Goal: Task Accomplishment & Management: Manage account settings

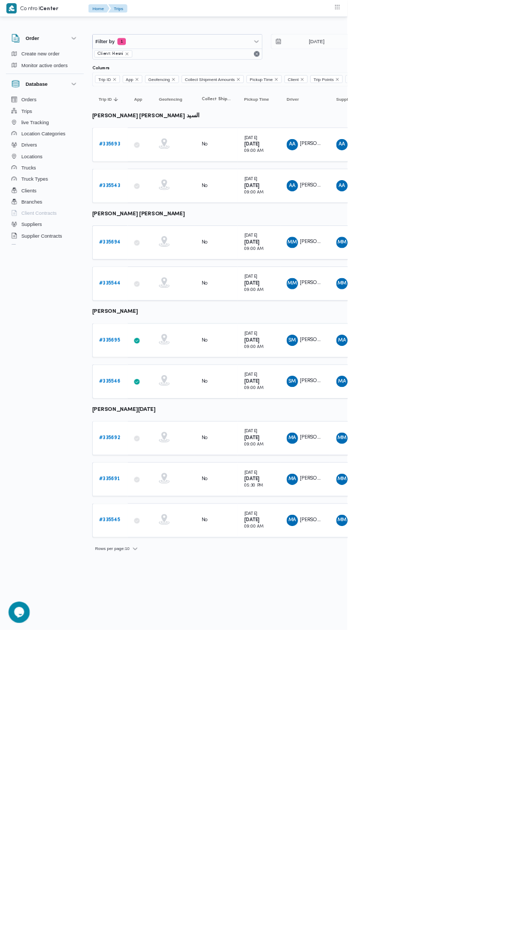
click at [172, 216] on b "# 335693" at bounding box center [164, 217] width 31 height 7
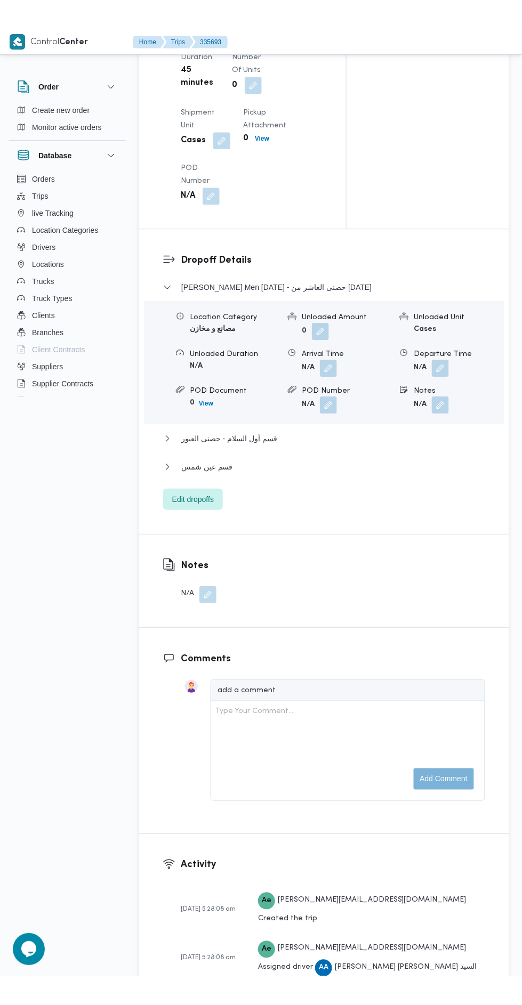
scroll to position [1311, 0]
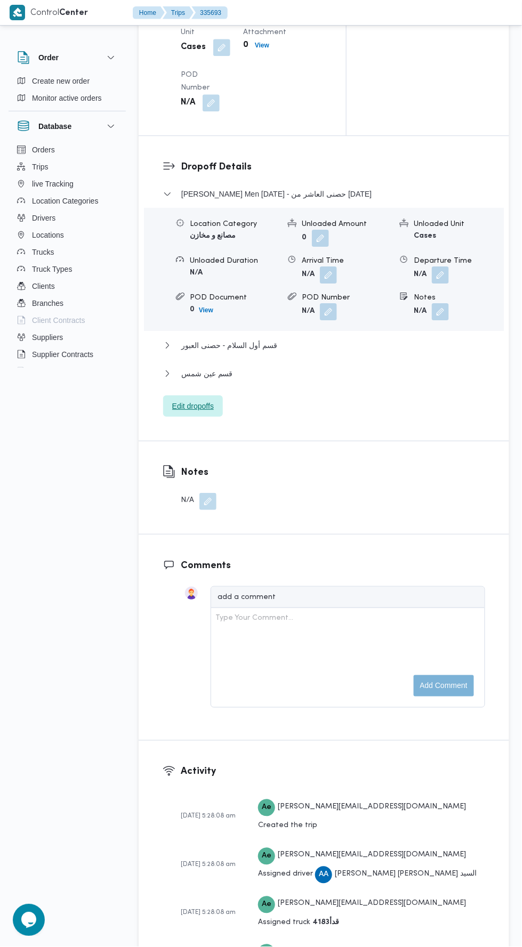
click at [213, 412] on span "Edit dropoffs" at bounding box center [193, 406] width 42 height 13
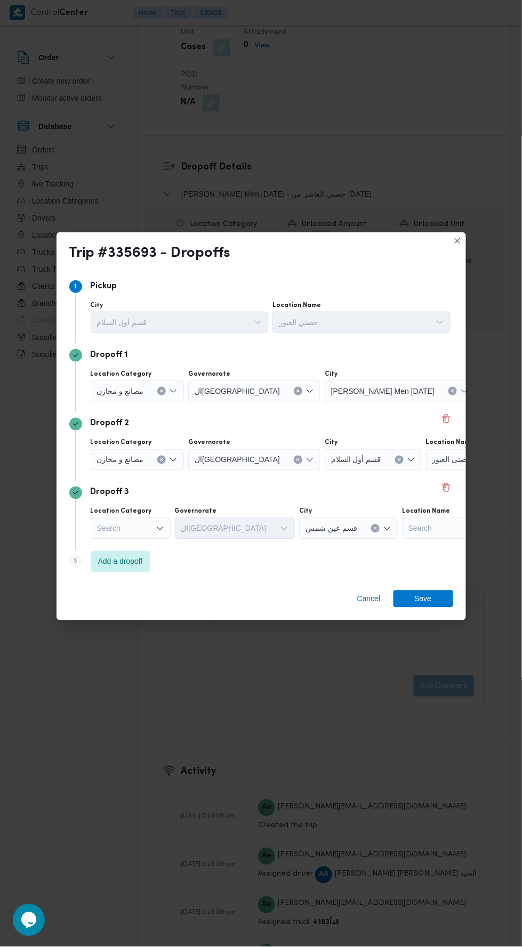
click at [476, 453] on input "Location Name" at bounding box center [476, 459] width 1 height 13
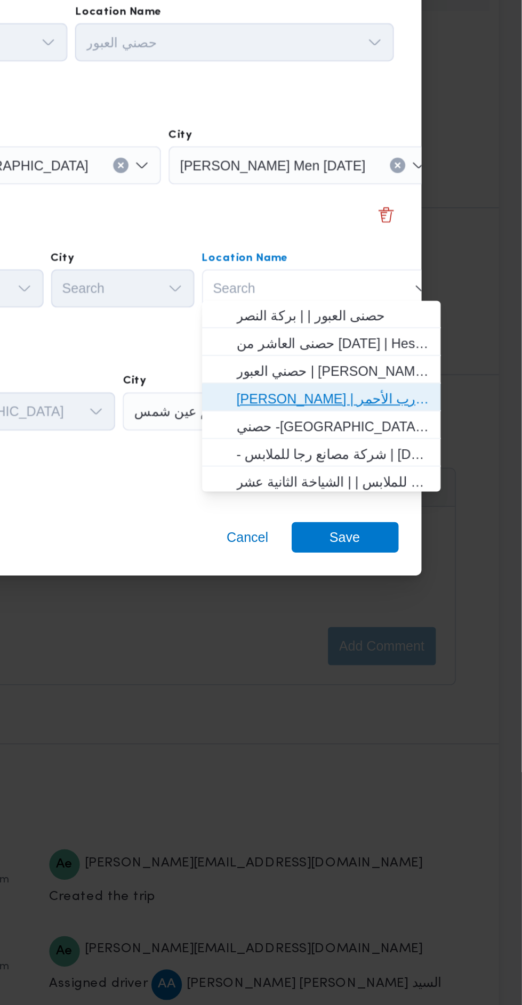
click at [430, 551] on span "[PERSON_NAME] | سوق الازهر كل انواع القماش السواريه | الدرب الأحمر" at bounding box center [416, 547] width 108 height 13
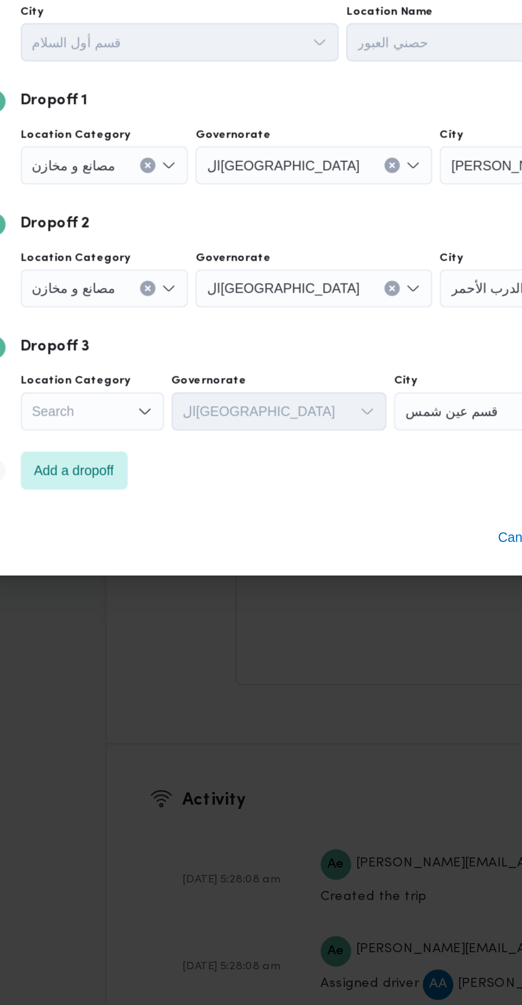
click at [151, 554] on div "Search" at bounding box center [131, 554] width 80 height 21
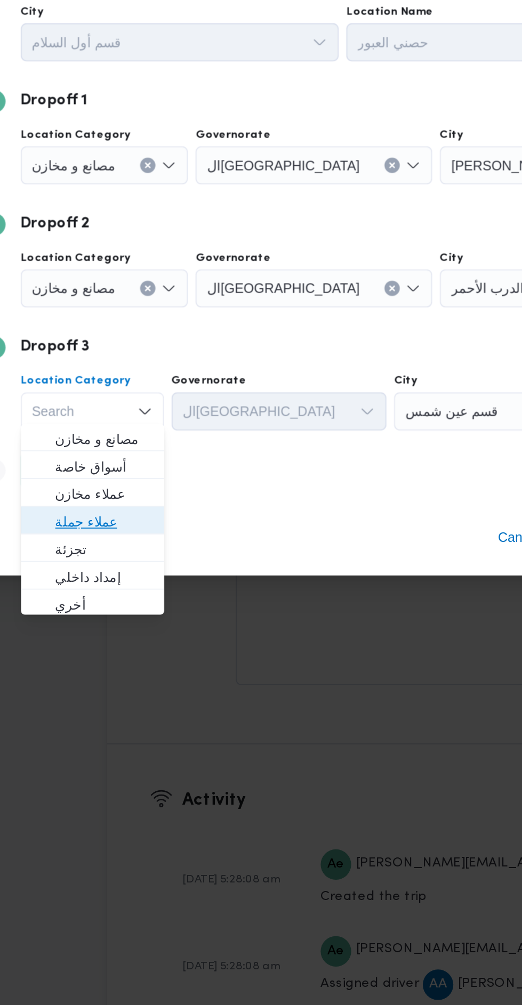
click at [164, 614] on span "عملاء جملة" at bounding box center [137, 616] width 54 height 13
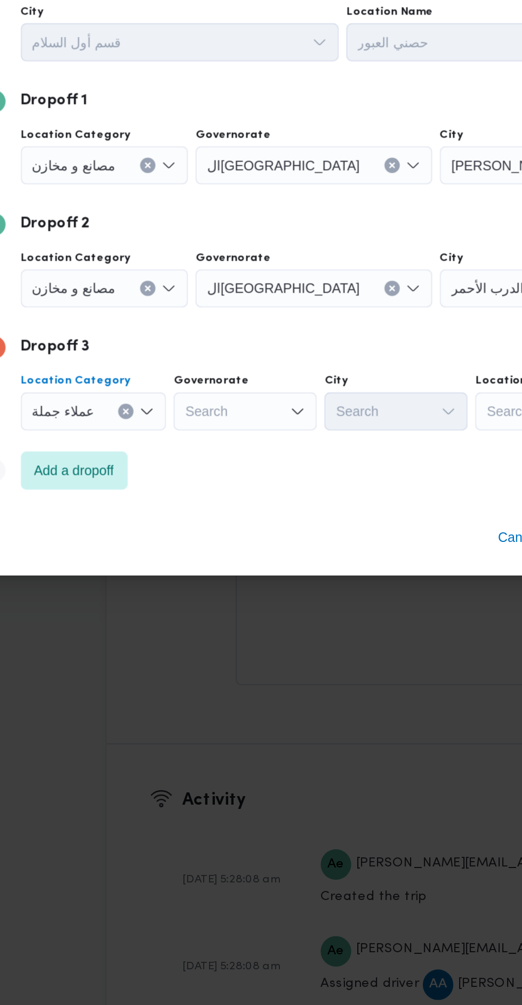
click at [232, 555] on div "Search" at bounding box center [216, 554] width 80 height 21
type input "قاه"
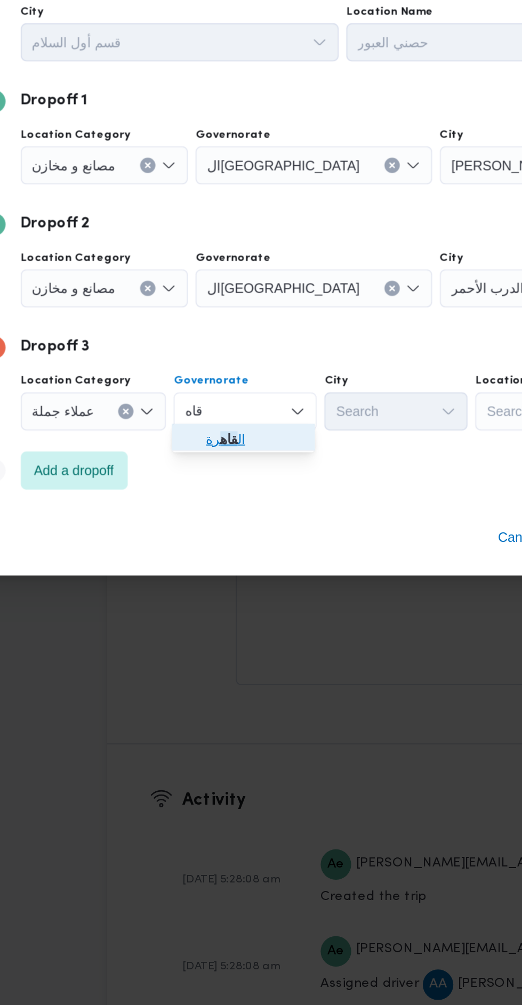
click at [235, 571] on span "ال قاه رة" at bounding box center [221, 570] width 54 height 13
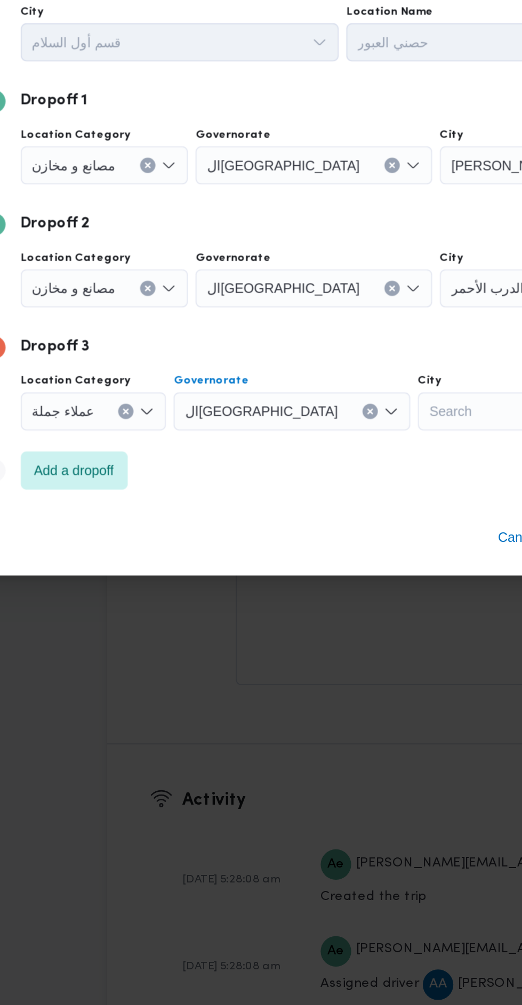
click at [312, 555] on div "Search" at bounding box center [352, 554] width 80 height 21
type input "ظاه"
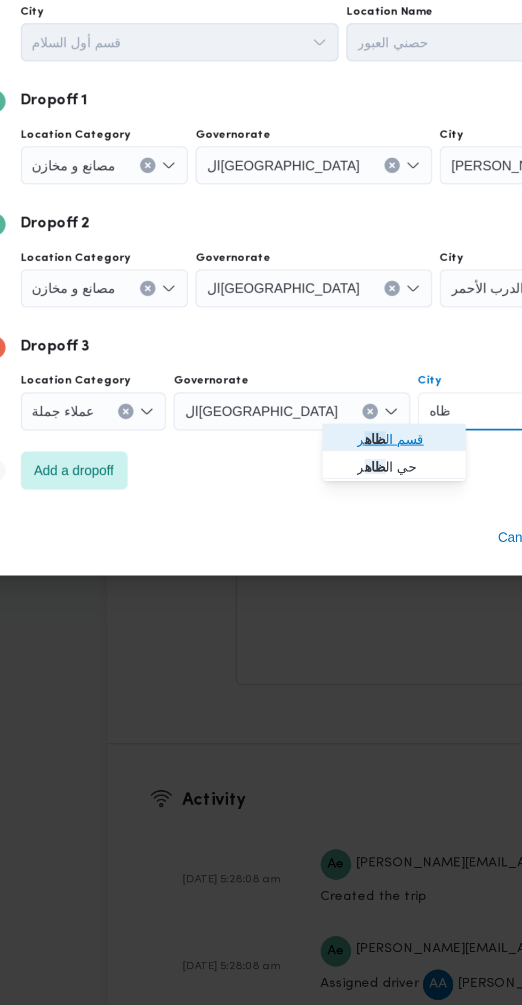
click at [299, 571] on span "قسم ال ظاه ر" at bounding box center [305, 570] width 54 height 13
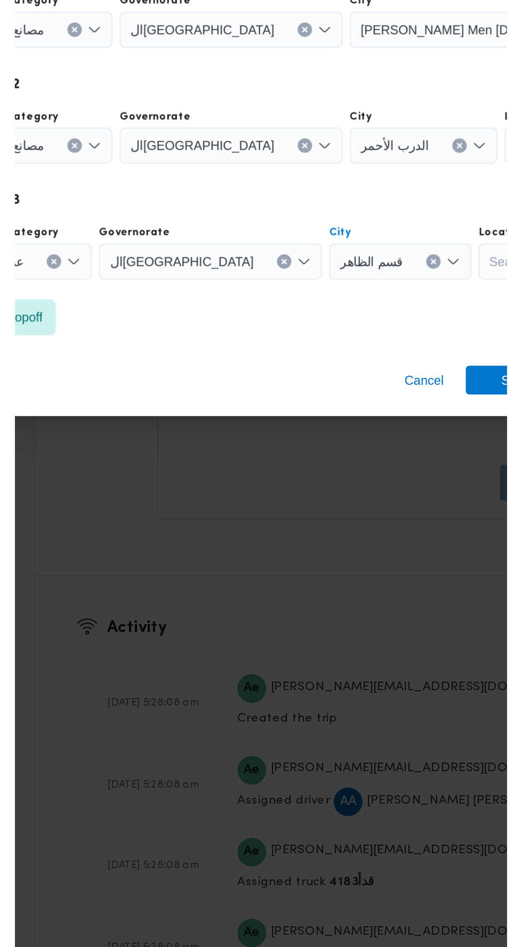
scroll to position [1311, 0]
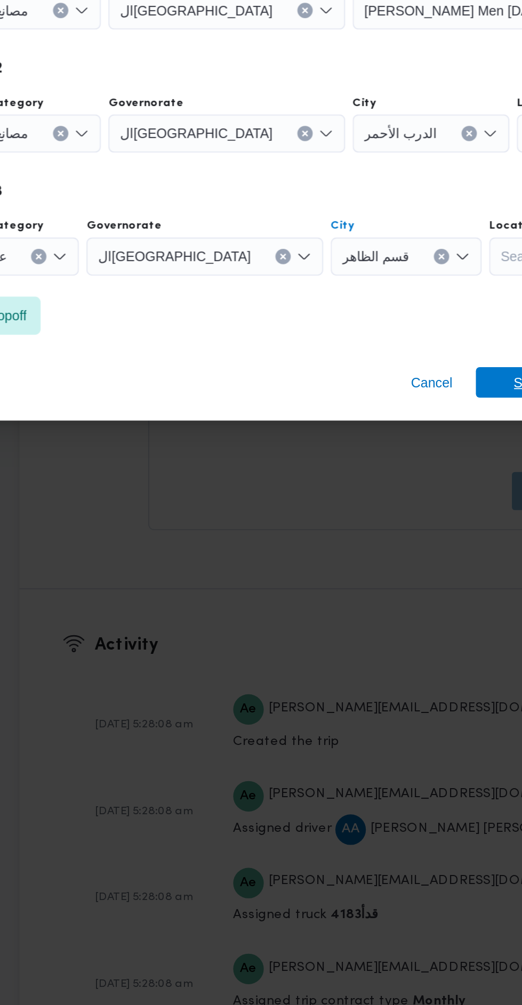
click at [397, 617] on span "Save" at bounding box center [423, 624] width 60 height 17
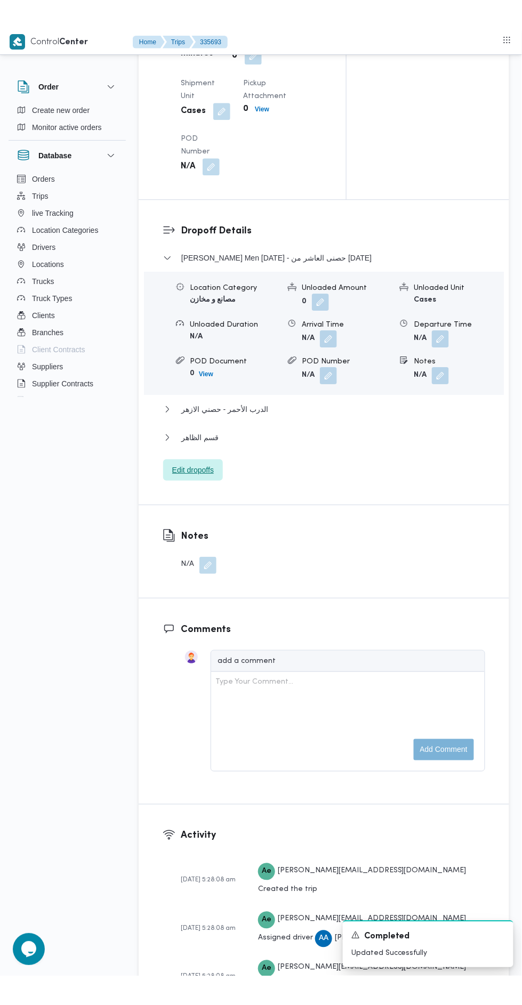
scroll to position [1282, 0]
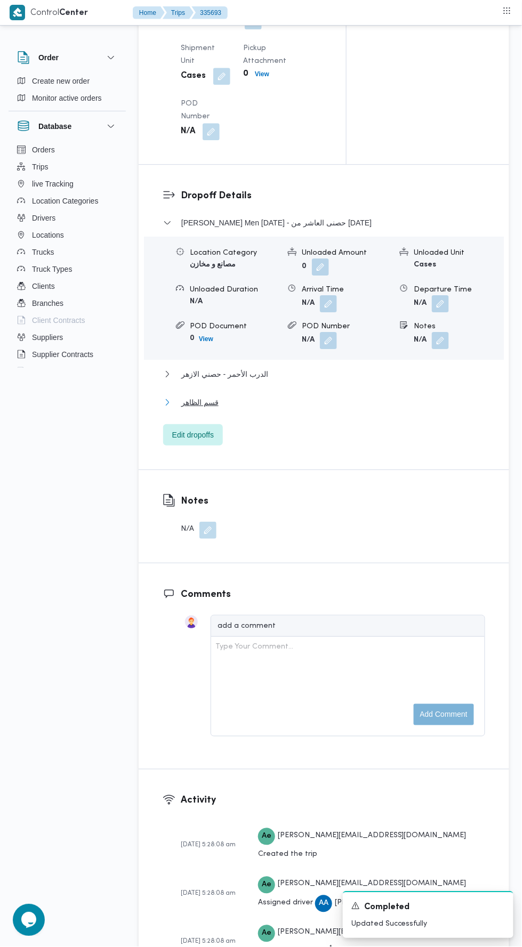
click at [303, 409] on button "قسم الظاهر" at bounding box center [324, 402] width 322 height 13
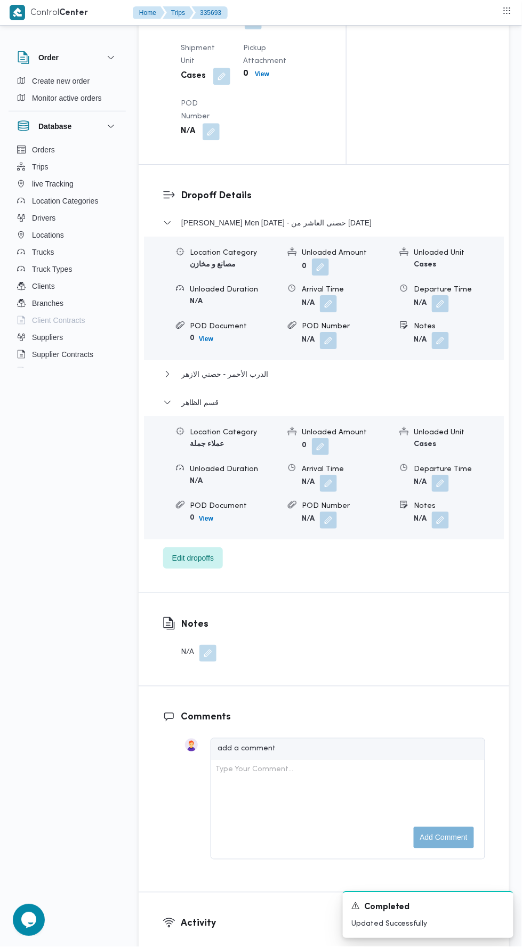
click at [443, 492] on button "button" at bounding box center [440, 483] width 17 height 17
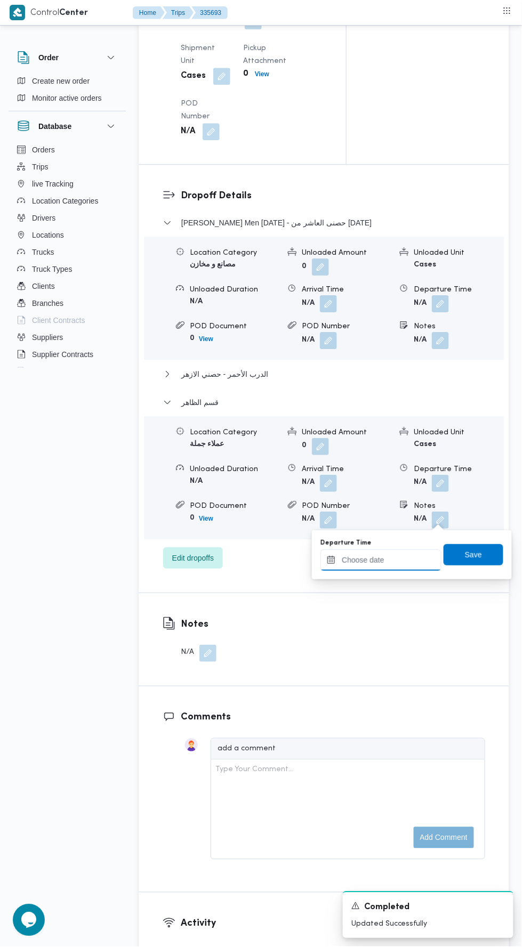
click at [395, 569] on input "Departure Time" at bounding box center [380, 559] width 121 height 21
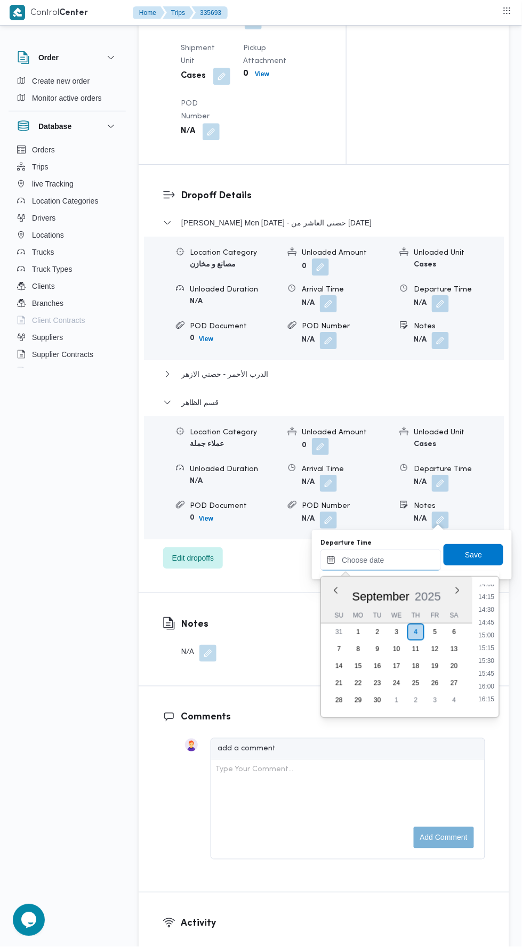
scroll to position [722, 0]
click at [488, 688] on li "16:00" at bounding box center [486, 686] width 25 height 11
type input "[DATE] 16:00"
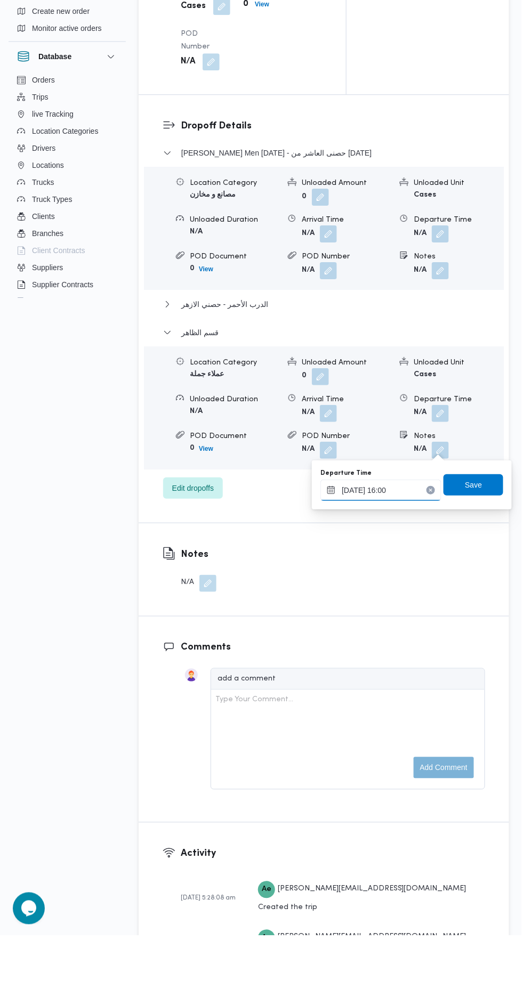
scroll to position [1282, 0]
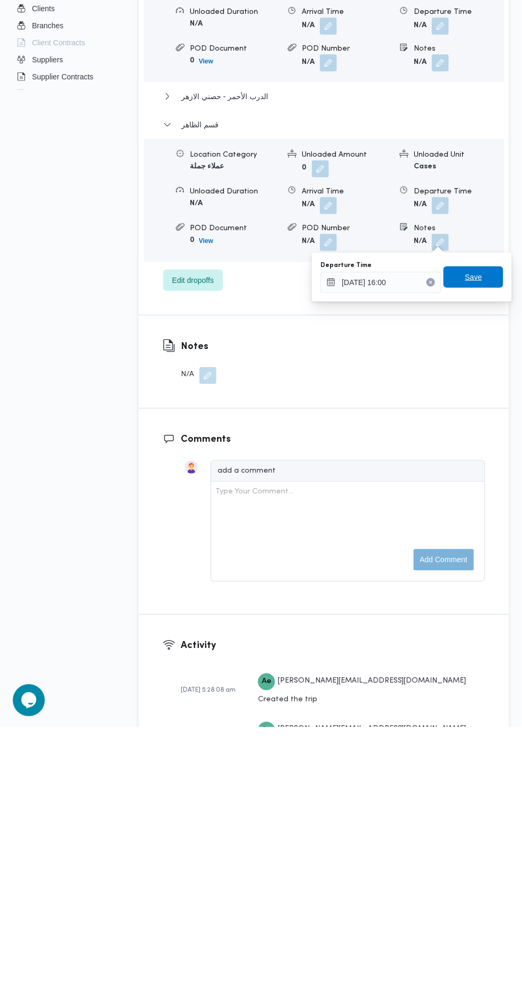
click at [477, 548] on span "Save" at bounding box center [473, 554] width 17 height 13
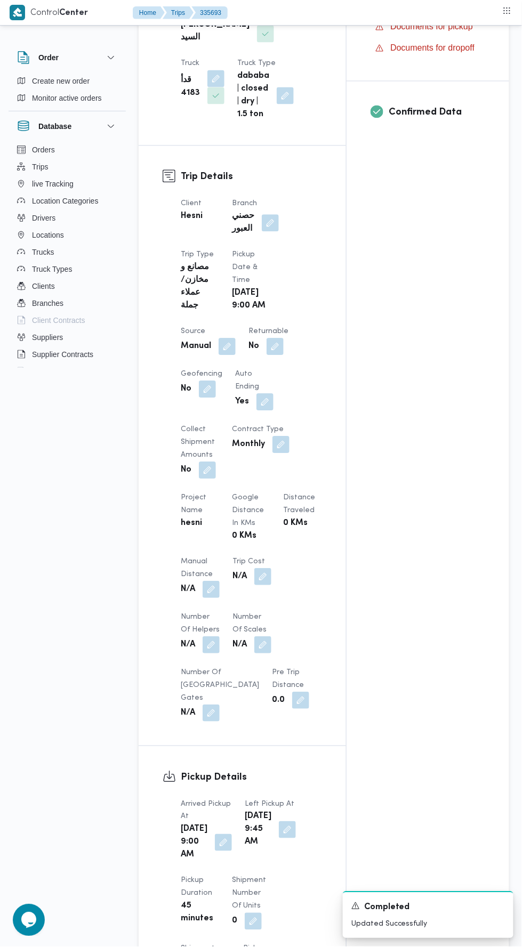
scroll to position [456, 0]
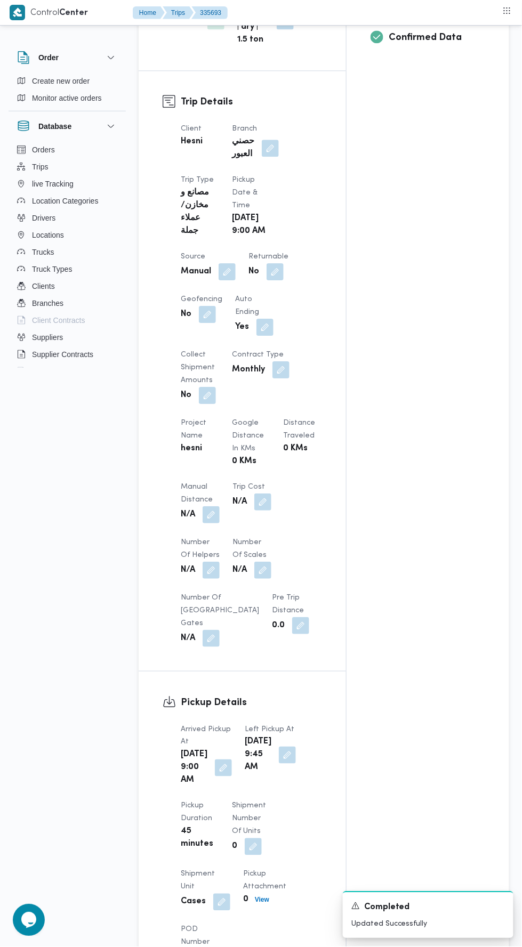
click at [212, 506] on button "button" at bounding box center [210, 514] width 17 height 17
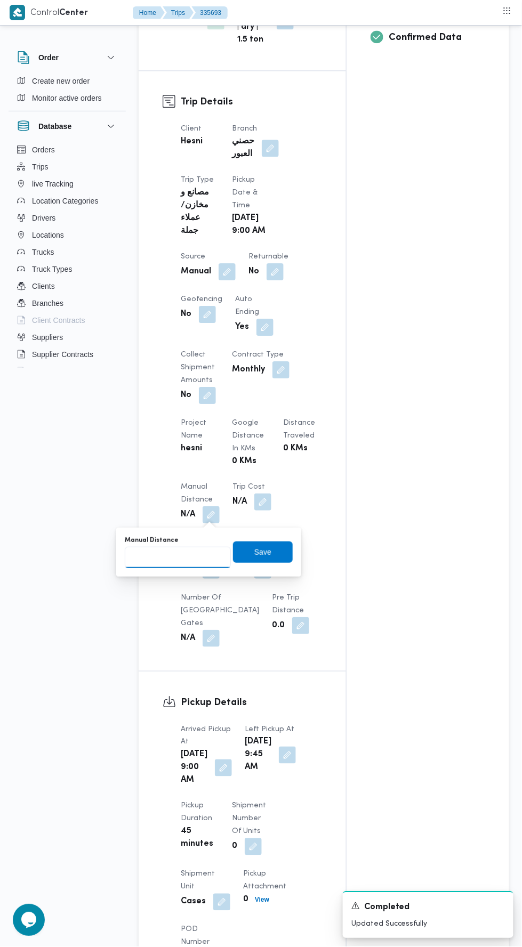
click at [211, 555] on input "Manual Distance" at bounding box center [178, 557] width 106 height 21
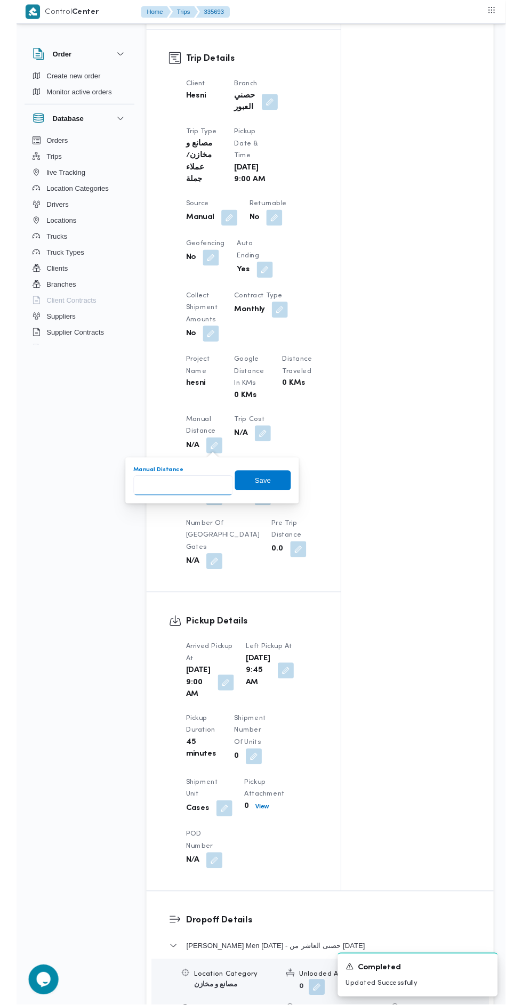
scroll to position [495, 0]
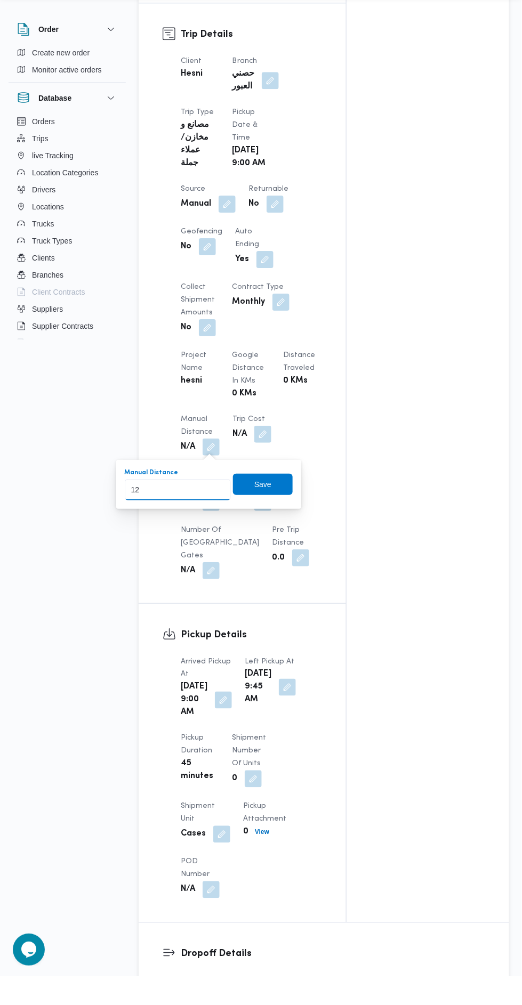
type input "120"
click at [272, 507] on span "Save" at bounding box center [263, 512] width 60 height 21
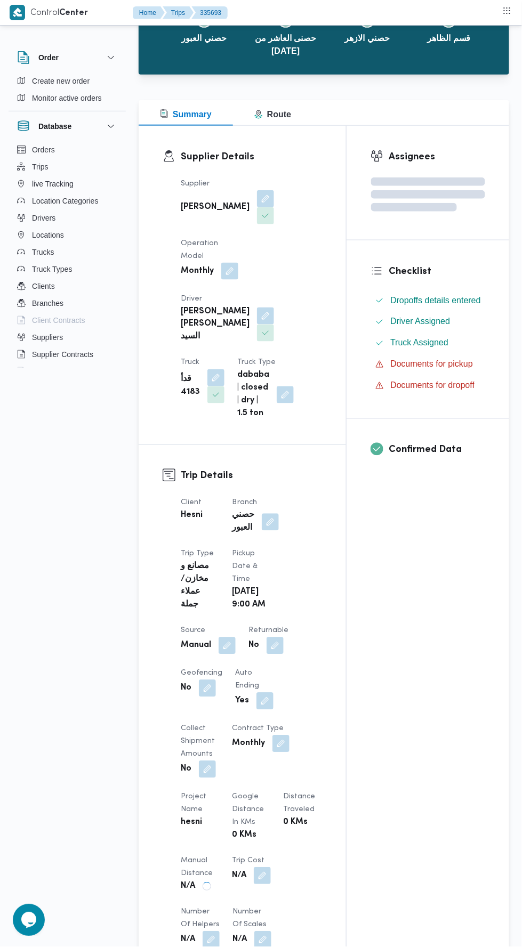
scroll to position [0, 0]
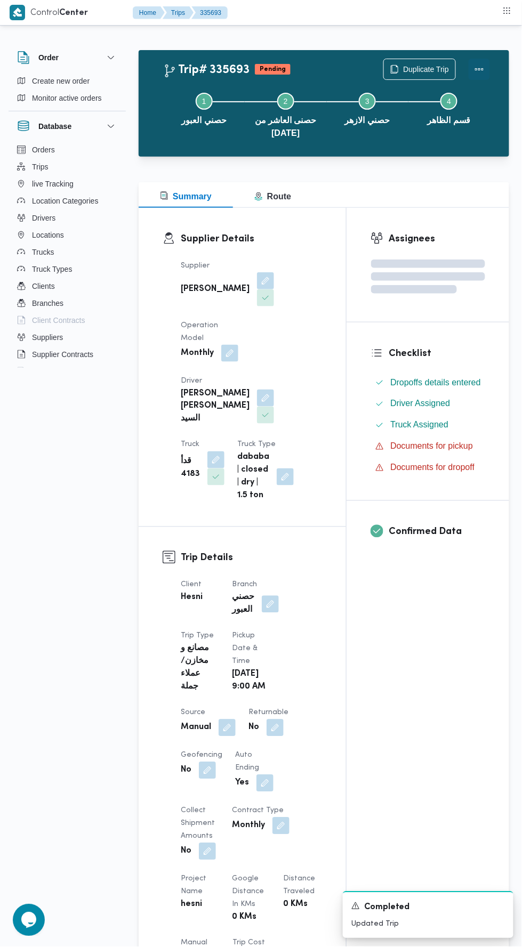
click at [483, 60] on button "Actions" at bounding box center [478, 69] width 21 height 21
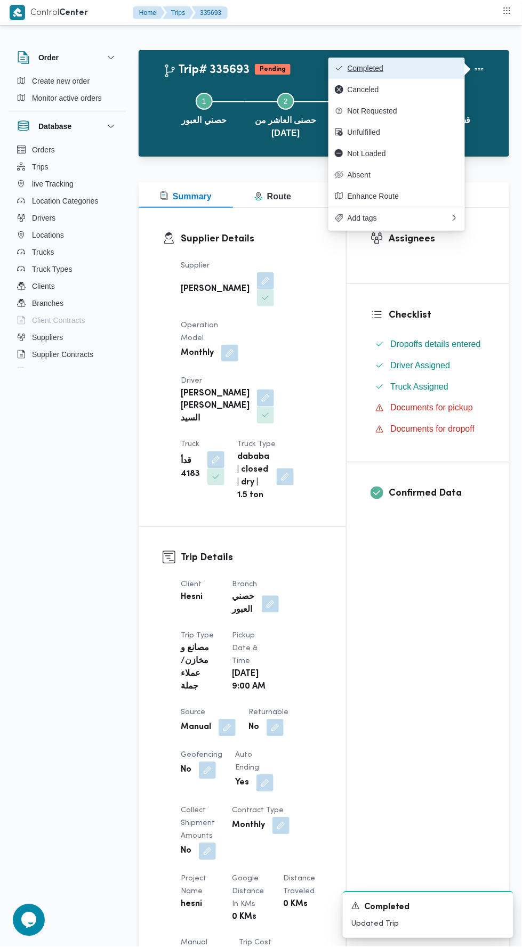
click at [454, 61] on button "Completed" at bounding box center [396, 68] width 136 height 21
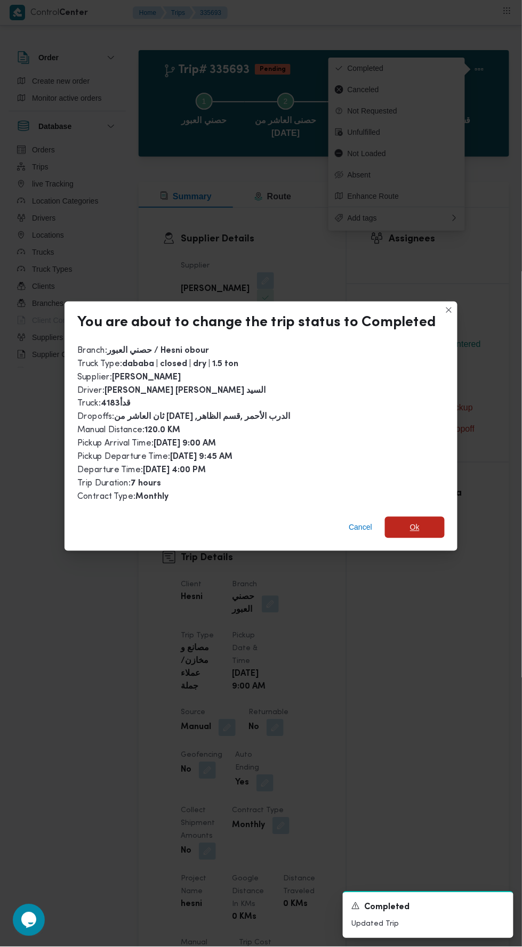
click at [432, 517] on span "Ok" at bounding box center [415, 527] width 60 height 21
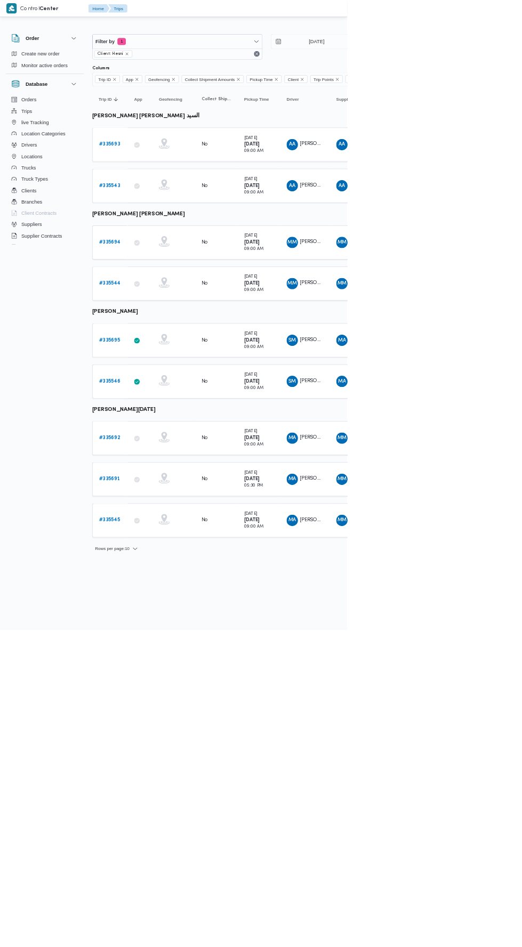
click at [173, 508] on b "# 335695" at bounding box center [164, 511] width 31 height 7
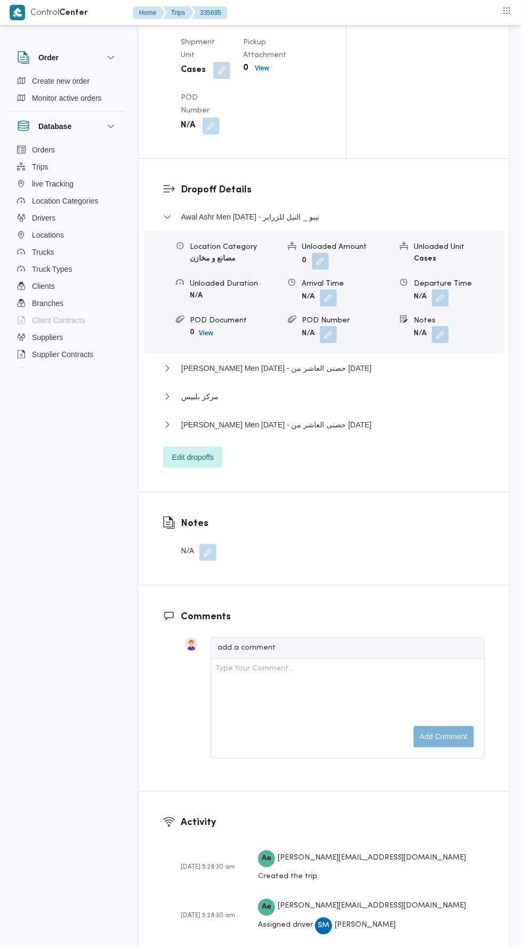
scroll to position [1365, 0]
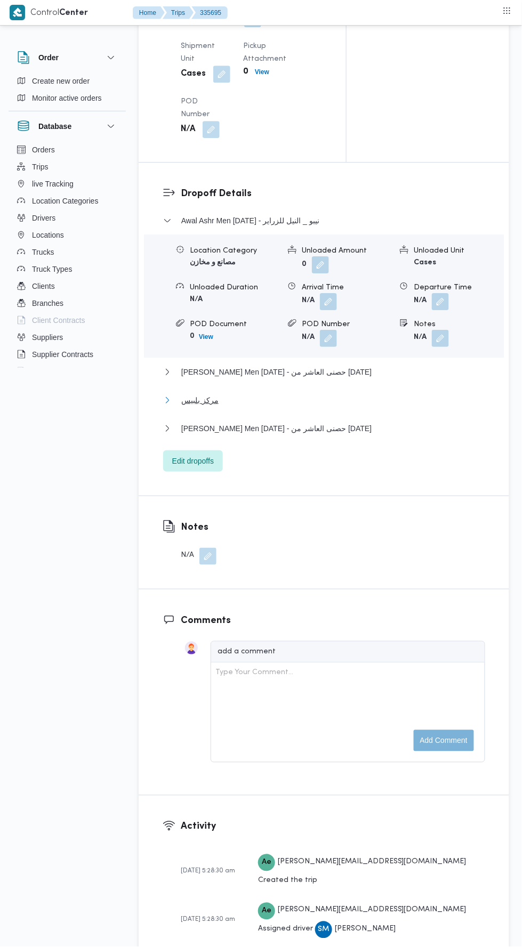
click at [322, 407] on button "مركز بلبيس" at bounding box center [324, 400] width 322 height 13
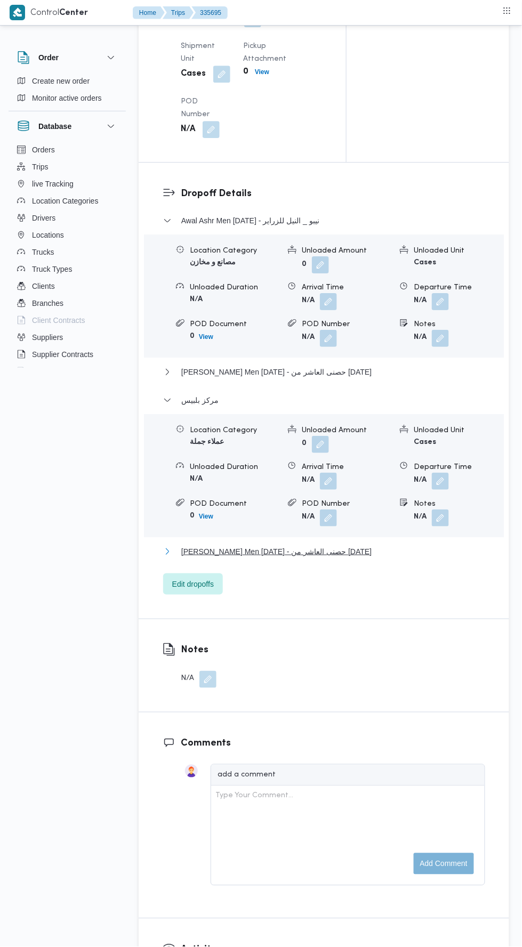
click at [294, 558] on span "Thany Ashr Men Ramadan - حصنى العاشر من رمضان" at bounding box center [276, 551] width 190 height 13
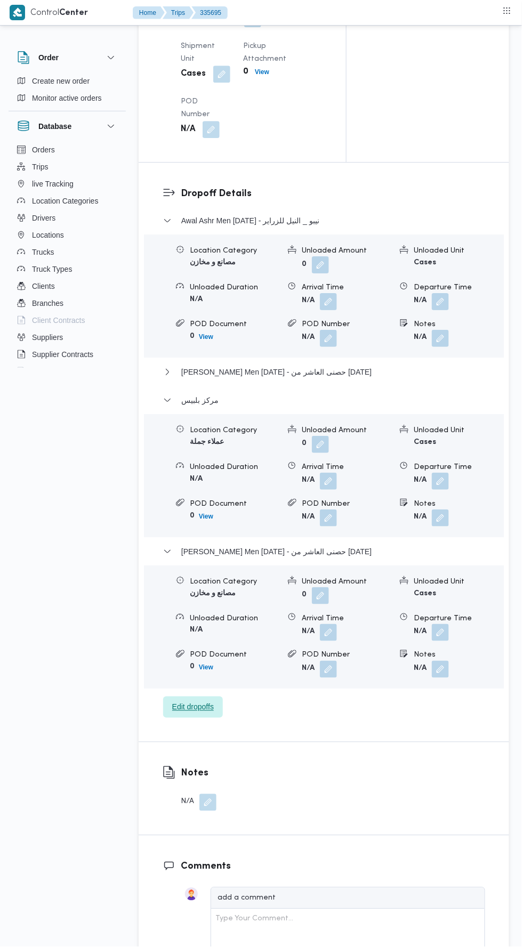
click at [201, 713] on span "Edit dropoffs" at bounding box center [193, 707] width 42 height 13
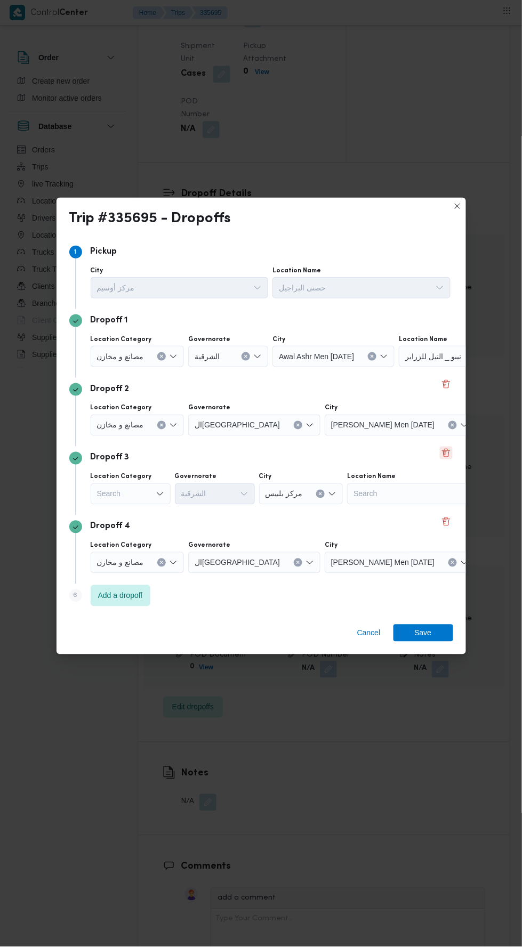
click at [450, 459] on button "Delete" at bounding box center [446, 452] width 13 height 13
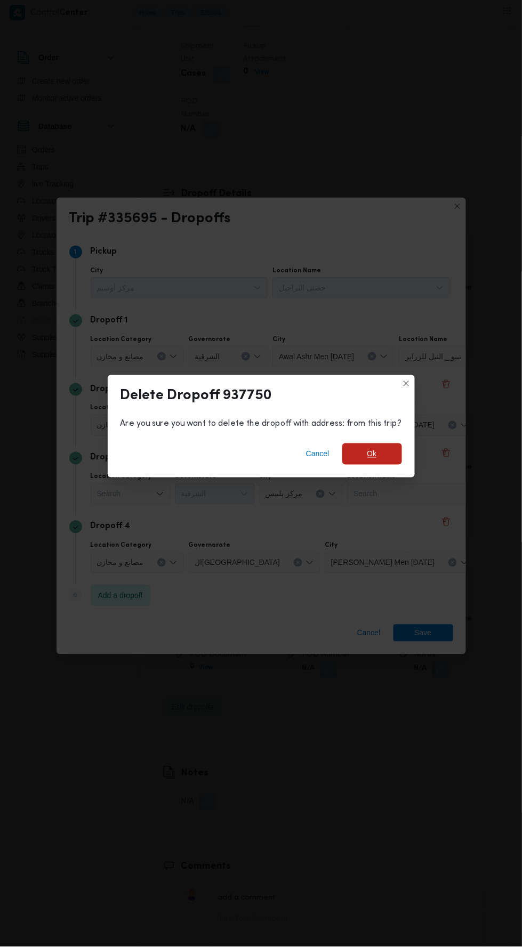
click at [369, 460] on span "Ok" at bounding box center [372, 454] width 10 height 13
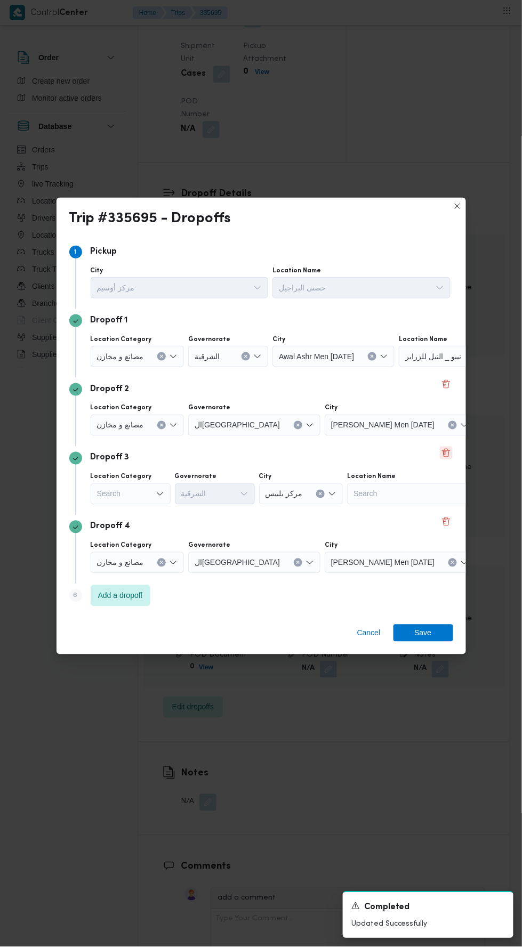
scroll to position [1339, 0]
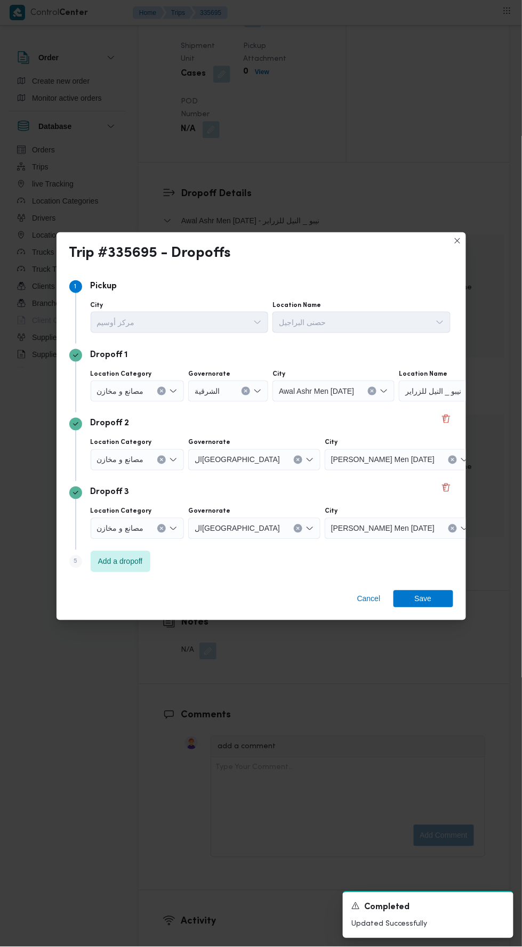
click at [441, 396] on span "نيبو _ النيل للزراير" at bounding box center [433, 391] width 56 height 12
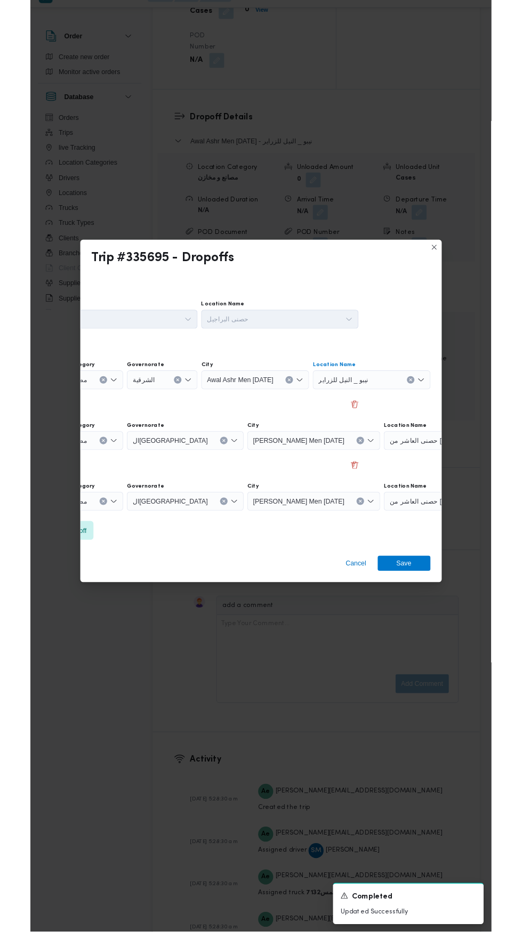
scroll to position [0, 0]
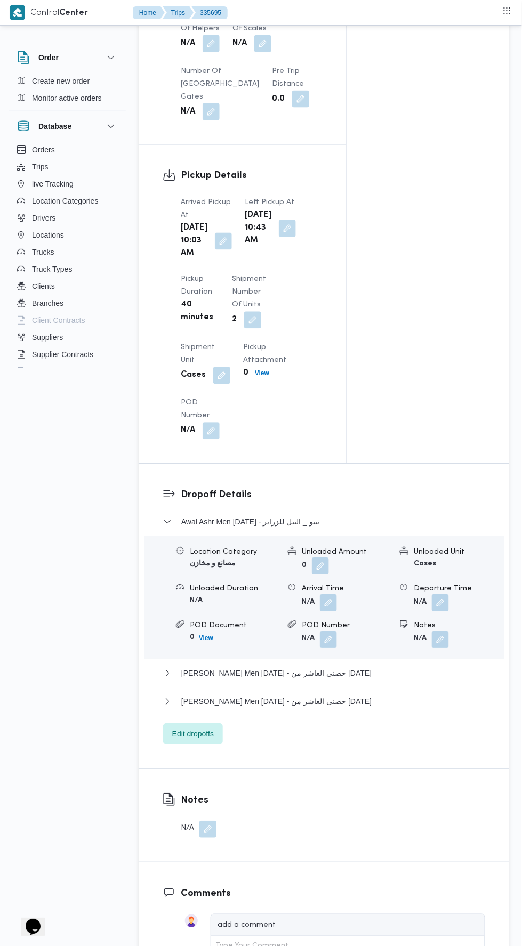
scroll to position [1037, 0]
click at [219, 745] on span "Edit dropoffs" at bounding box center [193, 734] width 60 height 21
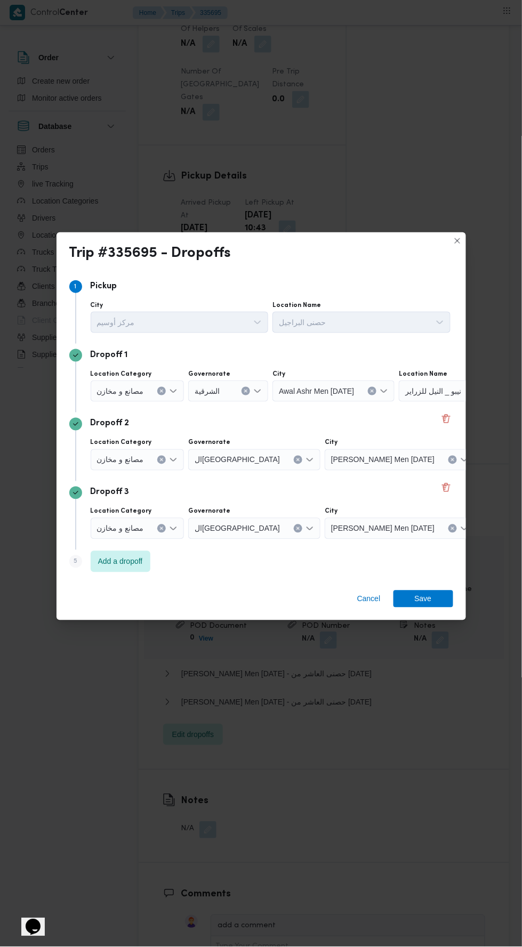
click at [433, 396] on span "نيبو _ النيل للزراير" at bounding box center [433, 391] width 56 height 12
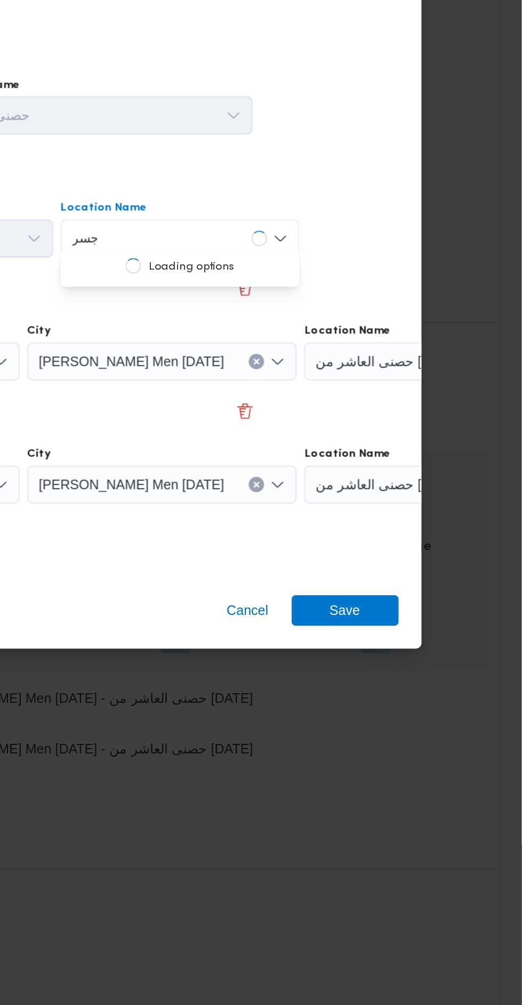
scroll to position [0, 0]
type input "جسر"
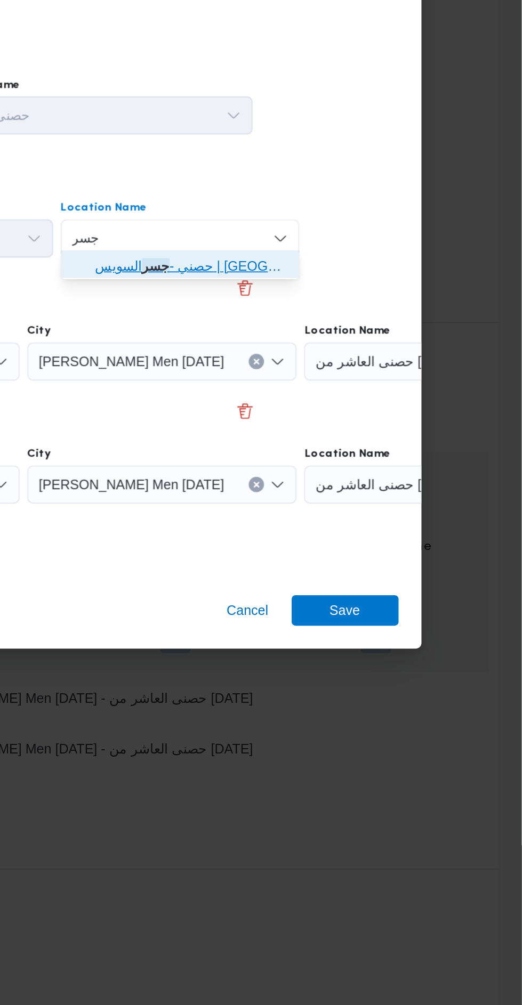
click at [365, 432] on span "حصني - جسر السويس | جسر السويس | المنتزه" at bounding box center [337, 432] width 108 height 13
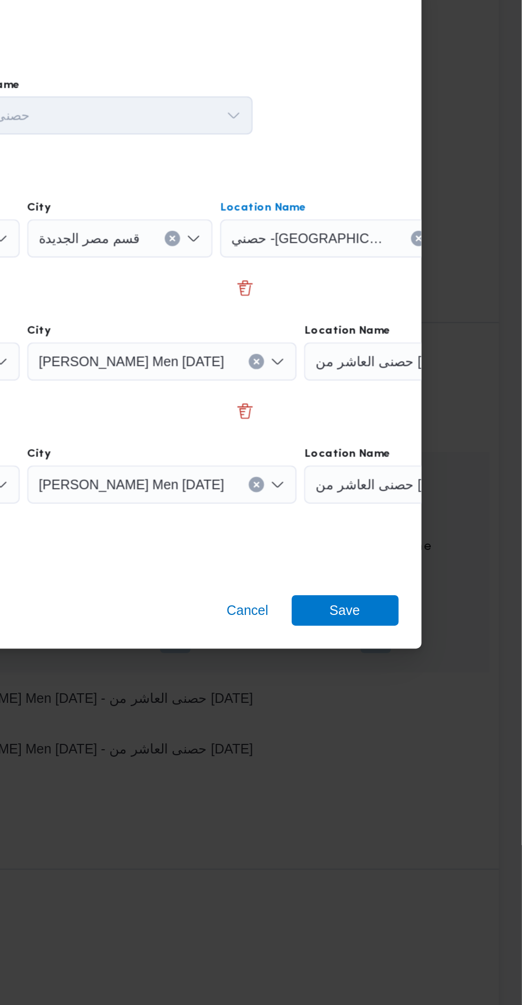
click at [428, 550] on div "حصنى العاشر من [DATE]" at bounding box center [466, 554] width 133 height 21
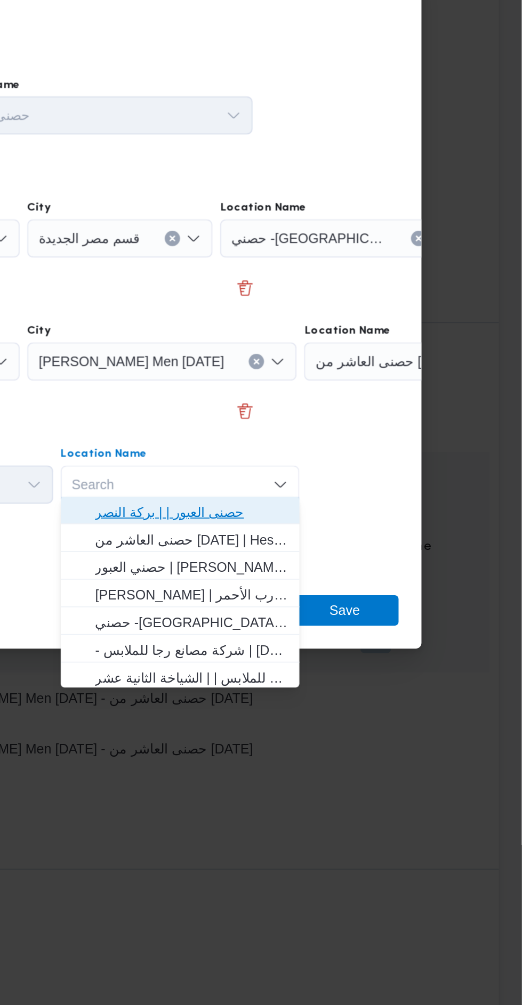
click at [363, 573] on span "حصنى العبور | | بركة النصر" at bounding box center [337, 570] width 108 height 13
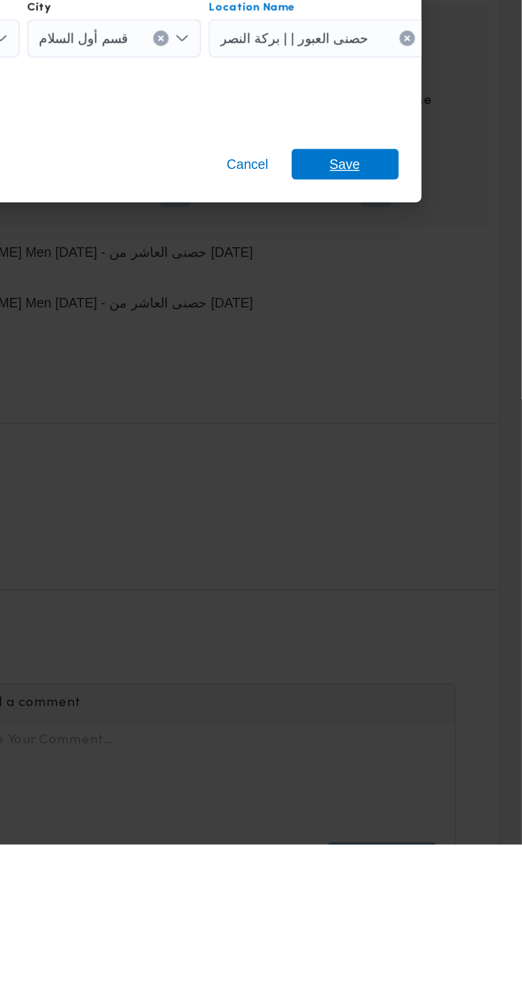
click at [420, 619] on span "Save" at bounding box center [422, 624] width 17 height 17
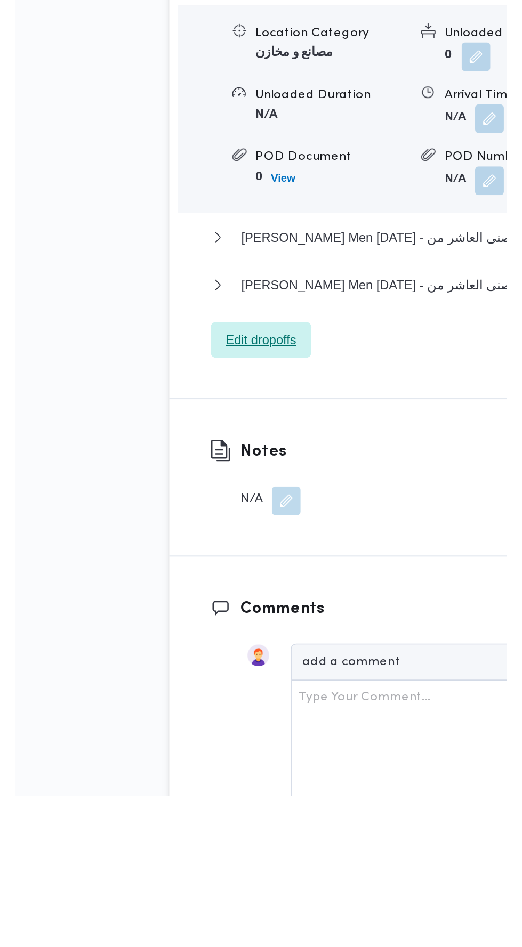
scroll to position [1037, 0]
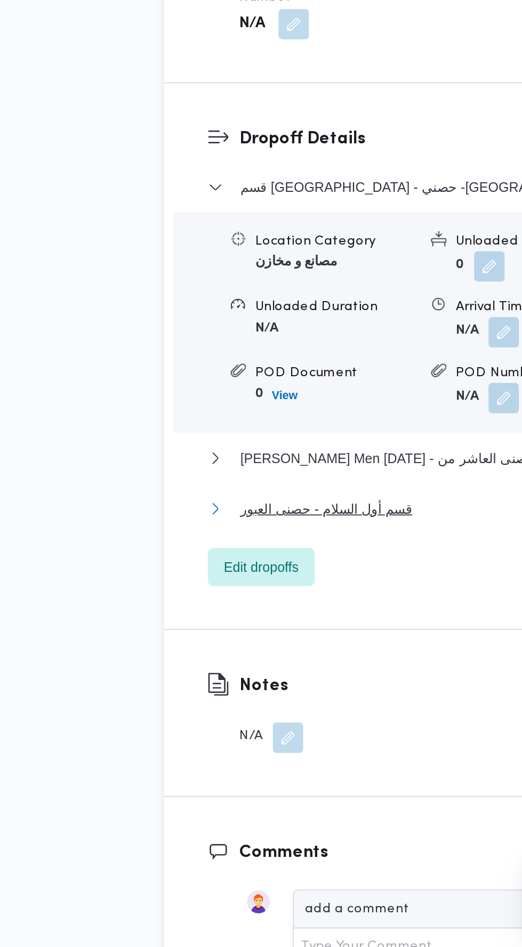
click at [290, 709] on button "قسم أول السلام - حصنى العبور" at bounding box center [324, 702] width 322 height 13
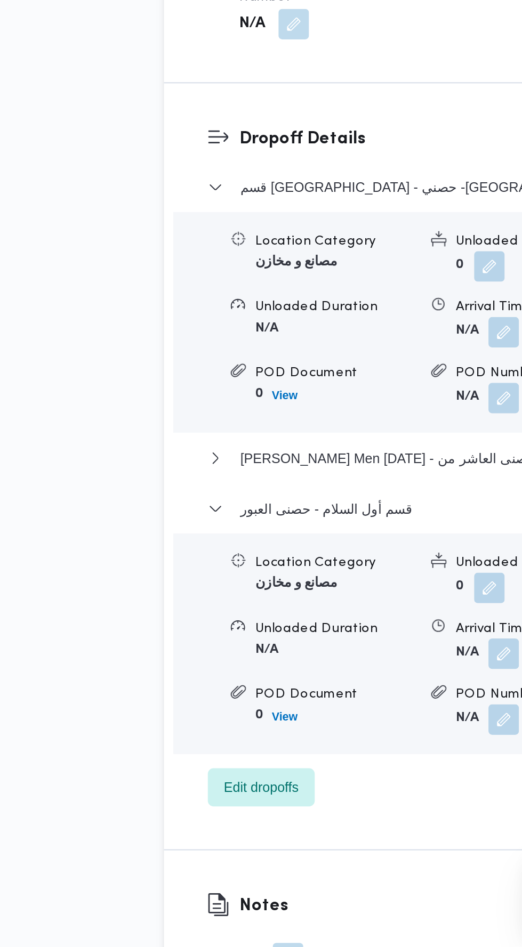
scroll to position [1218, 0]
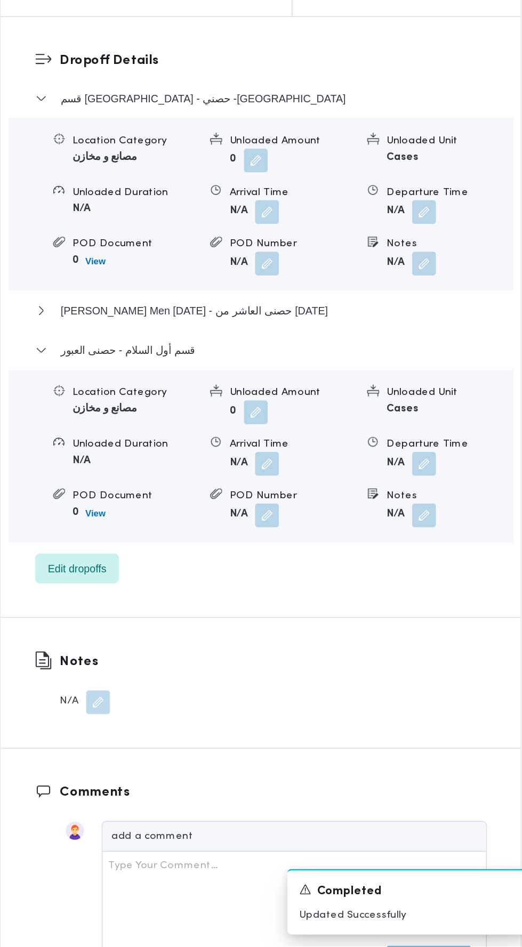
click at [451, 712] on div "Dropoff Details قسم مصر الجديدة - حصني -جسر السويس Location Category مصانع و مخ…" at bounding box center [324, 498] width 370 height 428
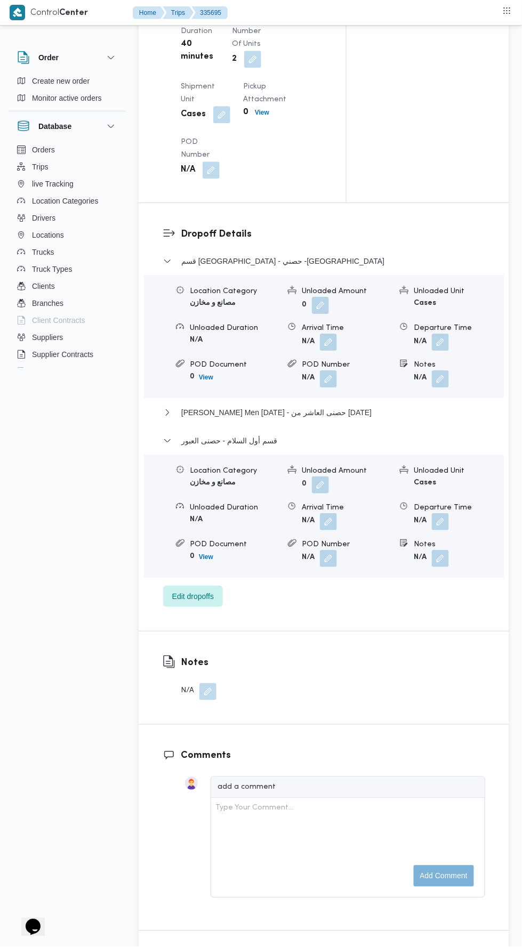
click at [443, 530] on button "button" at bounding box center [440, 521] width 17 height 17
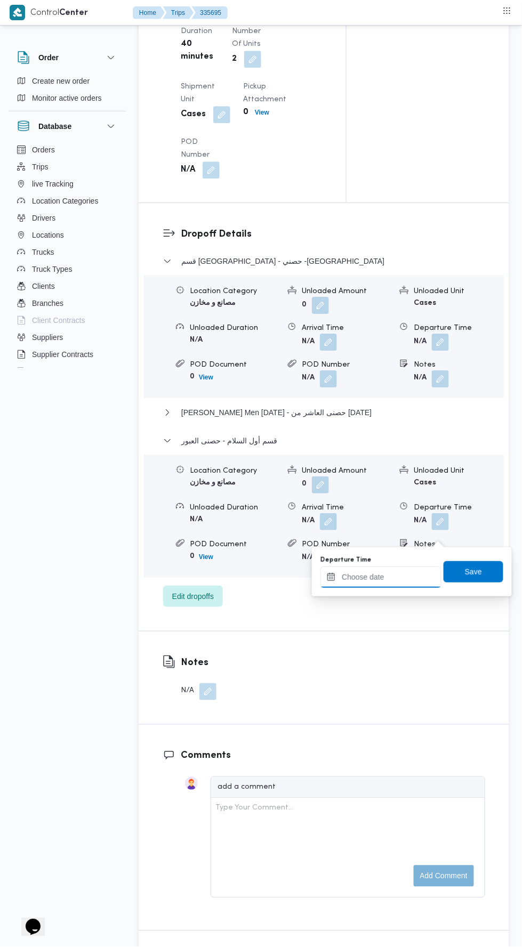
click at [405, 574] on input "Departure Time" at bounding box center [380, 576] width 121 height 21
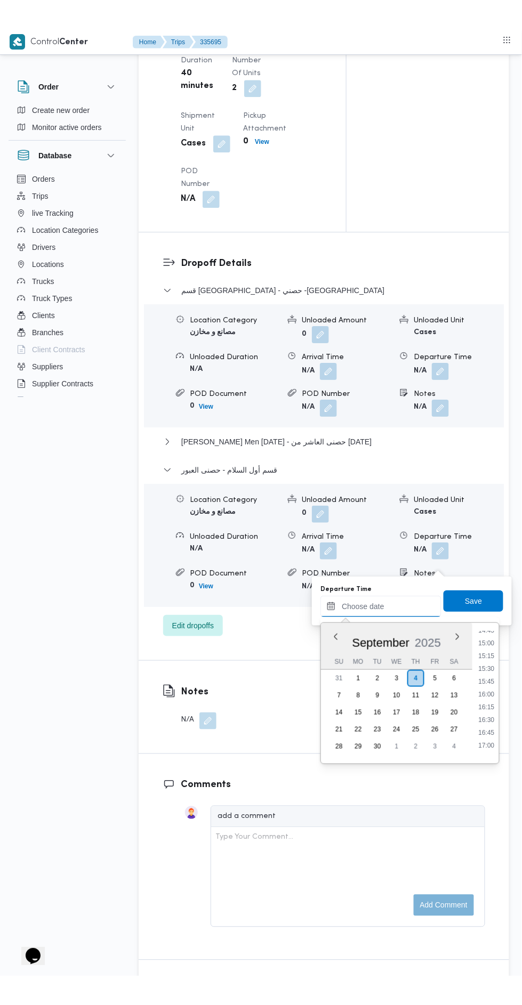
scroll to position [759, 0]
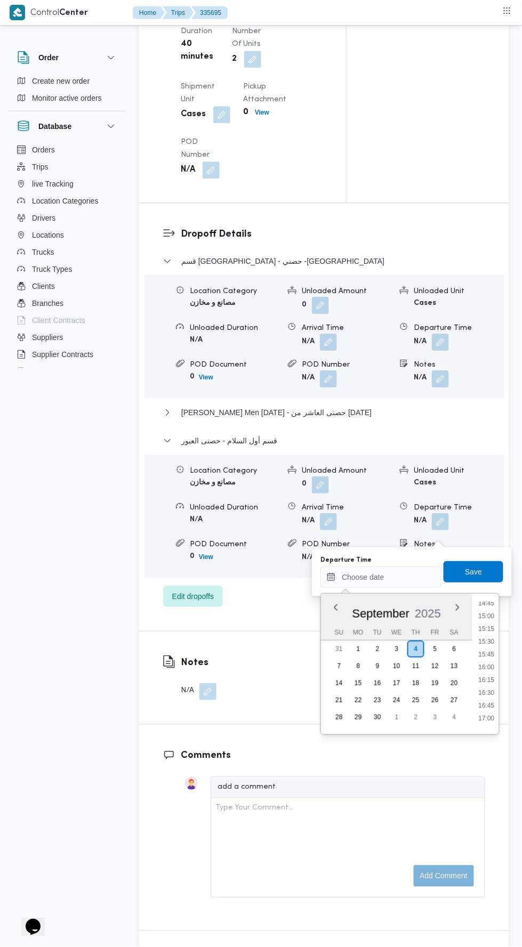
click at [486, 602] on li "14:45" at bounding box center [486, 603] width 25 height 11
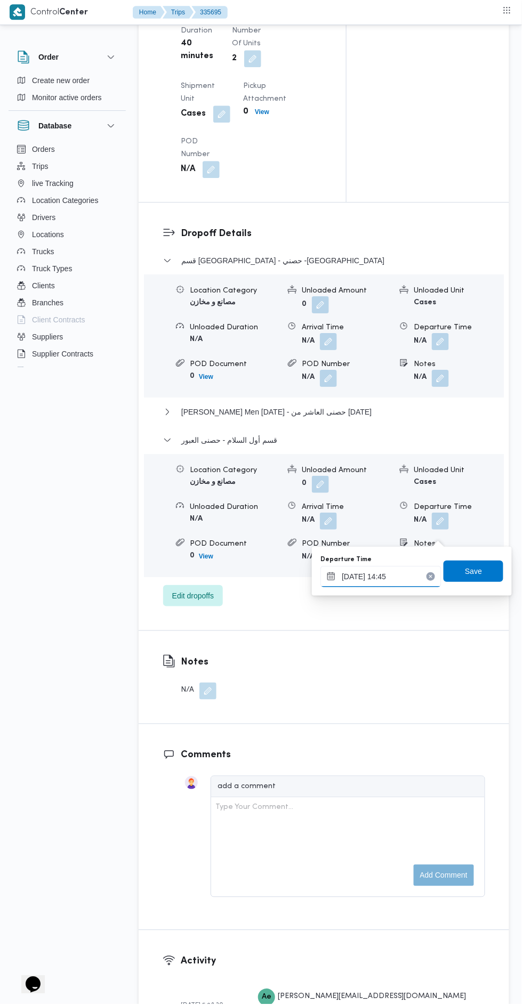
scroll to position [1299, 0]
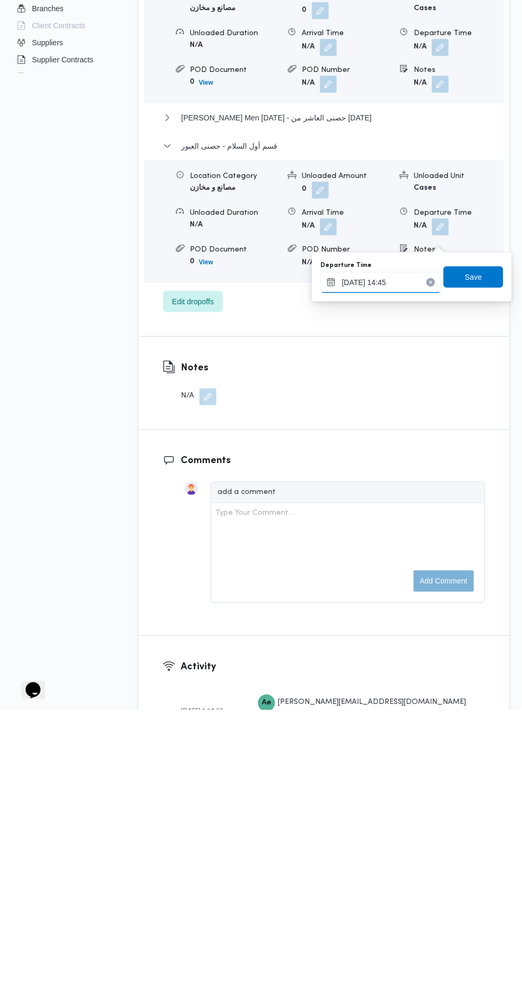
click at [404, 574] on input "04/09/2025 14:45" at bounding box center [380, 576] width 121 height 21
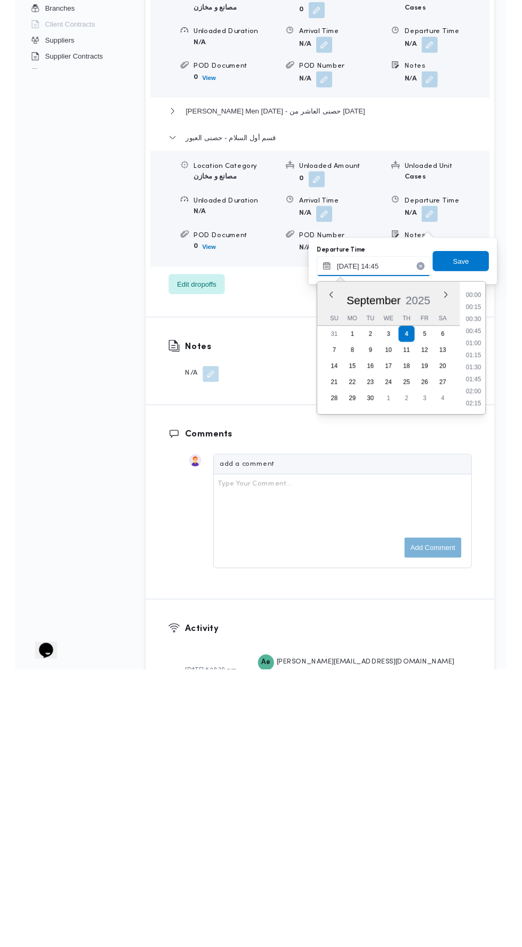
scroll to position [689, 0]
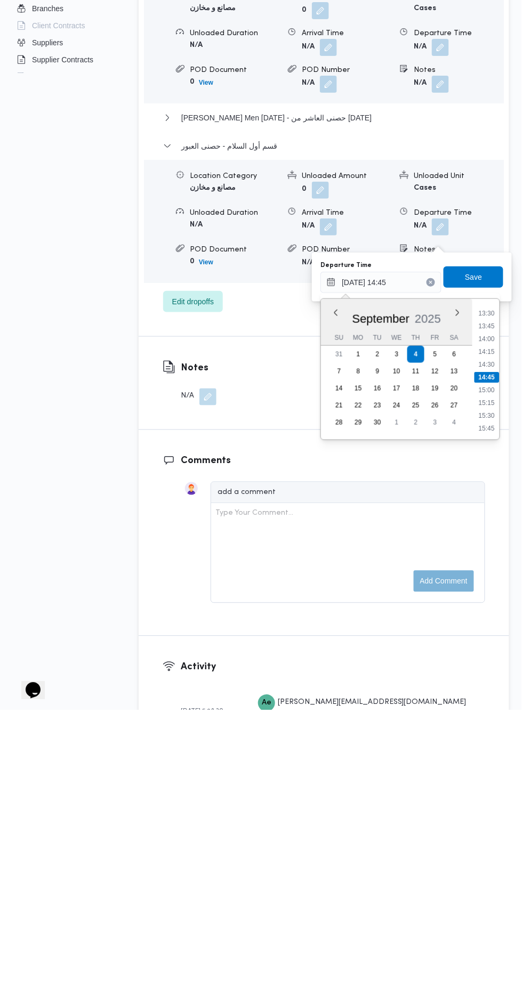
click at [486, 684] on li "15:00" at bounding box center [487, 685] width 25 height 11
type input "04/09/2025 15:00"
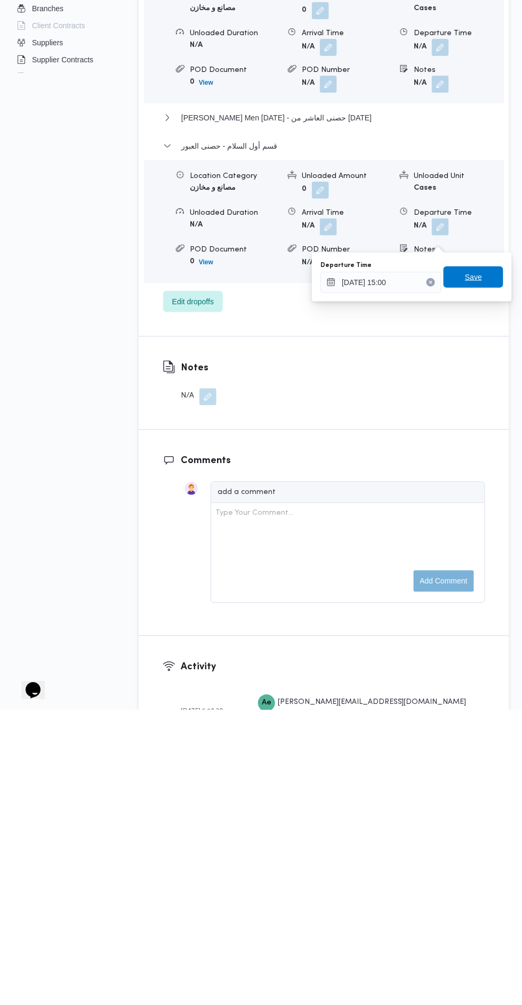
click at [491, 566] on span "Save" at bounding box center [473, 571] width 60 height 21
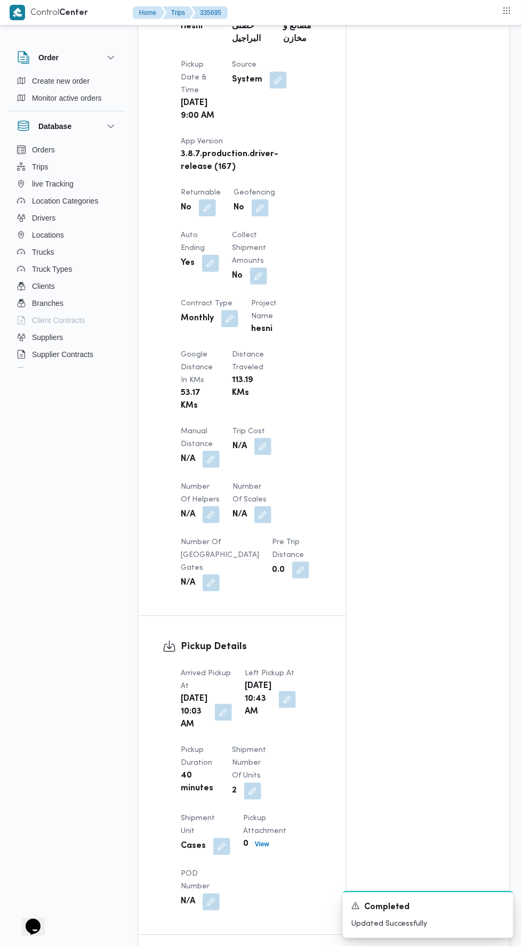
scroll to position [566, 0]
click at [218, 452] on button "button" at bounding box center [210, 460] width 17 height 17
click at [198, 482] on input "Manual Distance" at bounding box center [178, 481] width 106 height 21
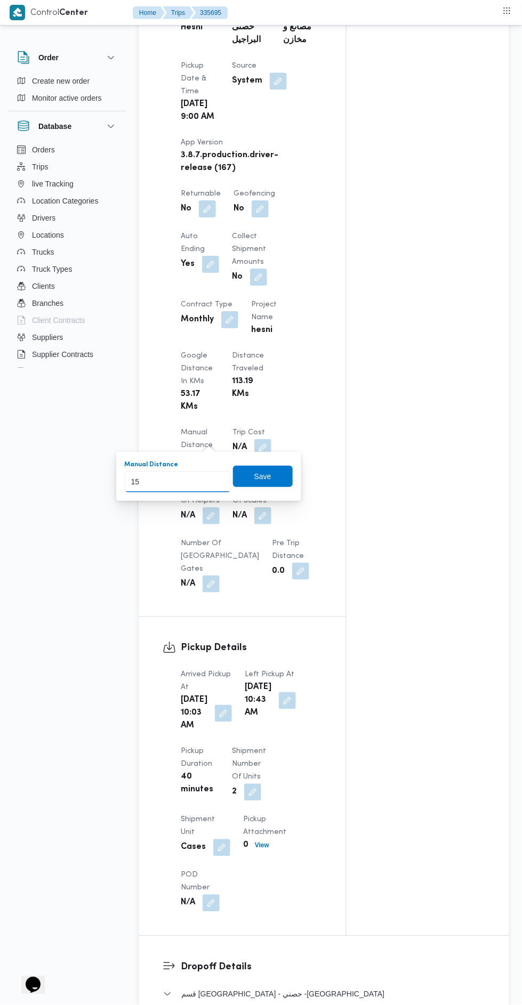
type input "159"
click at [267, 481] on span "Save" at bounding box center [262, 476] width 17 height 13
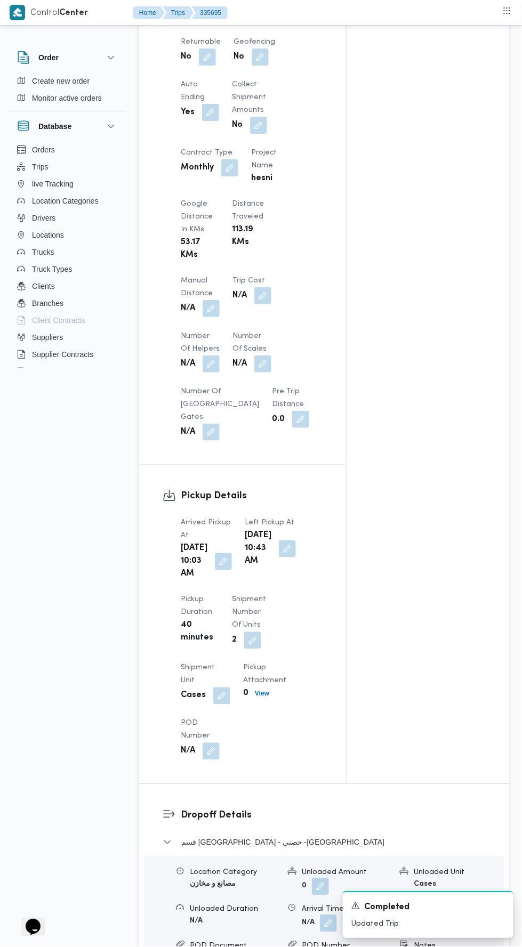
scroll to position [726, 0]
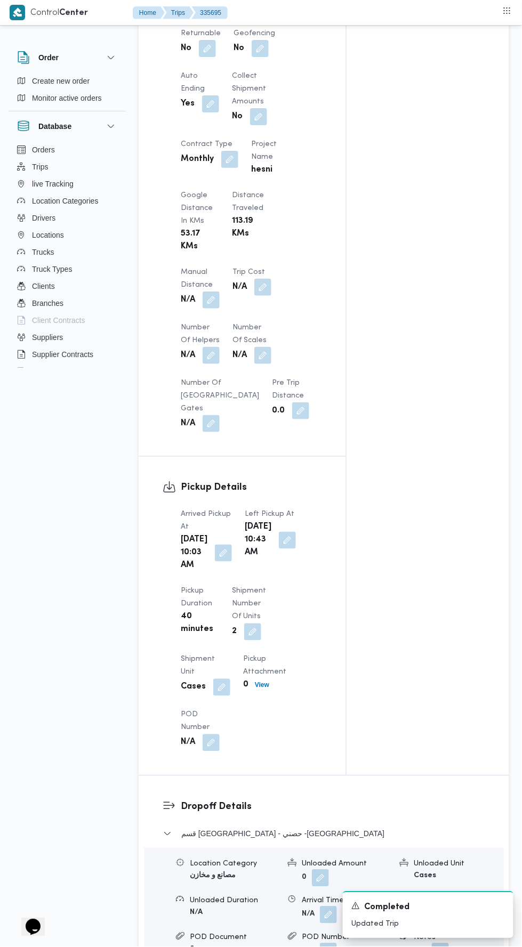
click at [217, 546] on button "button" at bounding box center [223, 552] width 17 height 17
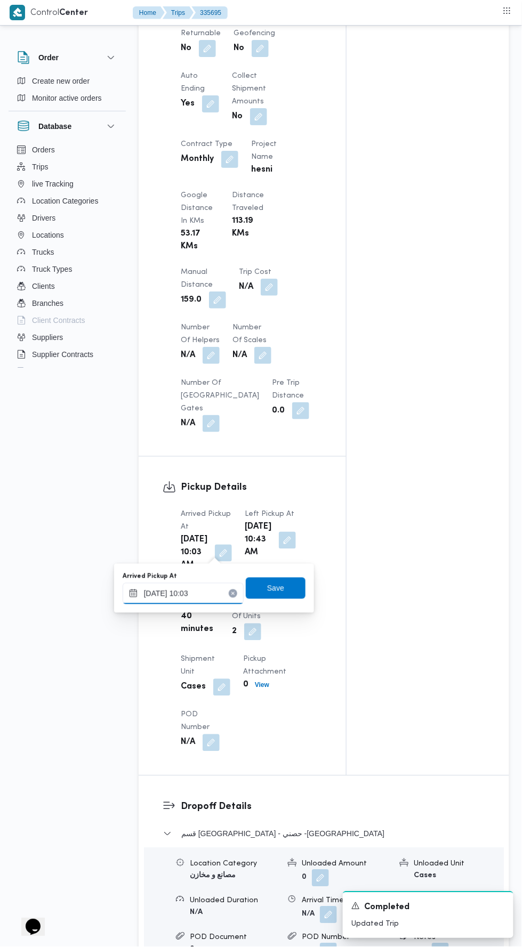
click at [217, 589] on input "04/09/2025 10:03" at bounding box center [183, 593] width 121 height 21
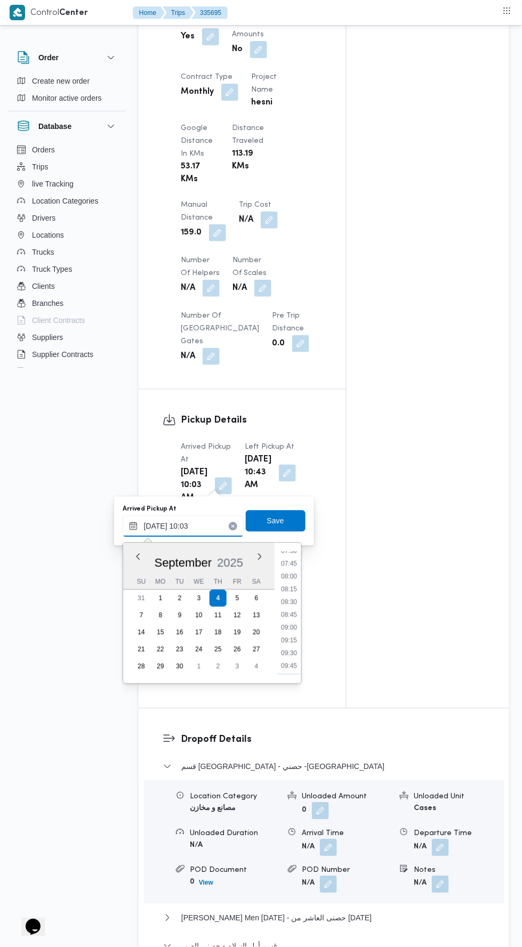
scroll to position [382, 0]
click at [294, 583] on li "08:00" at bounding box center [289, 584] width 25 height 11
type input "04/09/2025 08:00"
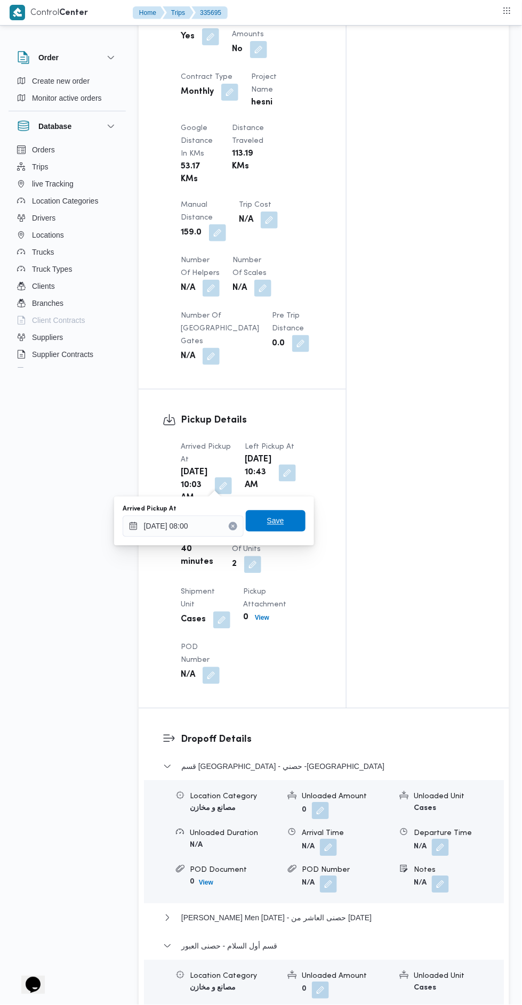
click at [286, 526] on span "Save" at bounding box center [276, 520] width 60 height 21
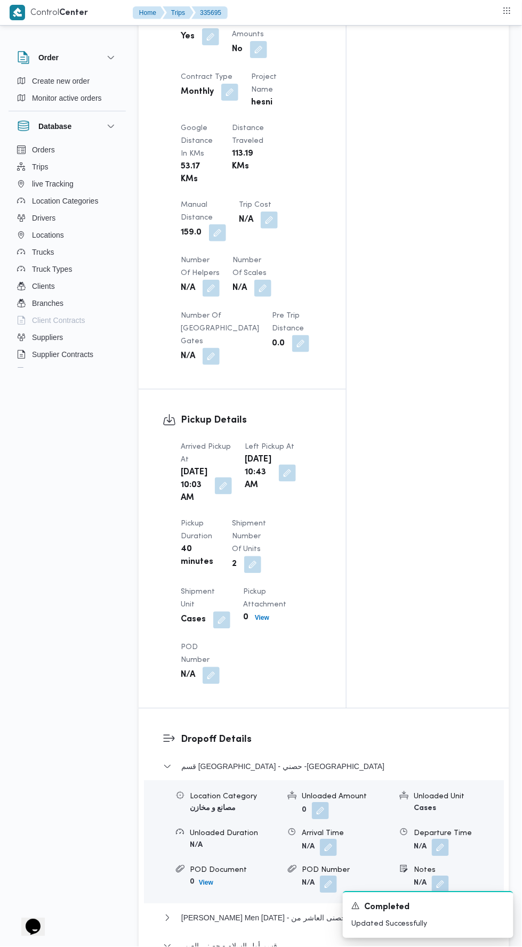
scroll to position [0, 0]
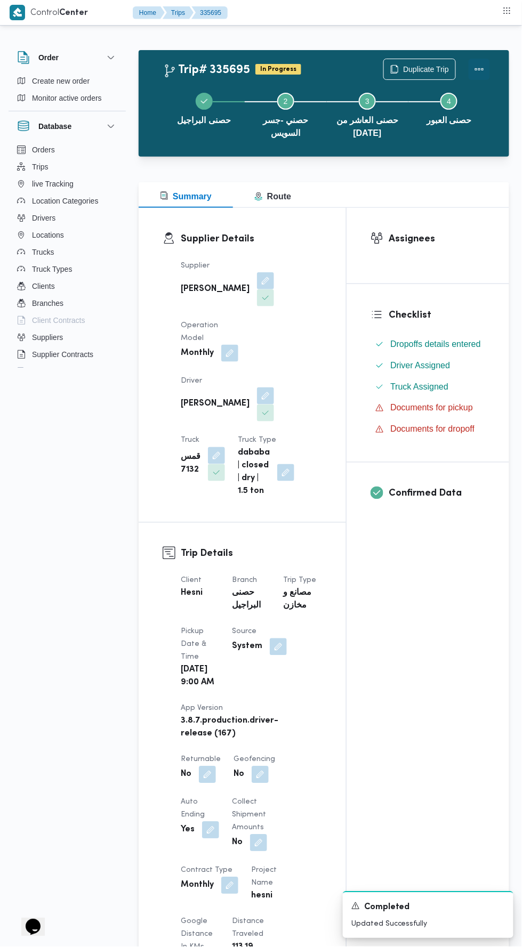
click at [487, 67] on button "Actions" at bounding box center [478, 69] width 21 height 21
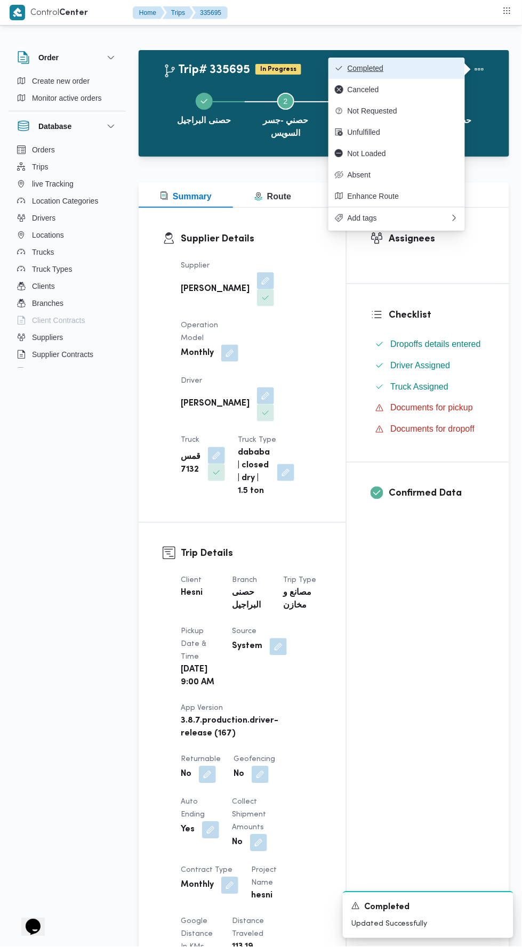
click at [430, 59] on button "Completed" at bounding box center [396, 68] width 136 height 21
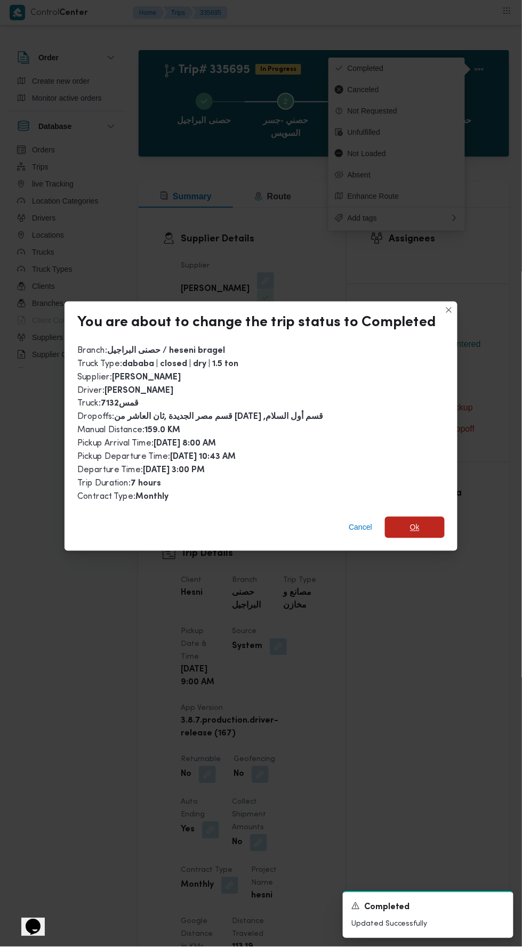
click at [429, 517] on span "Ok" at bounding box center [415, 527] width 60 height 21
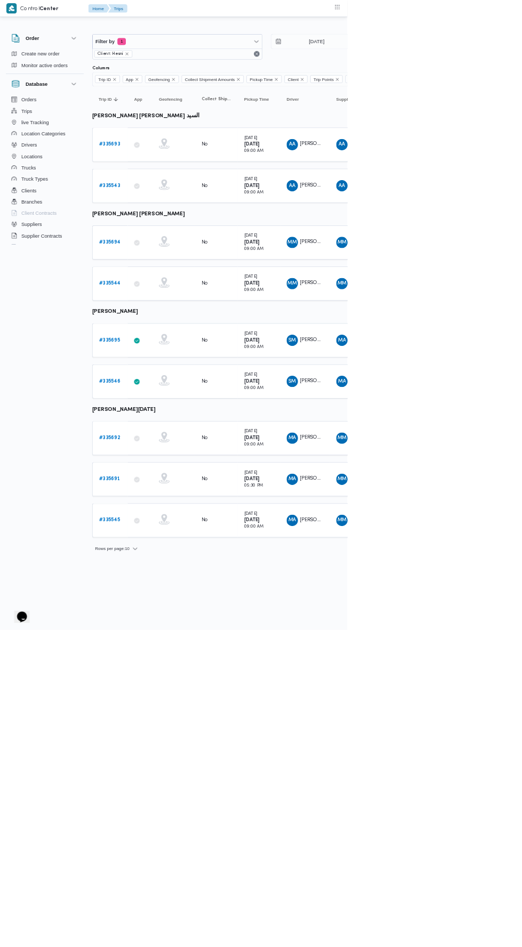
click at [172, 655] on b "# 335692" at bounding box center [164, 658] width 31 height 7
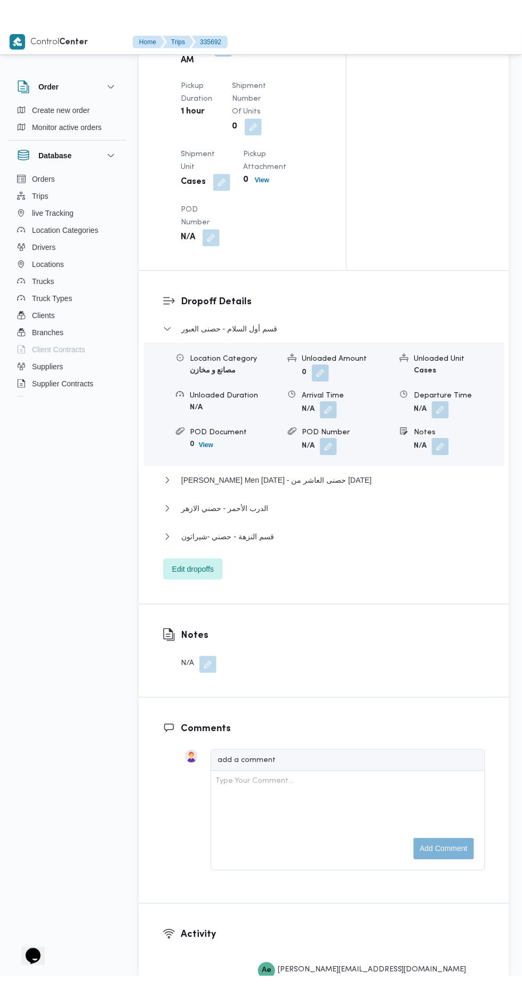
scroll to position [1201, 0]
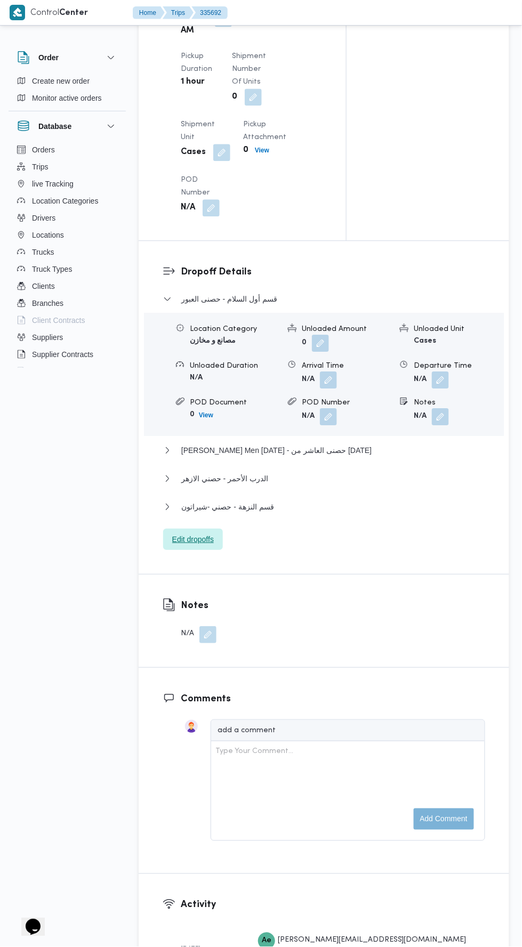
click at [210, 550] on span "Edit dropoffs" at bounding box center [193, 539] width 60 height 21
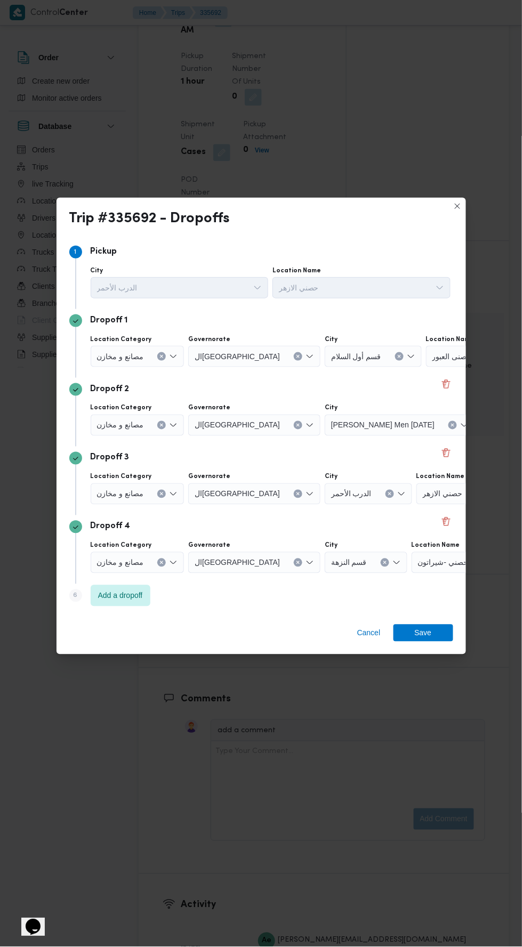
click at [434, 346] on div "حصنى العبور" at bounding box center [492, 356] width 133 height 21
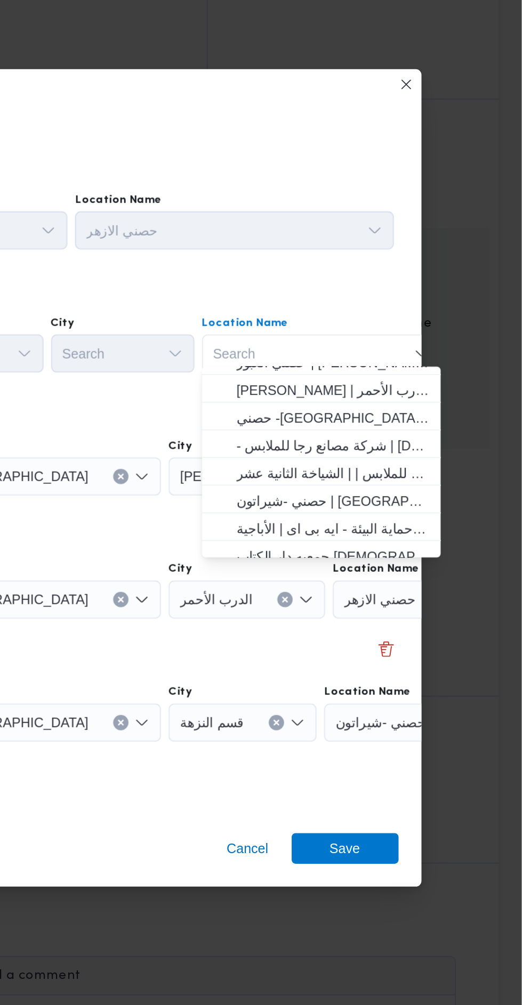
scroll to position [59, 0]
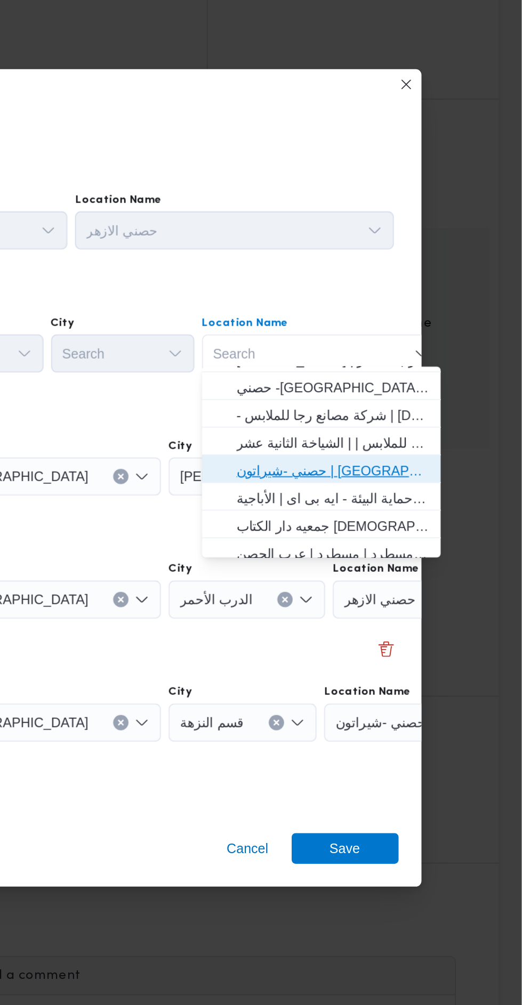
click at [429, 444] on span "حصني -شيراتون | [GEOGRAPHIC_DATA][PERSON_NAME] | شيراتون المطار" at bounding box center [416, 448] width 108 height 13
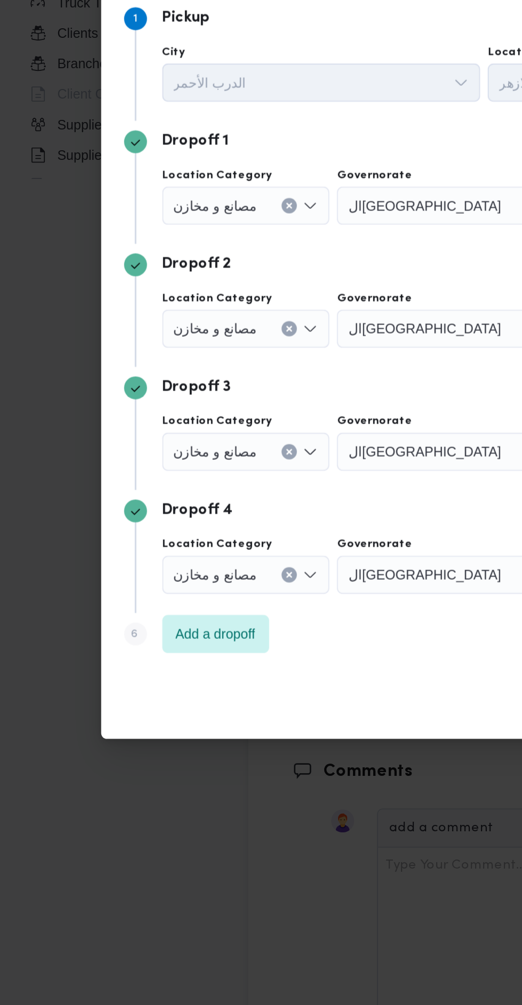
scroll to position [1201, 0]
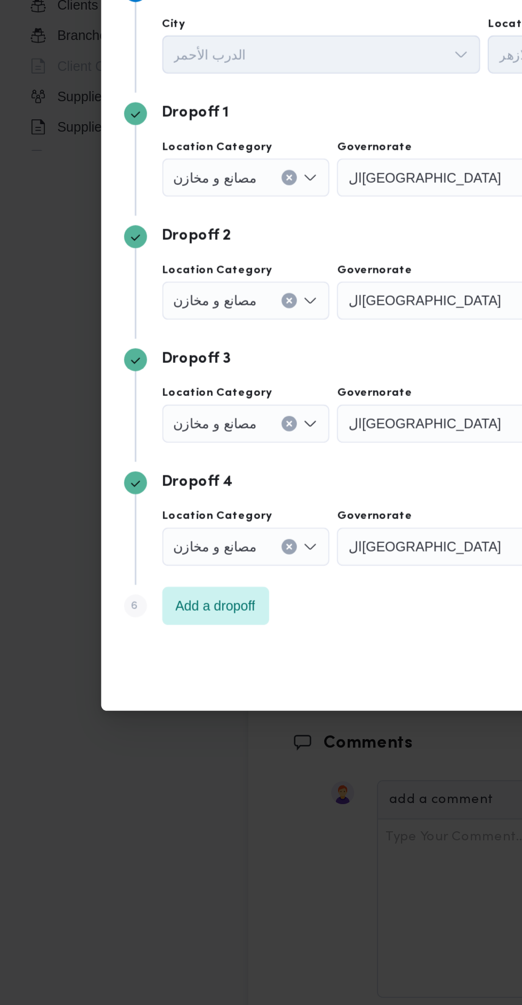
click at [157, 449] on button "Clear input" at bounding box center [161, 451] width 9 height 9
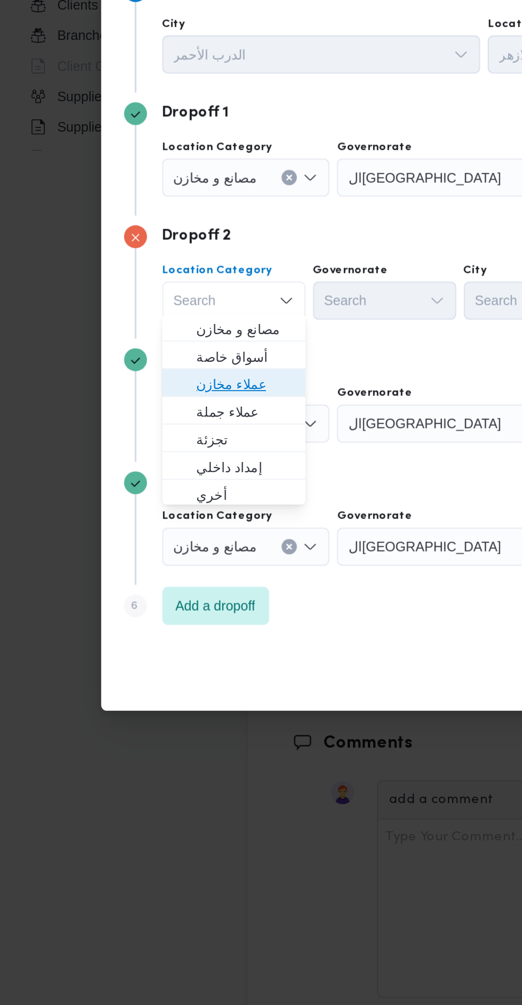
click at [150, 503] on span "عملاء مخازن" at bounding box center [137, 498] width 54 height 13
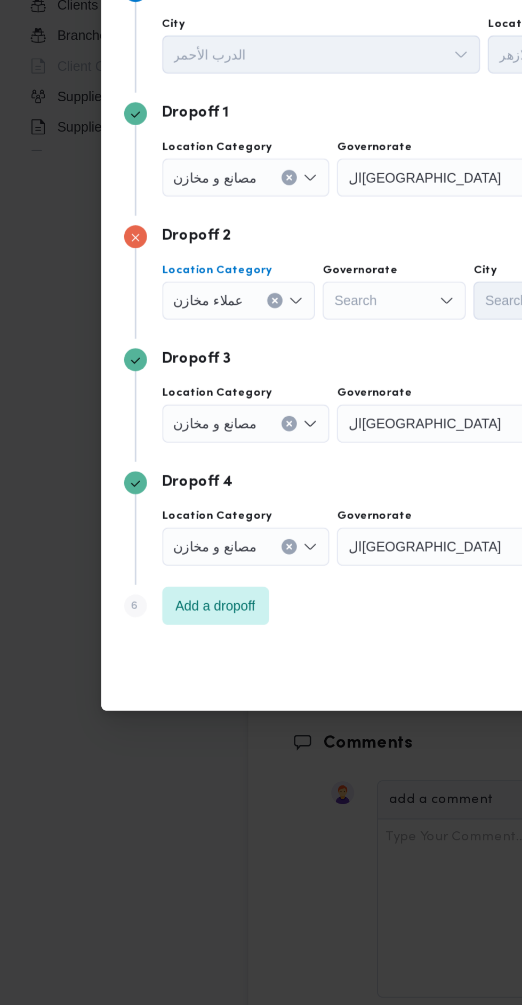
click at [140, 448] on input "Location Category" at bounding box center [140, 451] width 1 height 13
click at [158, 441] on div "عملاء مخازن Combo box. Selected. عملاء مخازن. Press Backspace to delete عملاء م…" at bounding box center [134, 451] width 86 height 21
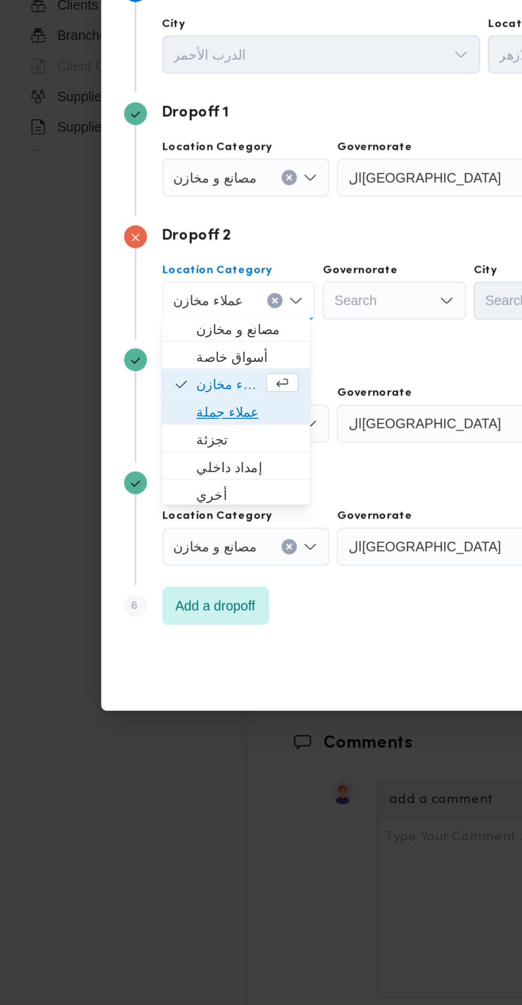
click at [150, 514] on span "عملاء جملة" at bounding box center [138, 513] width 57 height 13
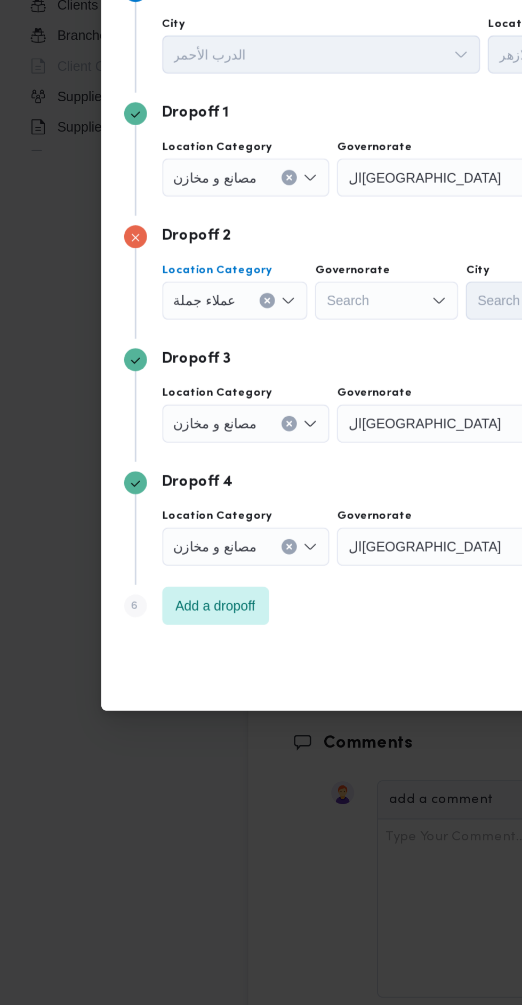
click at [223, 451] on div "Search" at bounding box center [216, 451] width 80 height 21
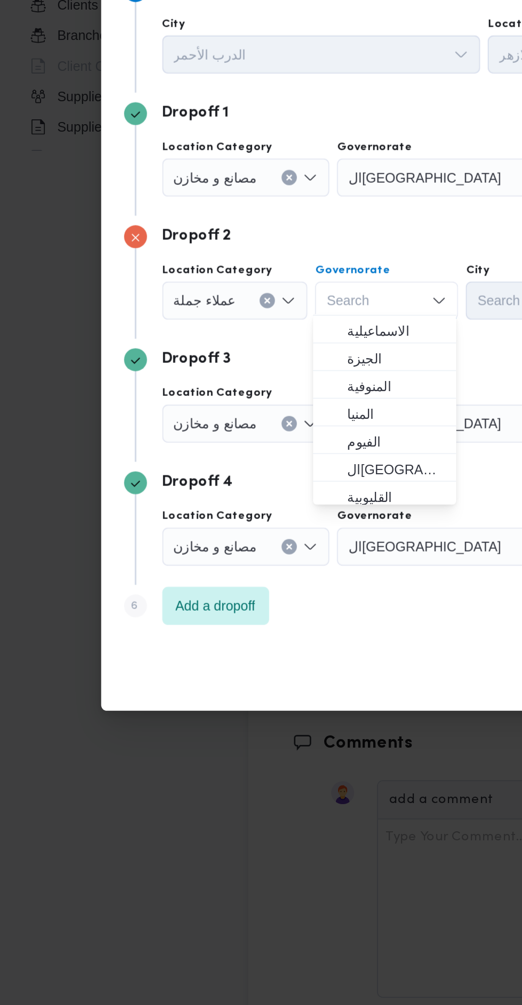
scroll to position [79, 0]
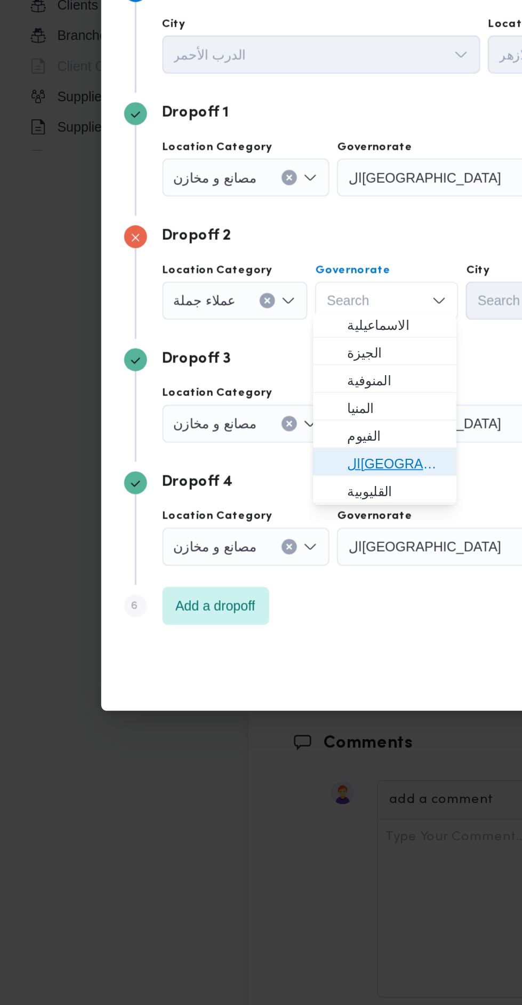
click at [227, 539] on span "ال[GEOGRAPHIC_DATA]" at bounding box center [221, 542] width 54 height 13
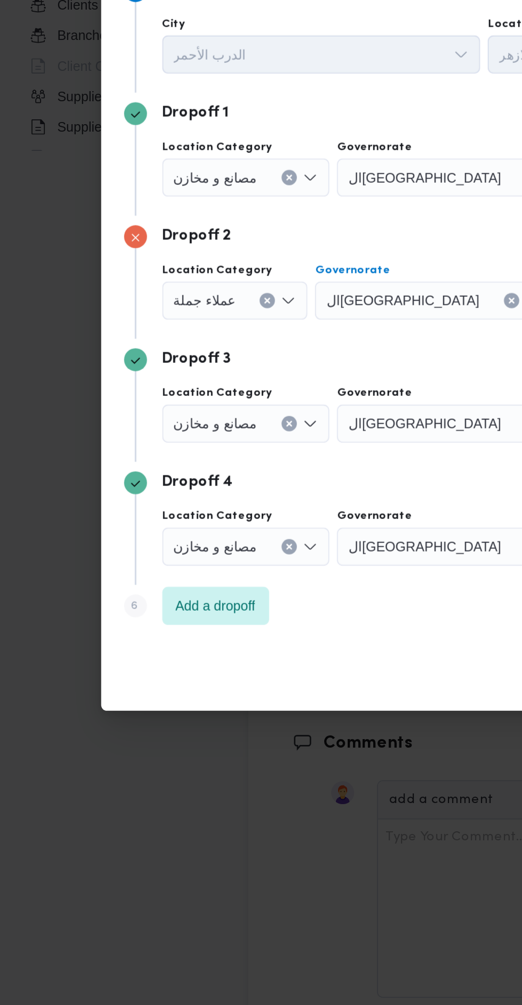
click at [312, 458] on div "Search" at bounding box center [352, 451] width 80 height 21
type input "نصر"
click at [275, 461] on span "قسم أول مدينة نصر" at bounding box center [298, 467] width 71 height 17
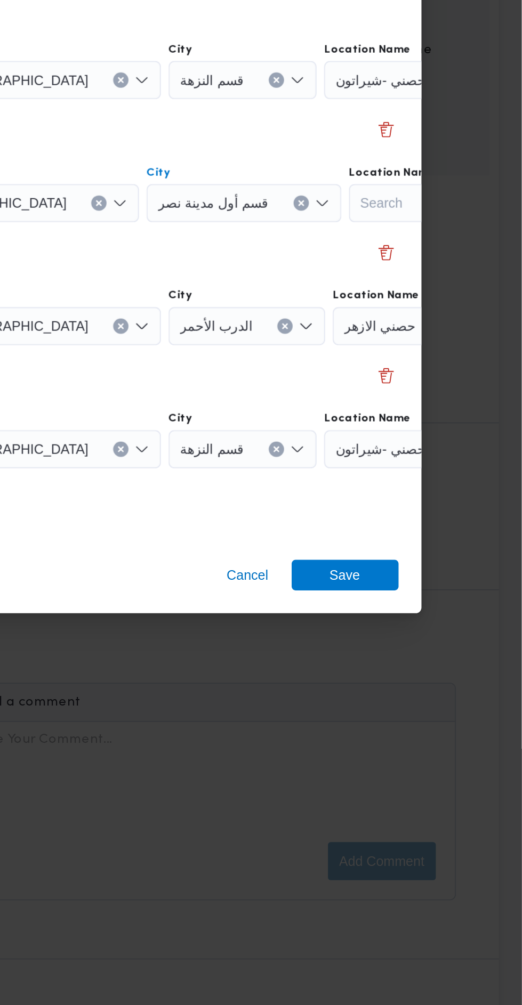
scroll to position [1201, 0]
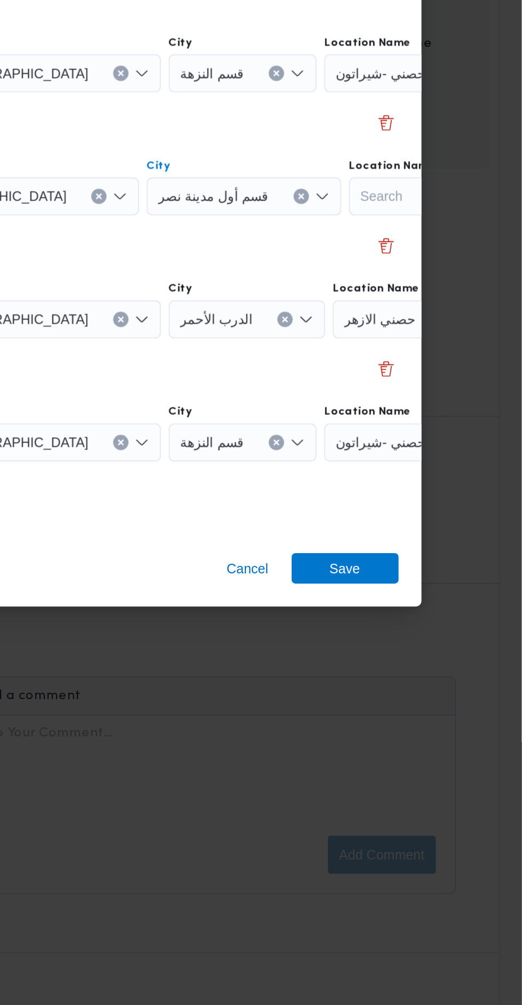
click at [432, 510] on div "حصني الازهر" at bounding box center [482, 519] width 133 height 21
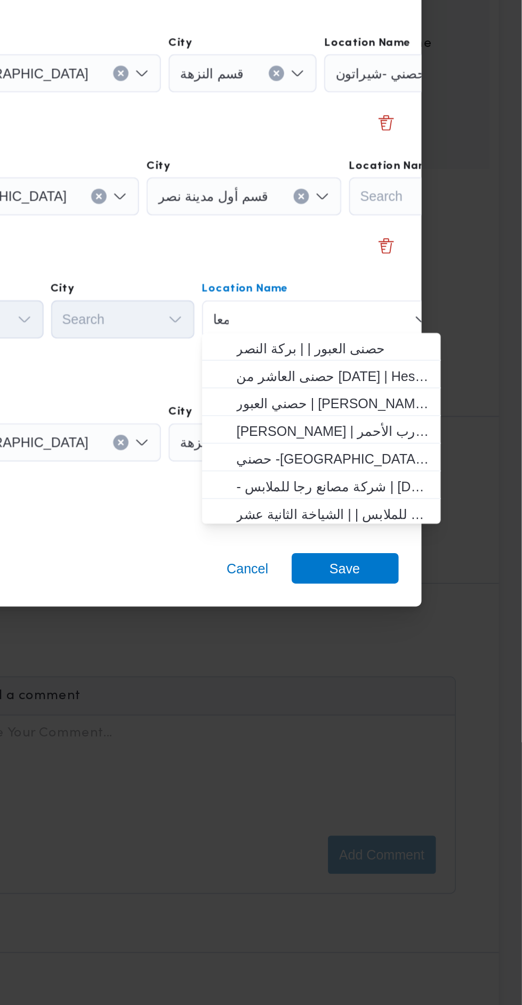
scroll to position [0, 0]
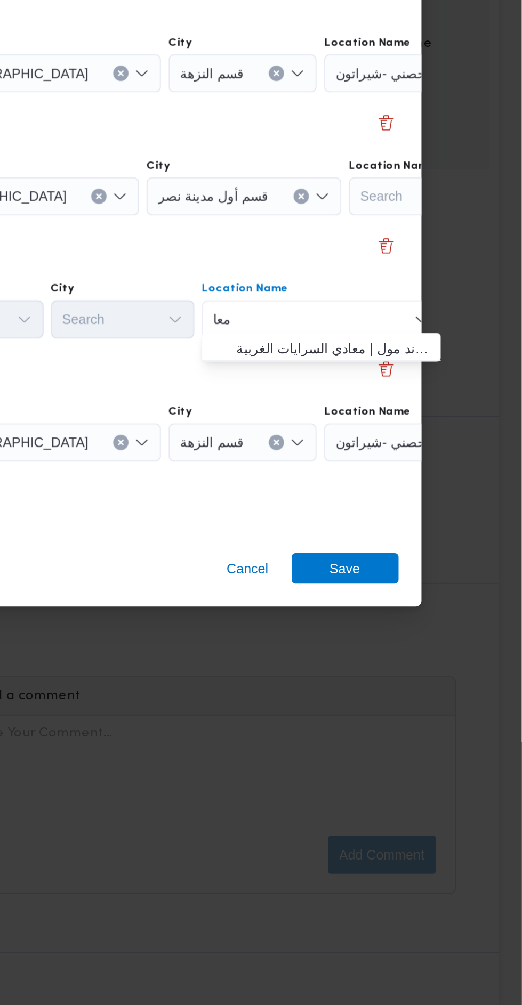
type input "معا"
click at [440, 538] on span "حصني -ال معا دي | ميدان المعادي جراند مول | معادي السرايات الغربية" at bounding box center [416, 536] width 108 height 13
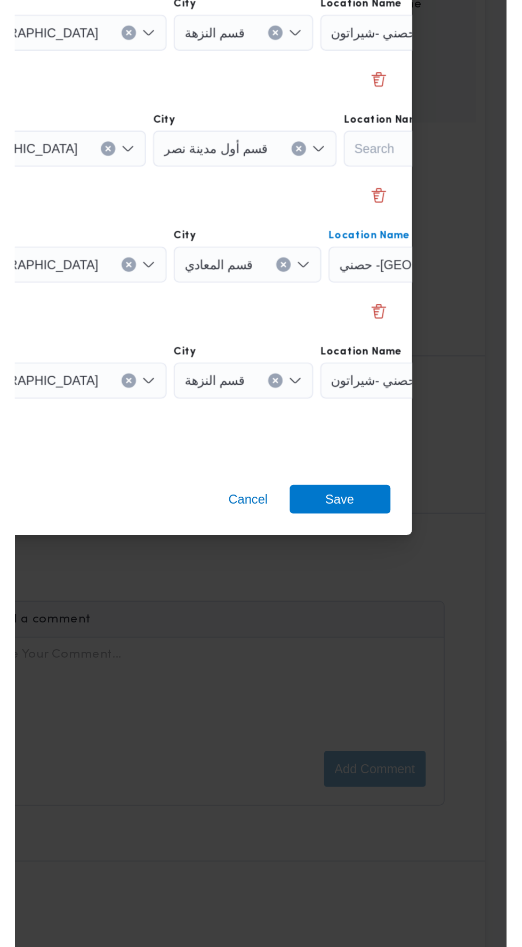
scroll to position [1201, 0]
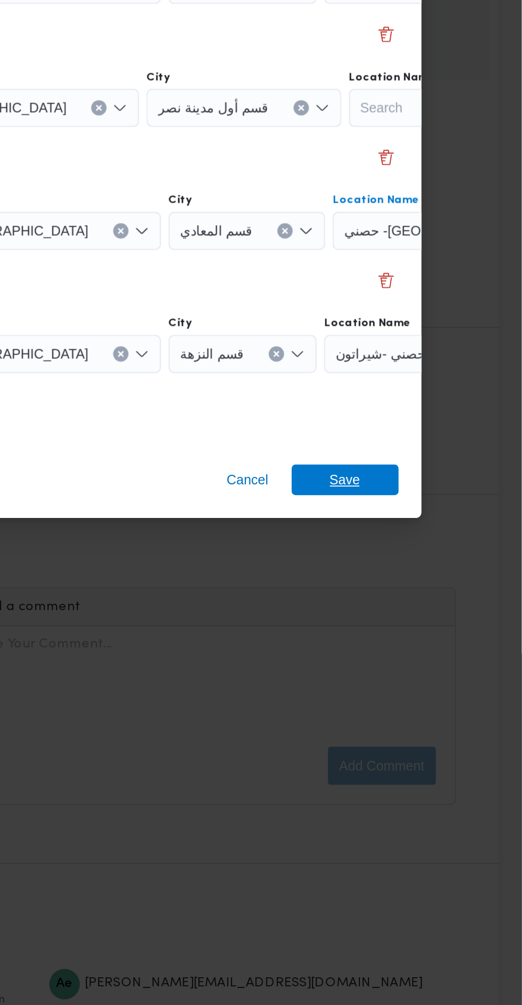
click at [432, 658] on span "Save" at bounding box center [423, 659] width 60 height 17
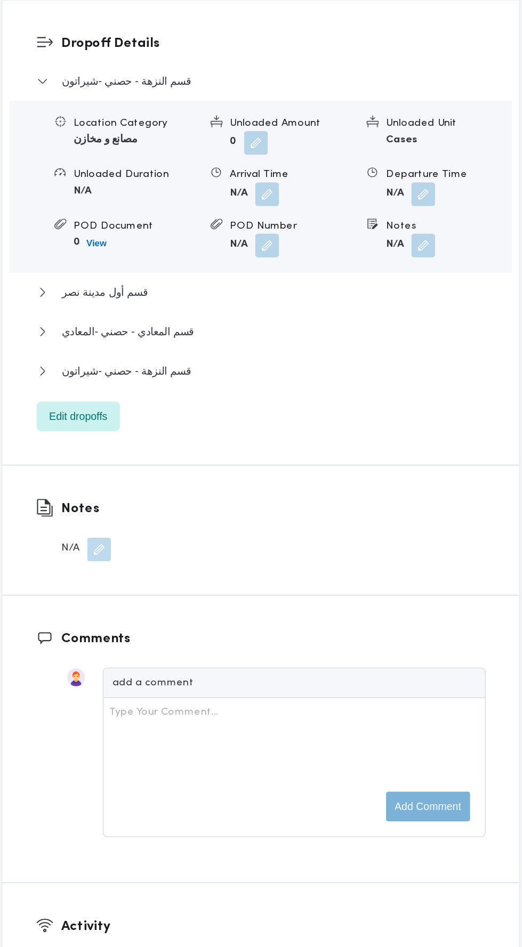
click at [417, 370] on div "Location Category مصانع و مخازن Unloaded Amount 0 Unloaded Unit Cases Unloaded …" at bounding box center [324, 309] width 368 height 121
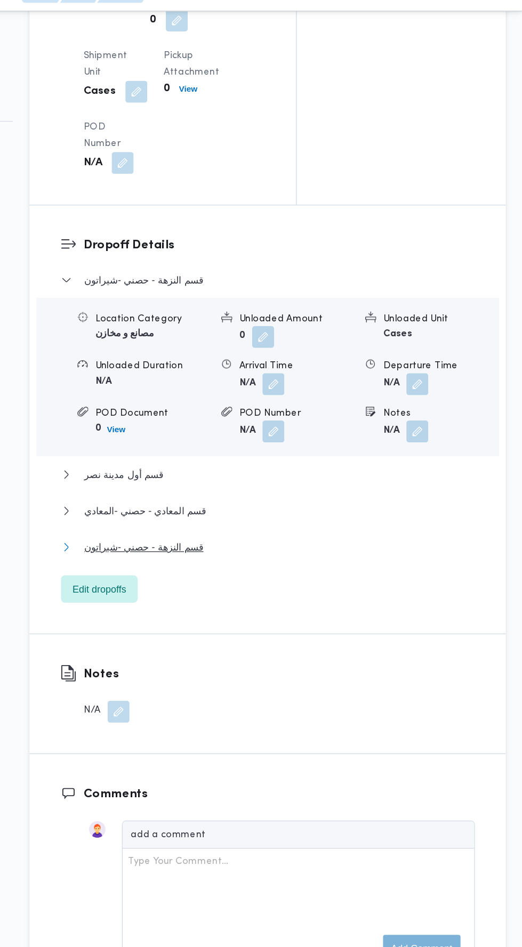
click at [306, 449] on button "قسم النزهة - حصني -شيراتون" at bounding box center [324, 442] width 322 height 13
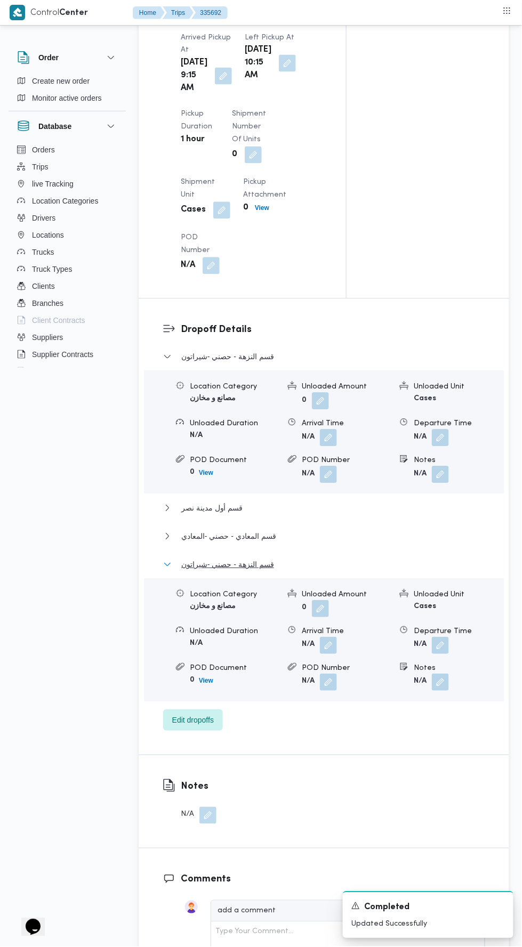
click at [303, 571] on button "قسم النزهة - حصني -شيراتون" at bounding box center [324, 564] width 322 height 13
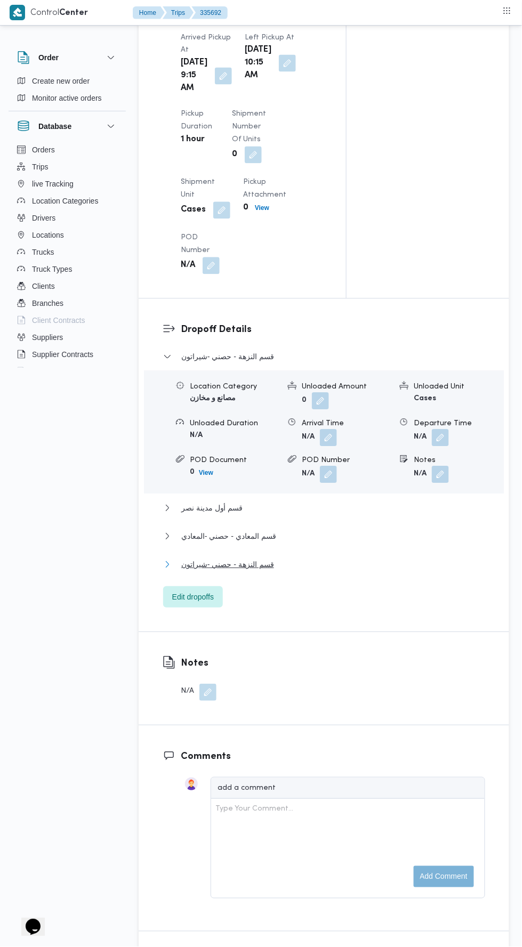
click at [346, 571] on button "قسم النزهة - حصني -شيراتون" at bounding box center [324, 564] width 322 height 13
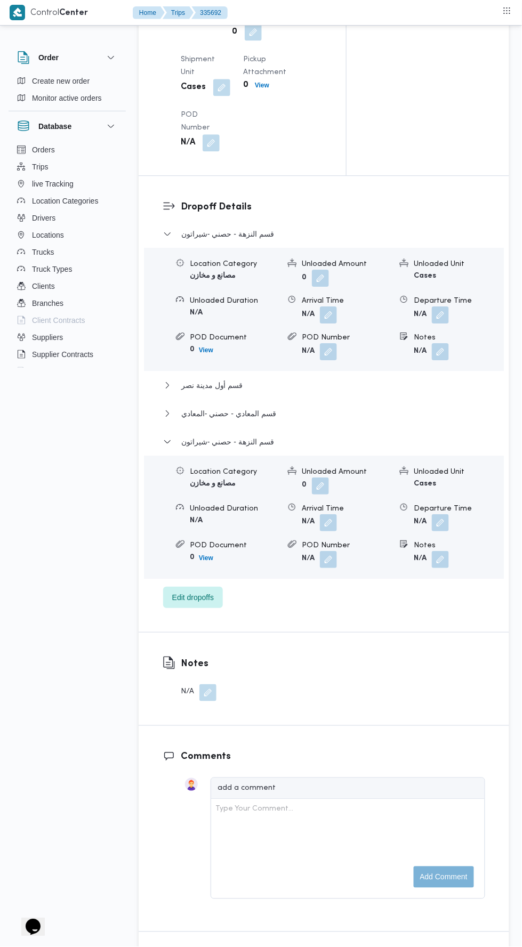
scroll to position [1266, 0]
click at [436, 532] on button "button" at bounding box center [440, 523] width 17 height 17
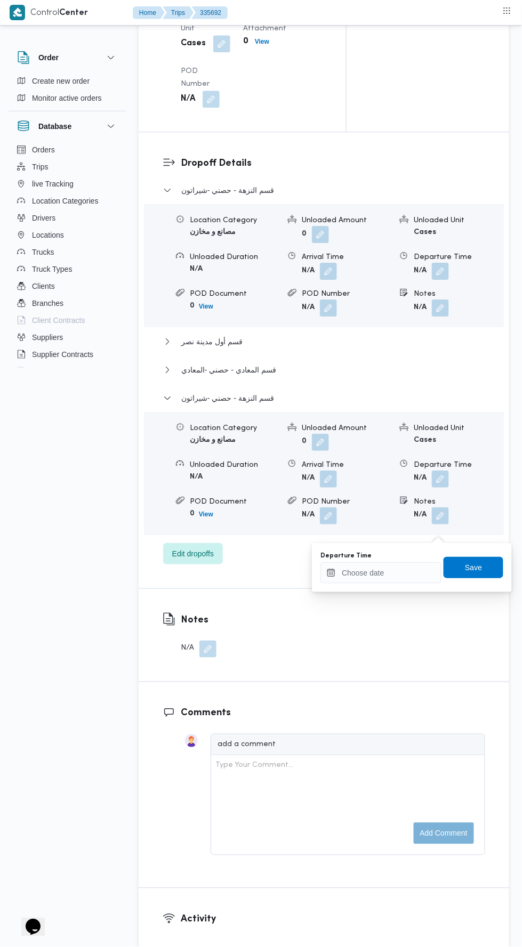
scroll to position [1333, 0]
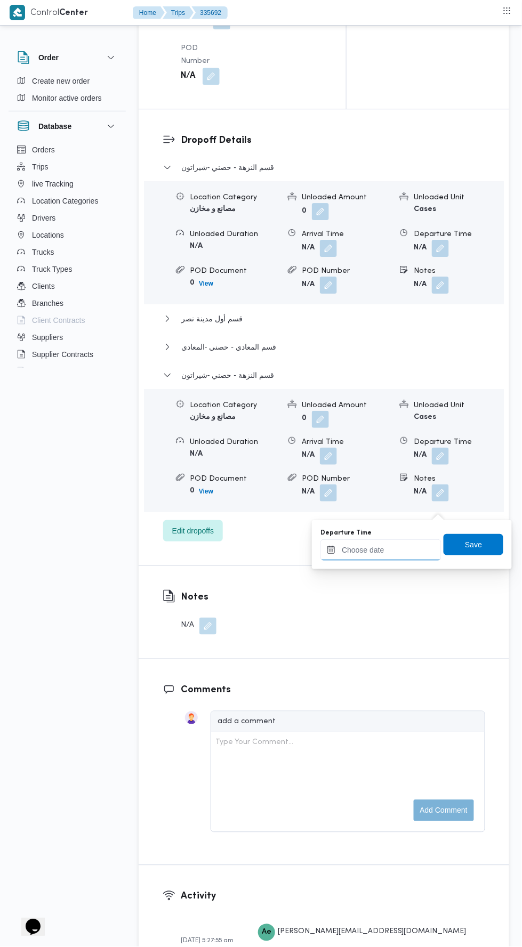
click at [427, 549] on input "Departure Time" at bounding box center [380, 549] width 121 height 21
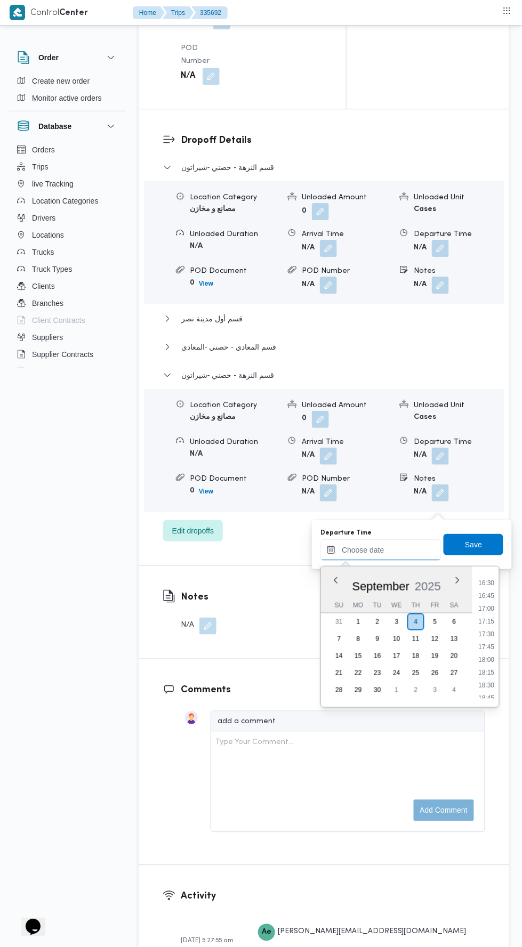
scroll to position [840, 0]
click at [482, 636] on li "17:30" at bounding box center [486, 635] width 25 height 11
type input "04/09/2025 17:30"
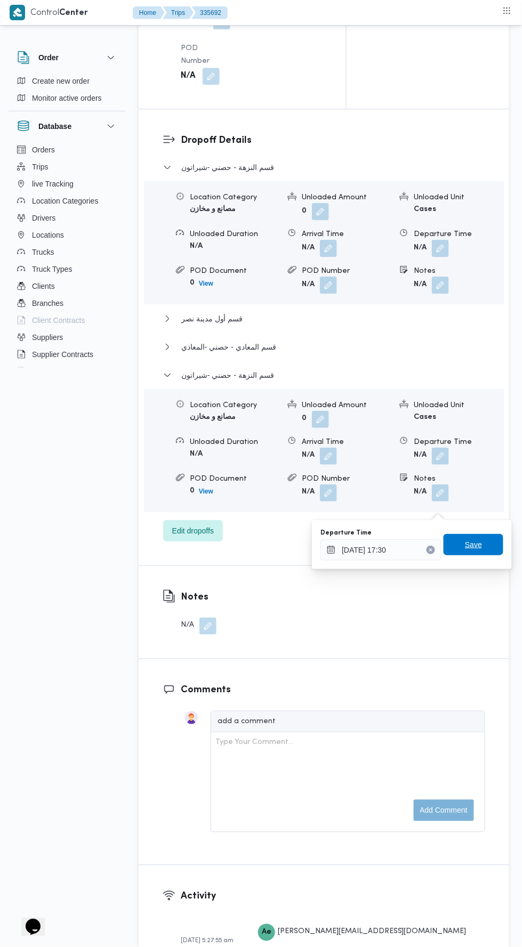
click at [471, 541] on span "Save" at bounding box center [473, 544] width 17 height 13
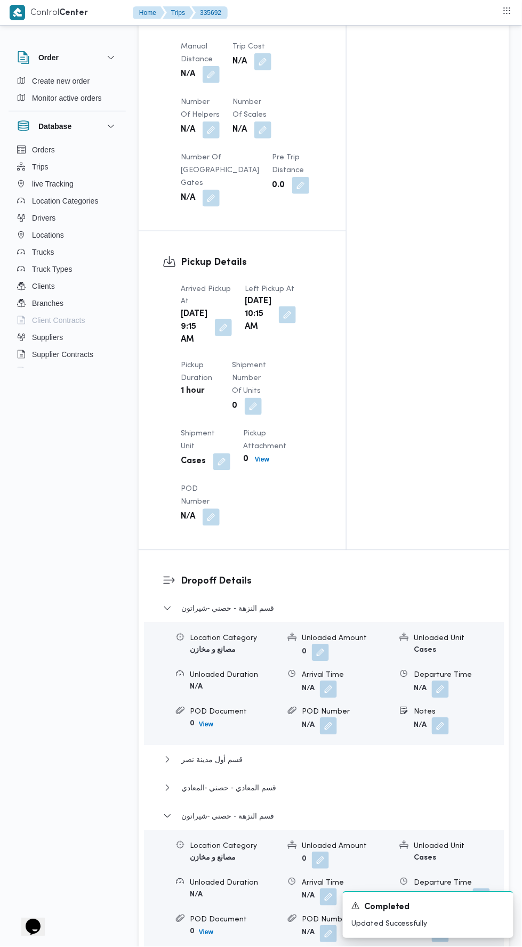
scroll to position [866, 0]
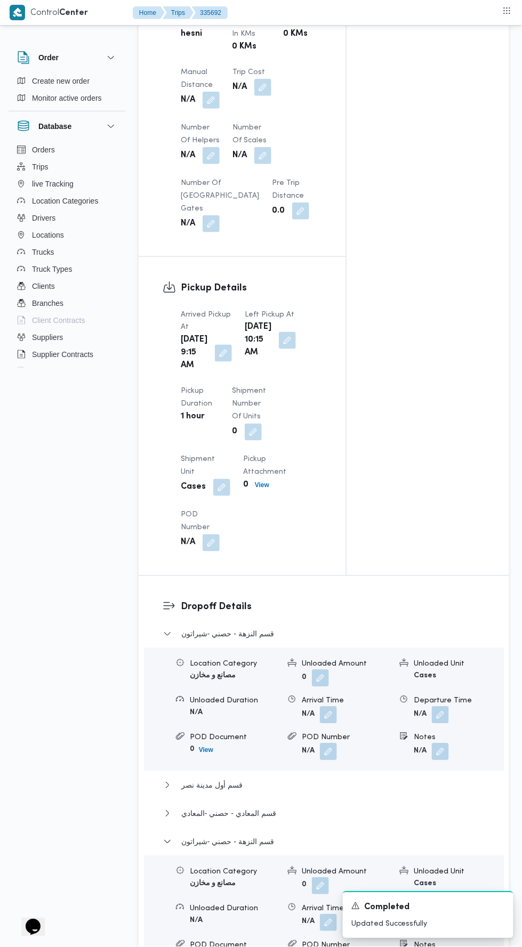
click at [206, 109] on button "button" at bounding box center [210, 100] width 17 height 17
click at [197, 162] on input "Manual Distance" at bounding box center [178, 159] width 106 height 21
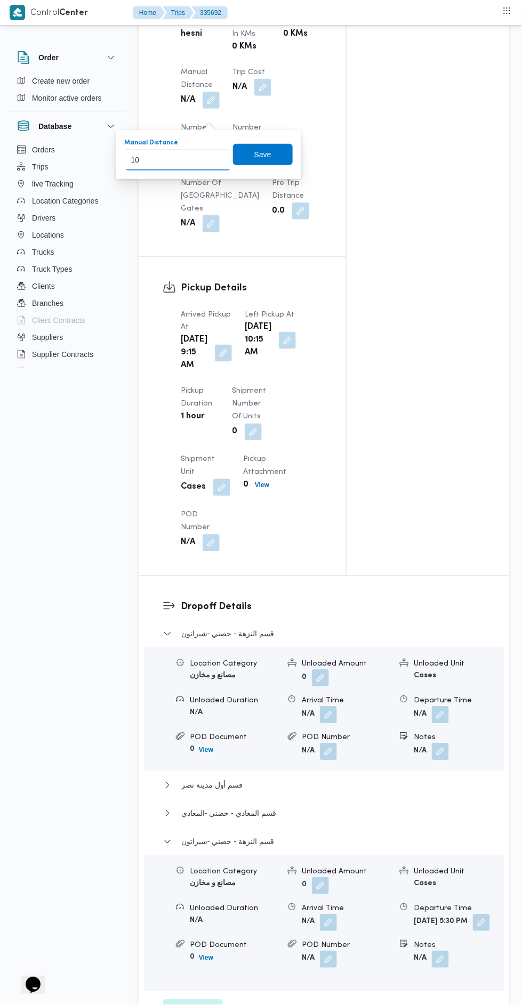
type input "101"
click at [268, 157] on span "Save" at bounding box center [262, 154] width 17 height 13
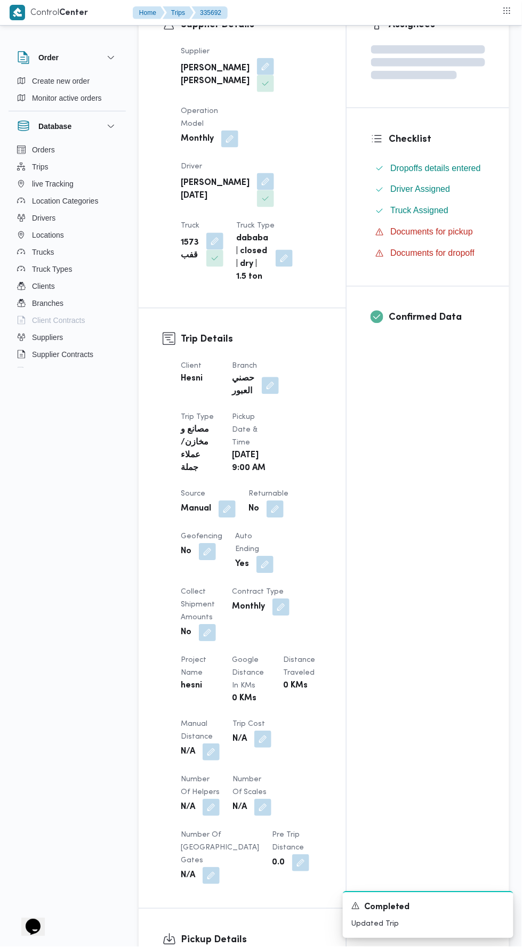
scroll to position [0, 0]
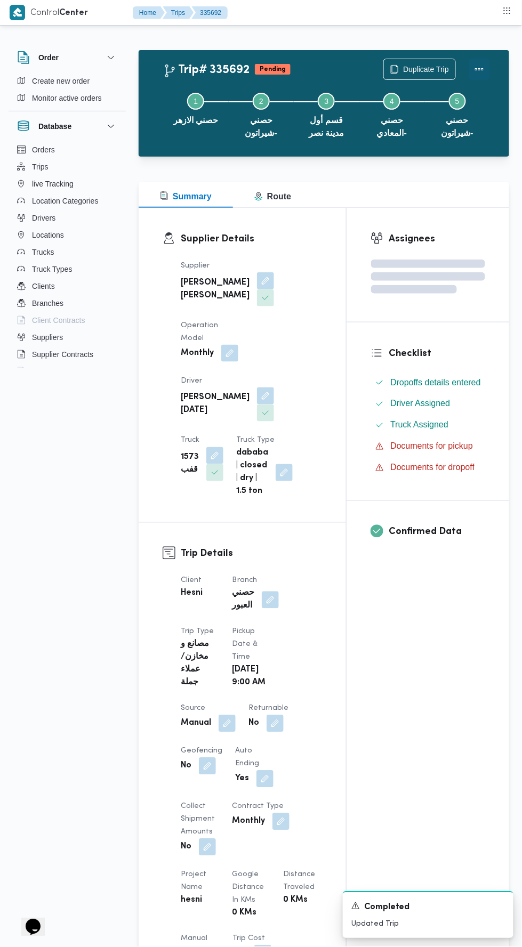
click at [474, 61] on button "Actions" at bounding box center [478, 69] width 21 height 21
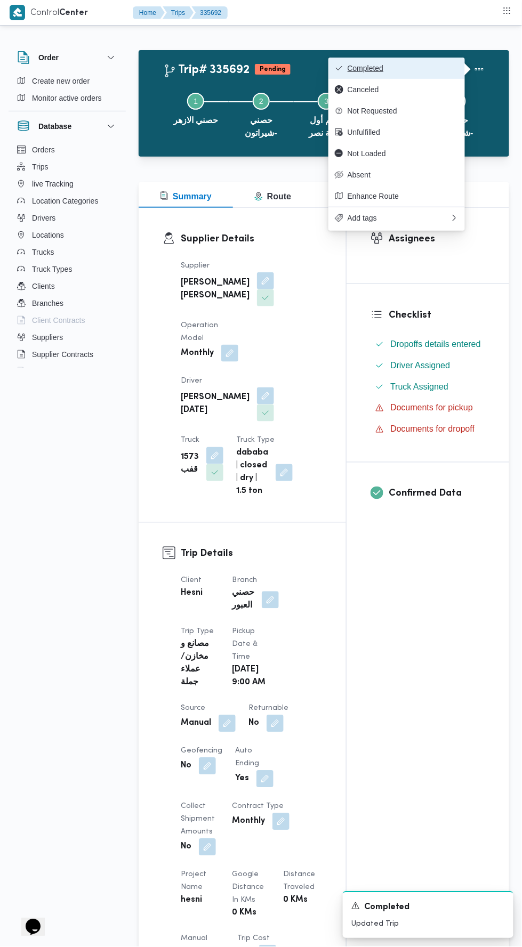
click at [421, 61] on button "Completed" at bounding box center [396, 68] width 136 height 21
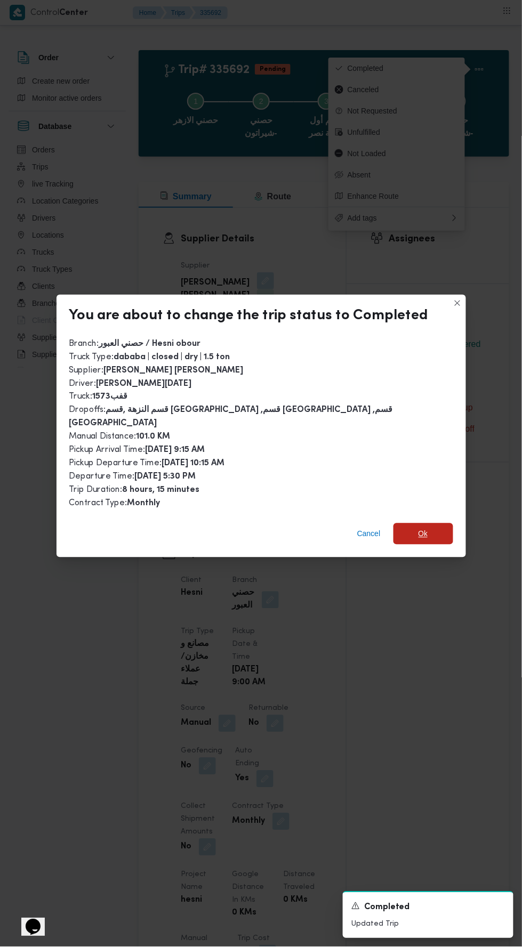
click at [428, 523] on span "Ok" at bounding box center [423, 533] width 60 height 21
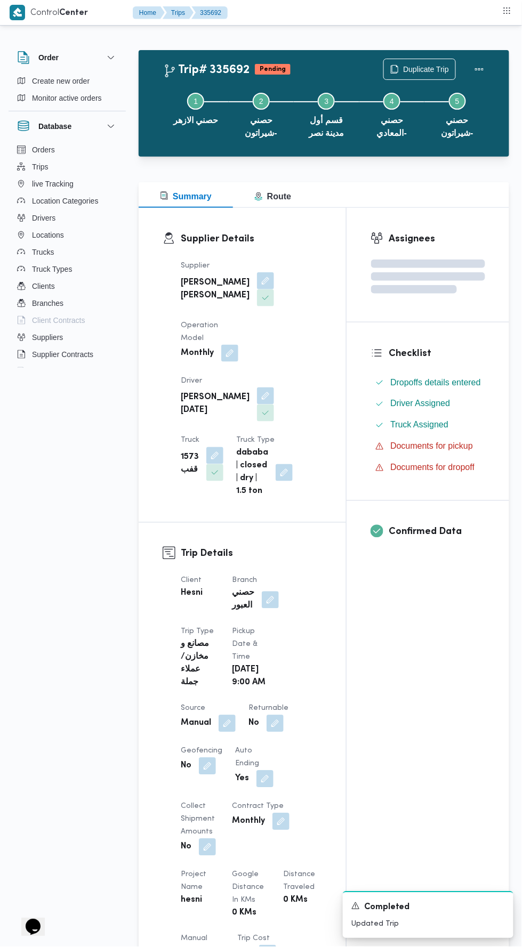
click at [404, 759] on div "Assignees Checklist Dropoffs details entered Driver Assigned Truck Assigned Doc…" at bounding box center [427, 825] width 162 height 1234
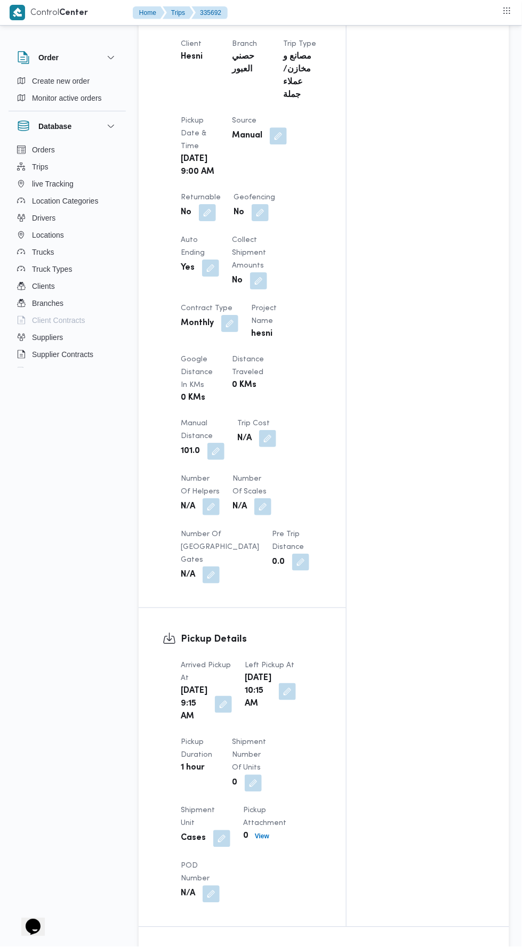
scroll to position [571, 0]
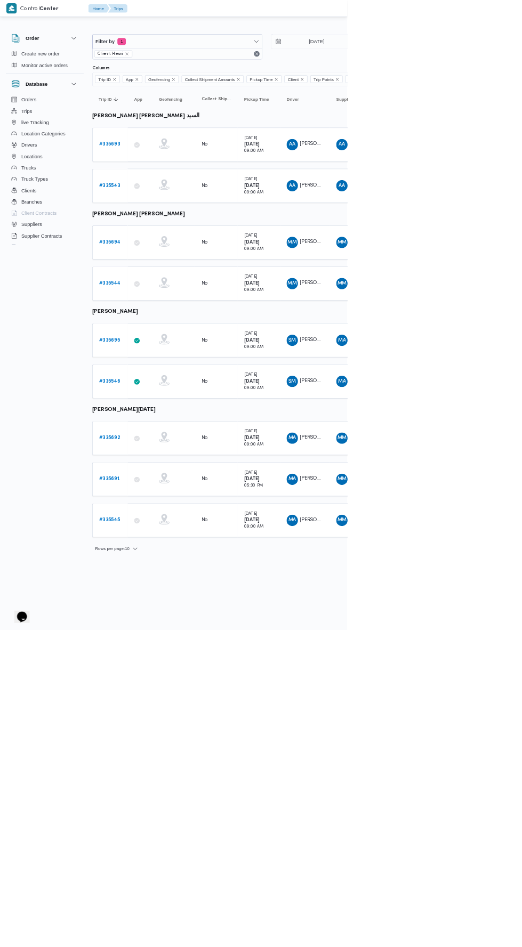
click at [166, 358] on link "# 335694" at bounding box center [165, 364] width 32 height 13
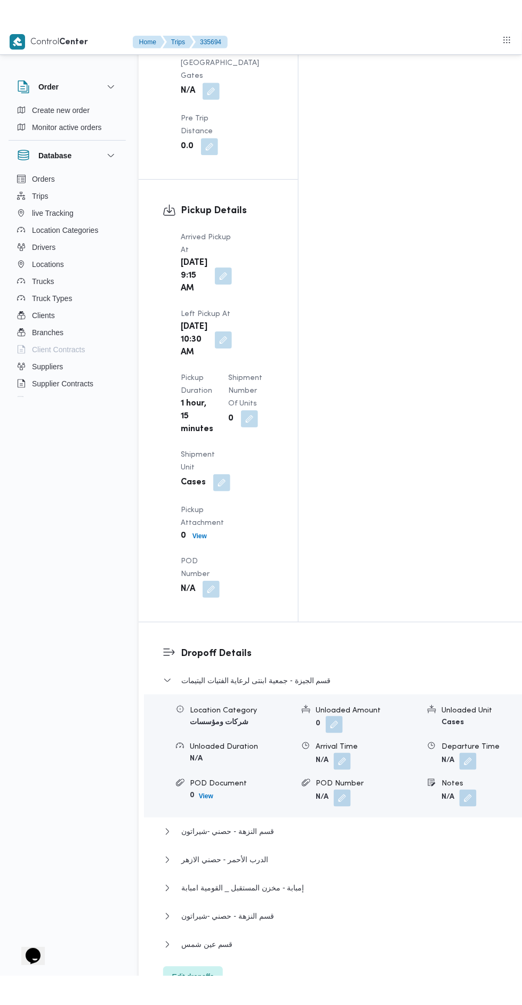
scroll to position [1293, 0]
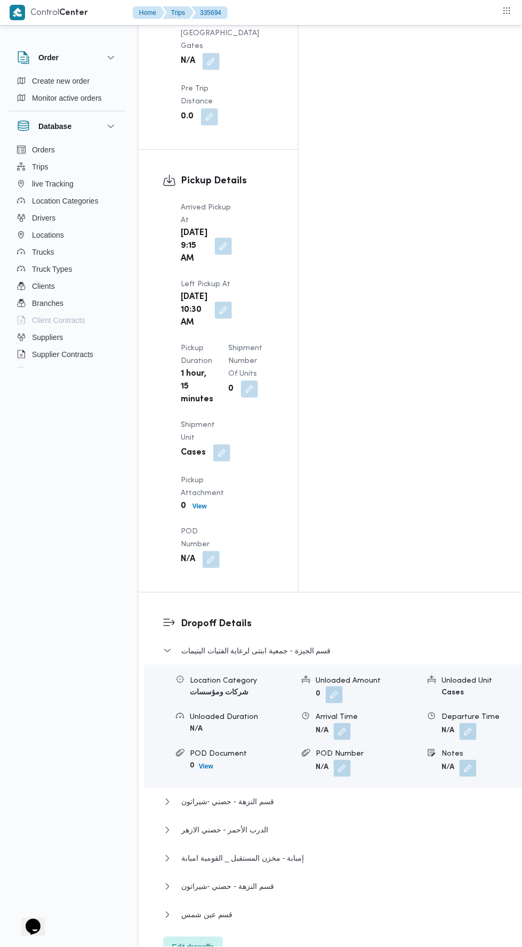
click at [214, 941] on span "Edit dropoffs" at bounding box center [193, 947] width 42 height 13
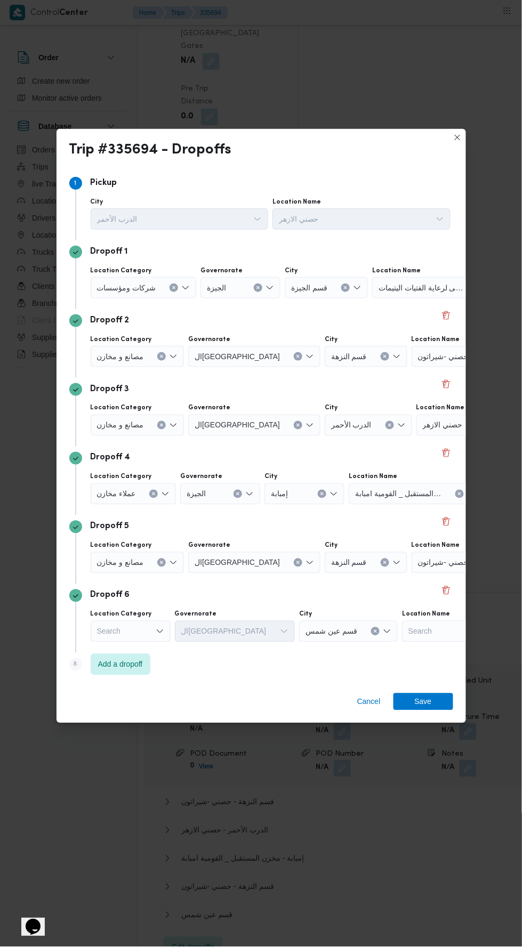
click at [160, 281] on input "Location Category" at bounding box center [160, 287] width 1 height 13
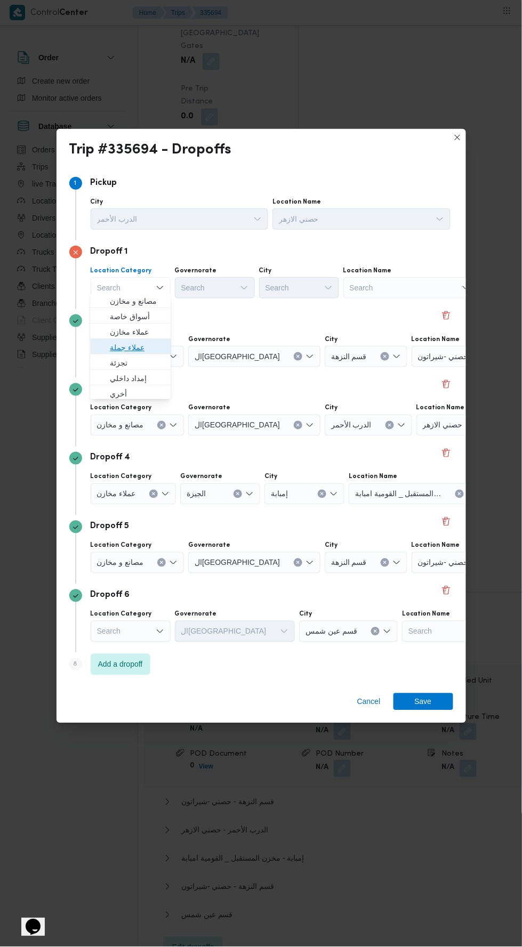
click at [139, 347] on span "عملاء جملة" at bounding box center [137, 347] width 54 height 13
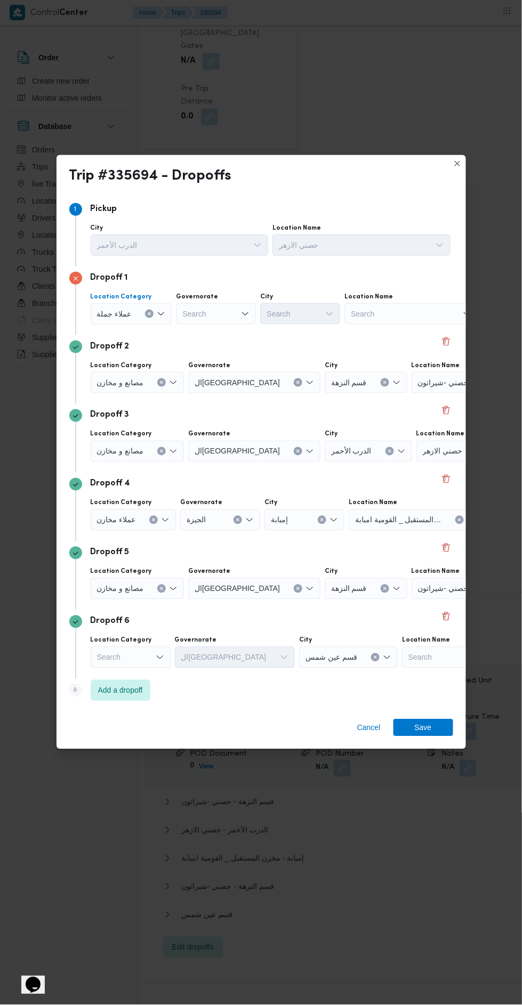
click at [256, 250] on div "الدرب الأحمر" at bounding box center [180, 244] width 178 height 21
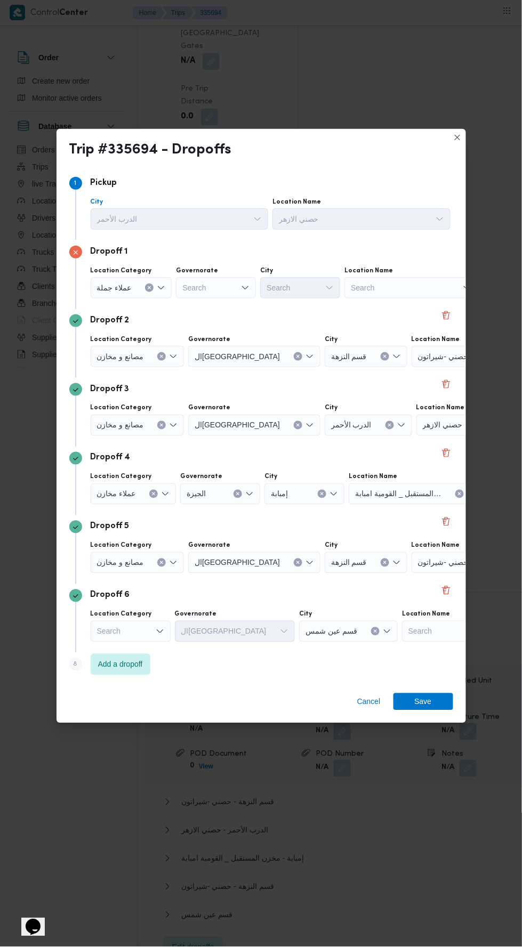
click at [228, 277] on div "Search" at bounding box center [216, 287] width 80 height 21
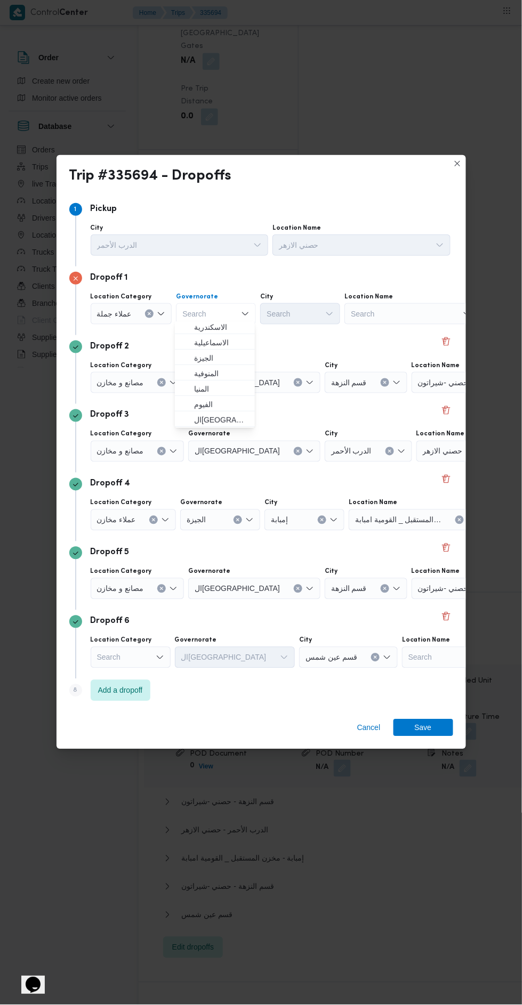
scroll to position [65, 0]
click at [248, 412] on span "القاهرة" at bounding box center [214, 419] width 71 height 17
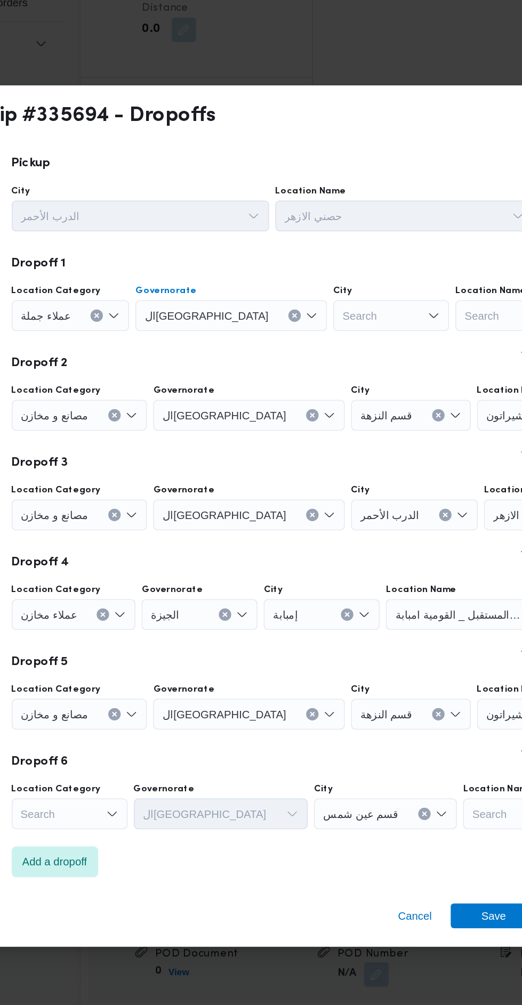
scroll to position [1293, 0]
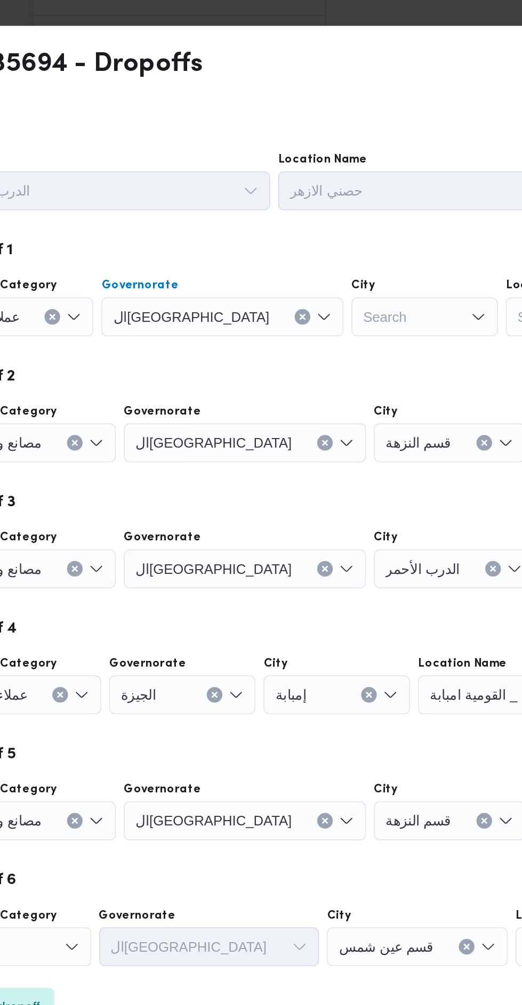
click at [312, 315] on div "Search" at bounding box center [352, 313] width 80 height 21
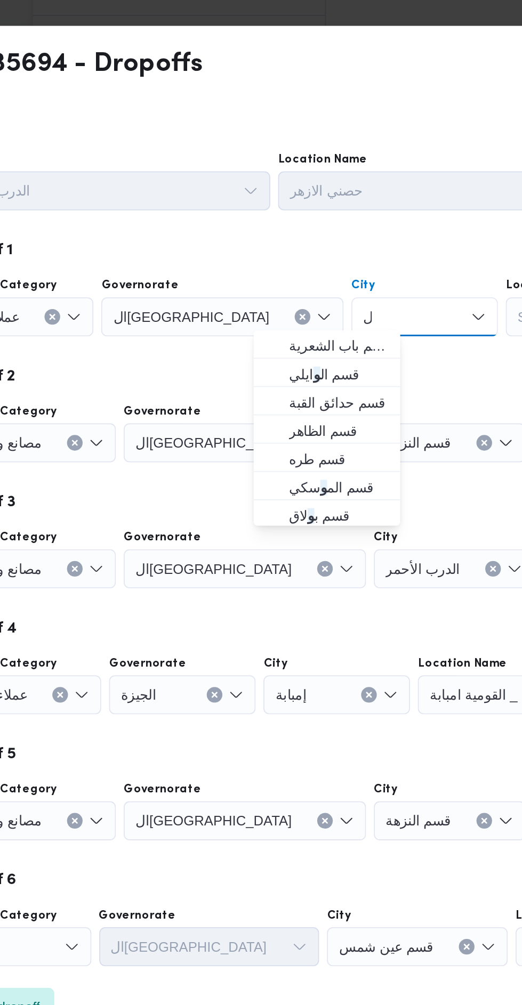
scroll to position [0, 0]
type input "ول"
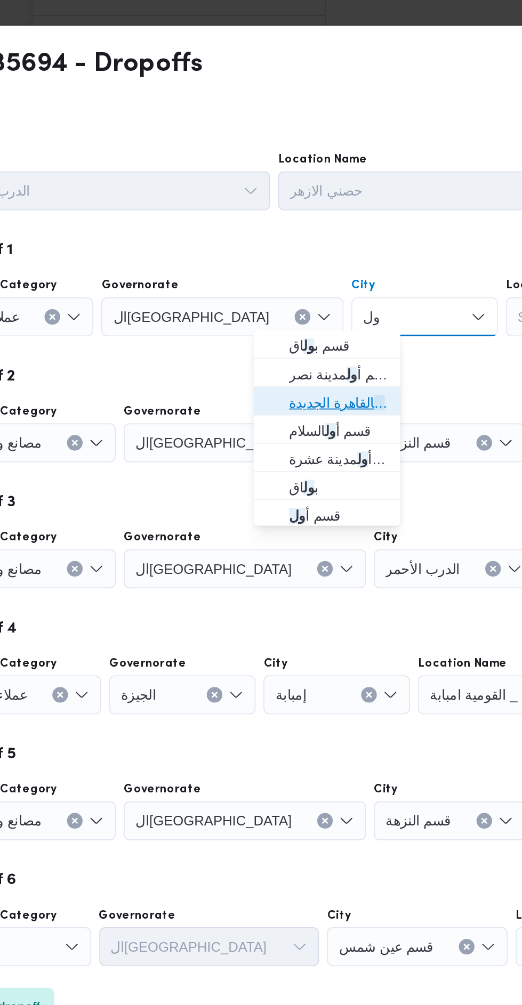
click at [332, 355] on span "قسم أ ول القاهرة الجديدة" at bounding box center [305, 360] width 54 height 13
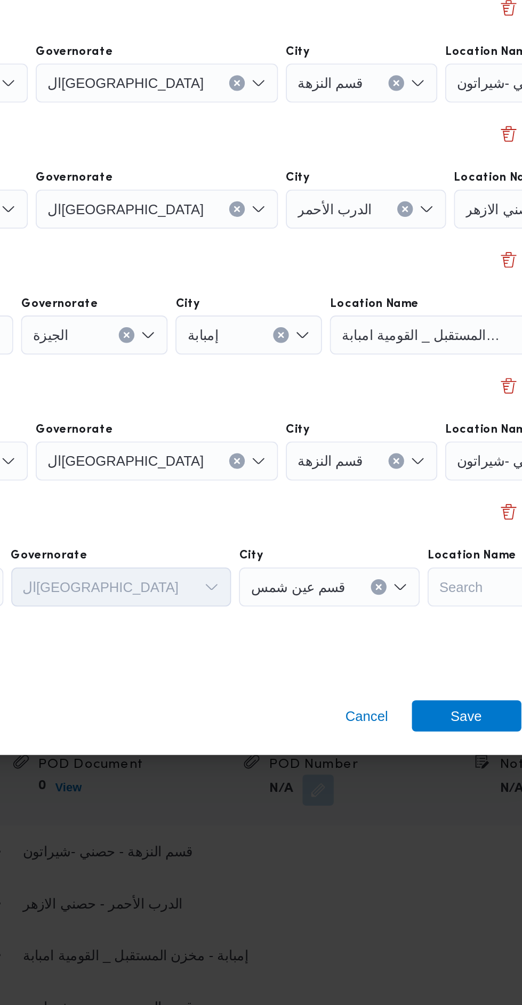
scroll to position [1293, 0]
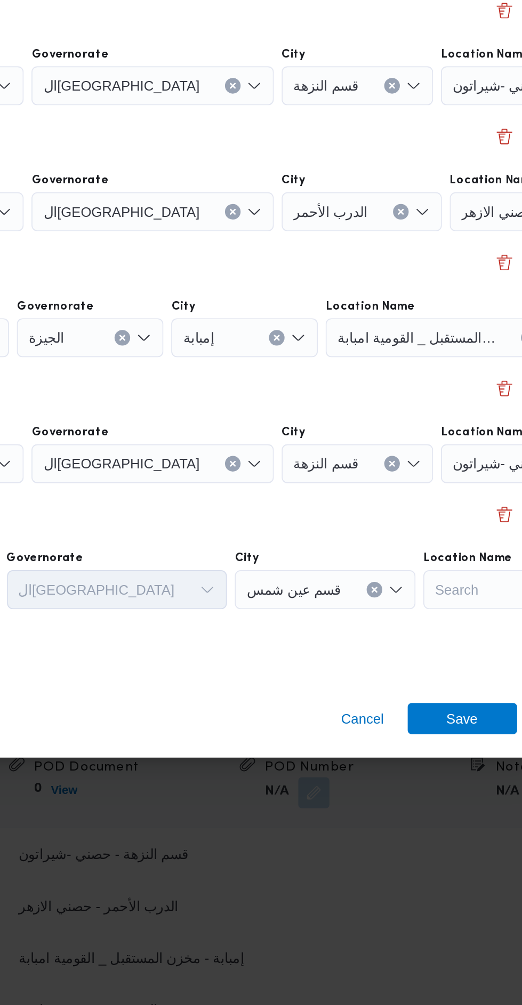
click at [416, 515] on span "مخزن المستقبل _ القومية امبابة" at bounding box center [398, 520] width 86 height 12
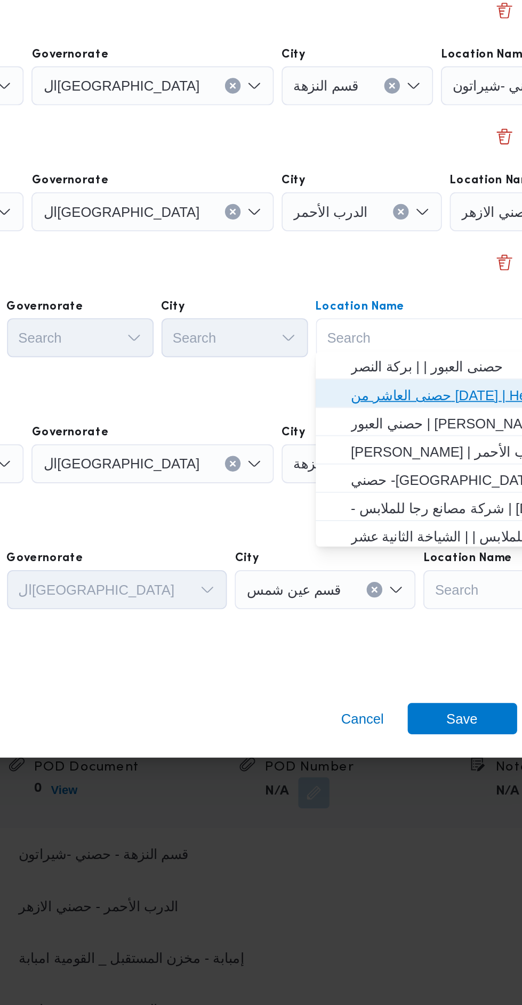
click at [432, 555] on span "حصنى العاشر من رمضان | Hesni Textiles Factory | جزء من مدينة العاشر-مجاورات" at bounding box center [416, 551] width 108 height 13
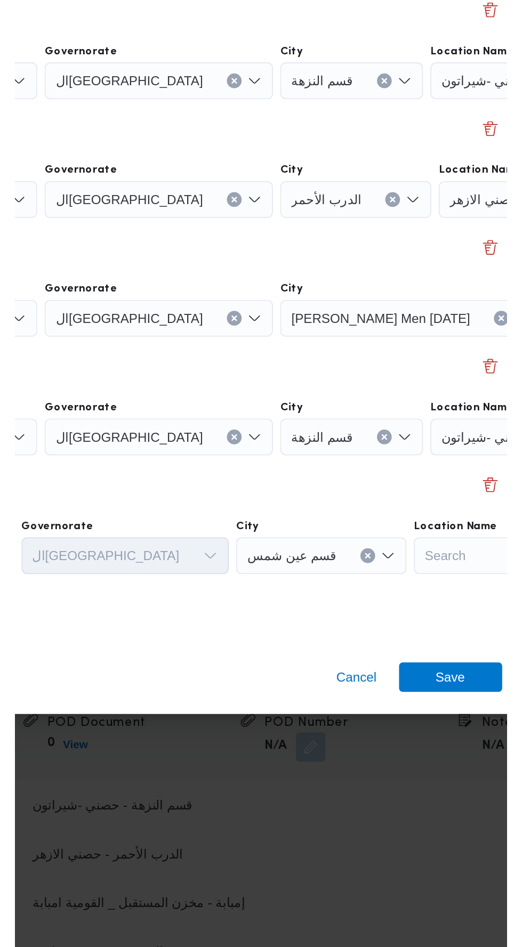
scroll to position [0, 79]
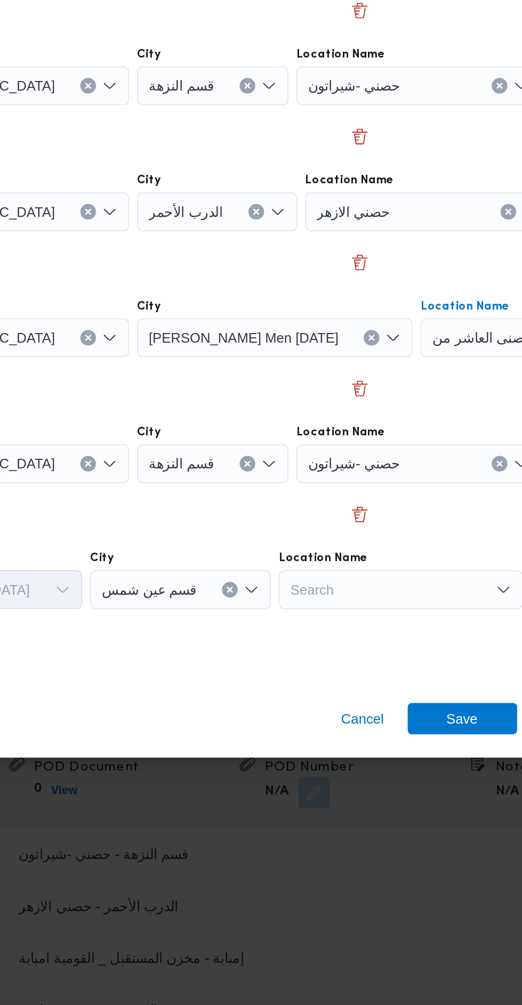
click at [442, 588] on icon "Clear input" at bounding box center [443, 589] width 3 height 3
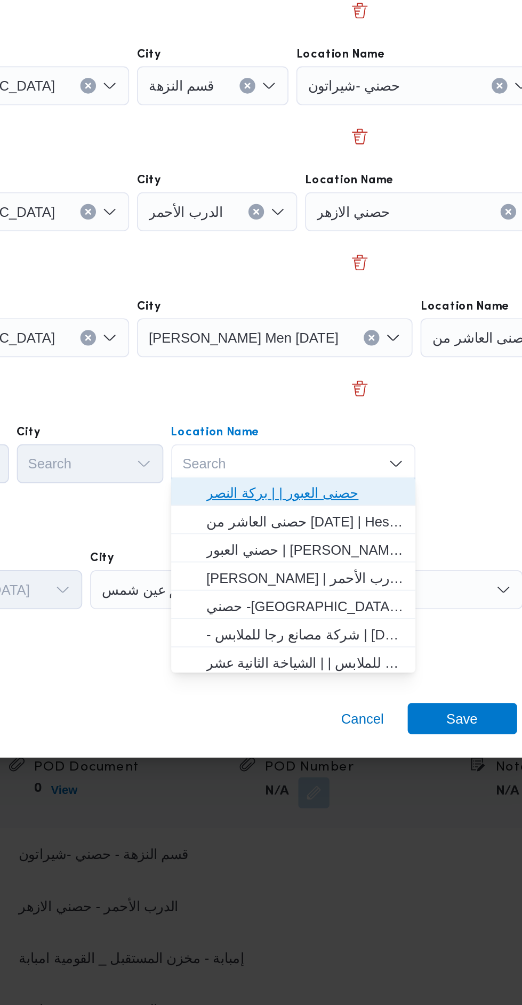
click at [369, 599] on span "حصنى العبور | | بركة النصر" at bounding box center [337, 604] width 108 height 13
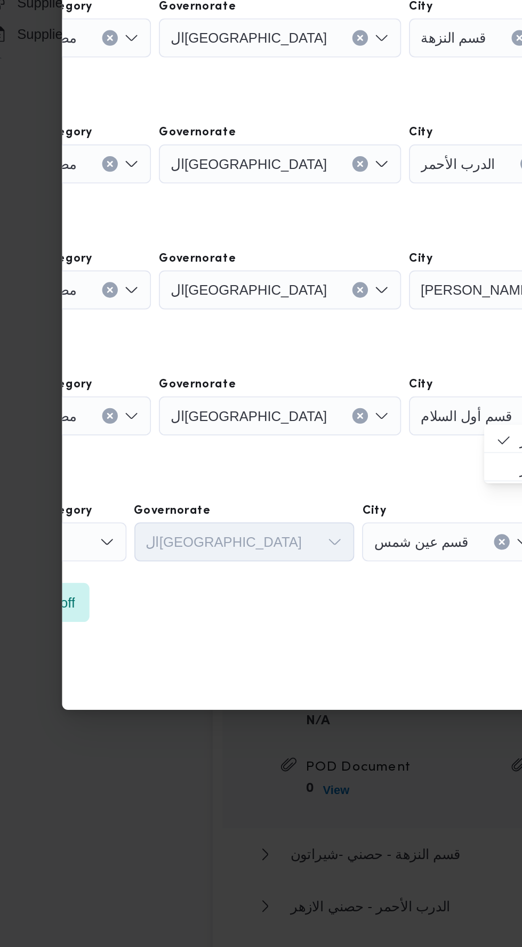
click at [83, 621] on div "Search" at bounding box center [52, 631] width 80 height 21
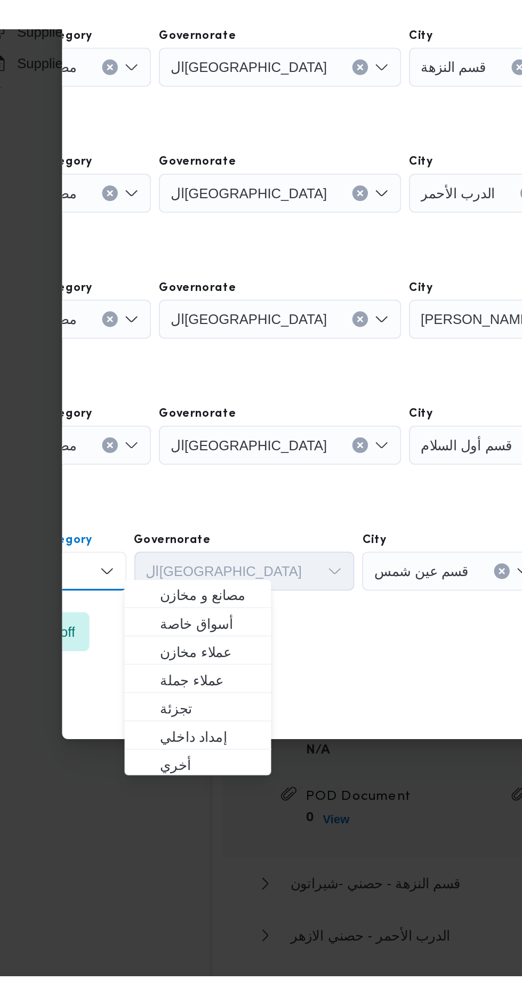
scroll to position [0, 0]
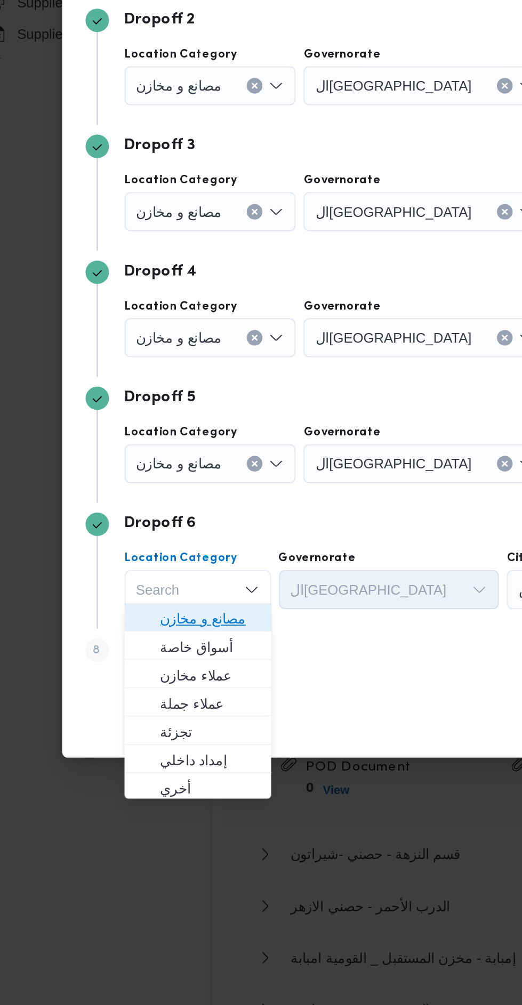
click at [153, 666] on span "مصانع و مخازن" at bounding box center [130, 673] width 71 height 17
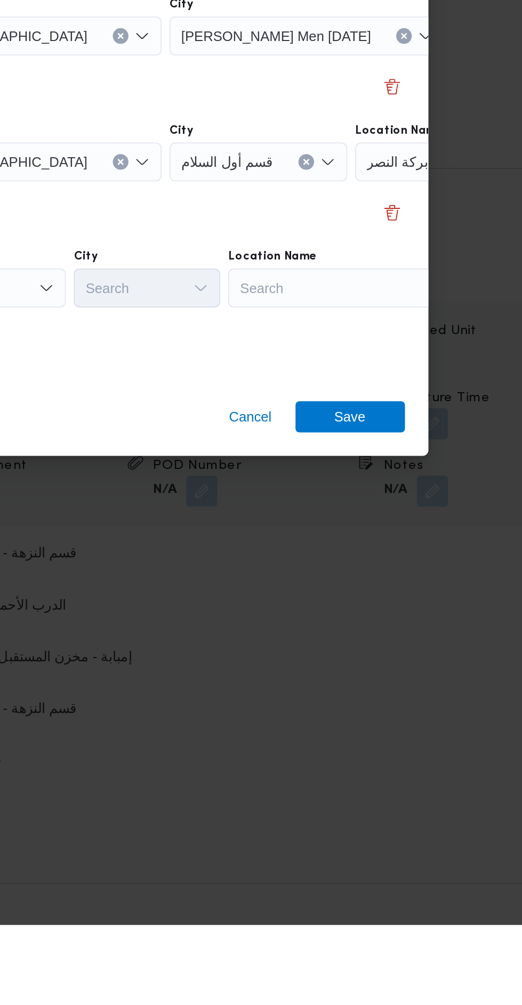
scroll to position [1293, 0]
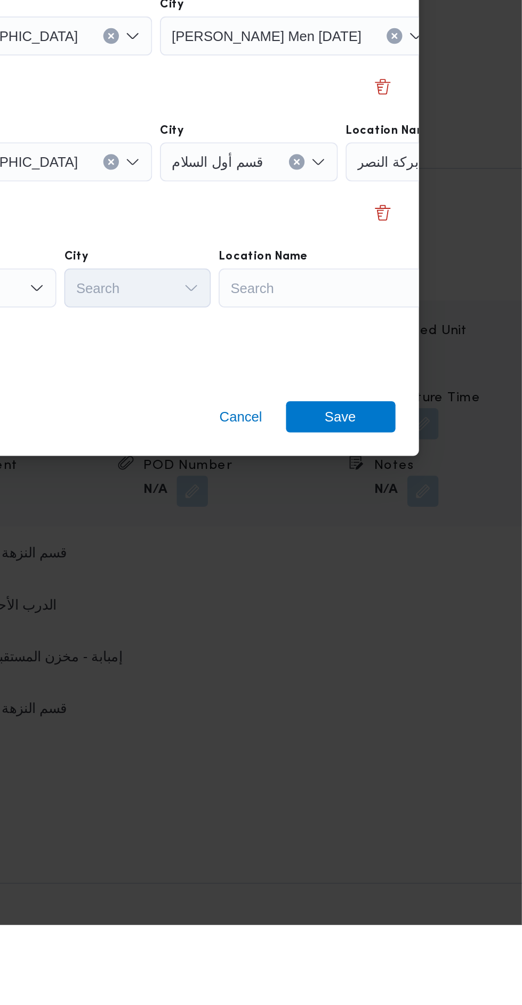
click at [431, 661] on div "Search" at bounding box center [422, 657] width 133 height 21
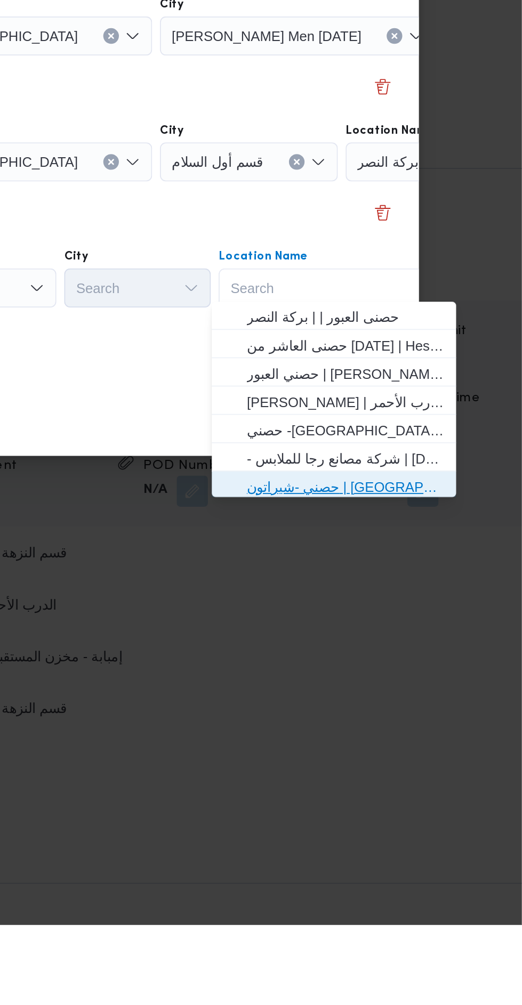
click at [454, 761] on span "حصني -شيراتون | 7 الخليلي | شيراتون المطار" at bounding box center [426, 766] width 108 height 13
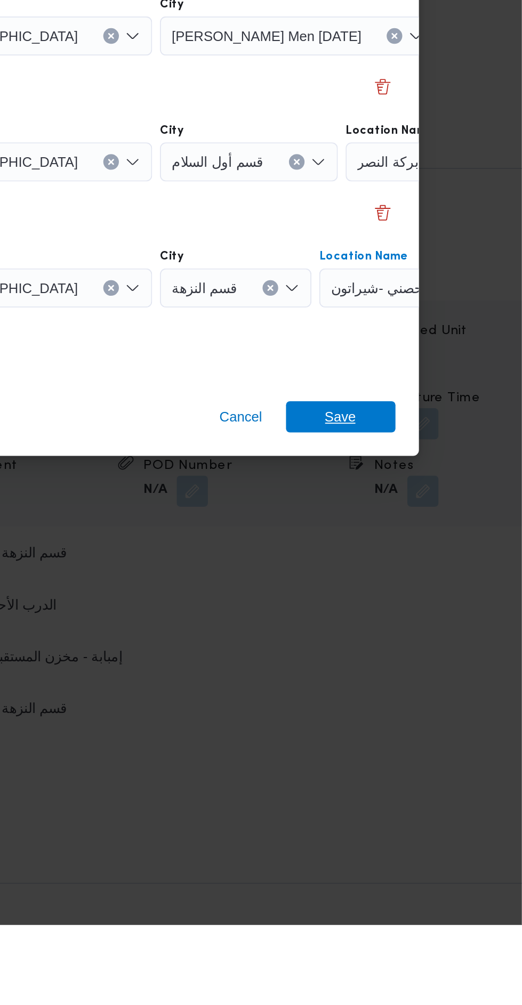
click at [442, 719] on span "Save" at bounding box center [423, 727] width 60 height 17
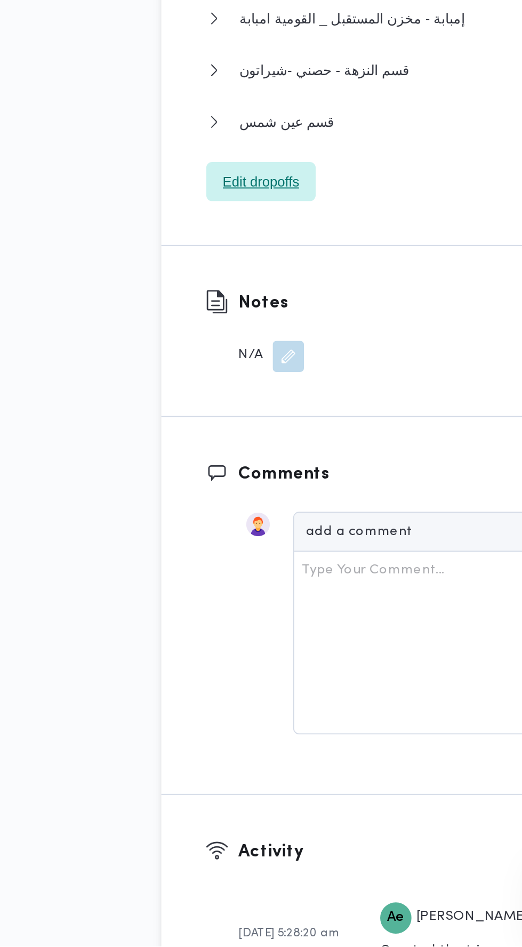
scroll to position [1267, 0]
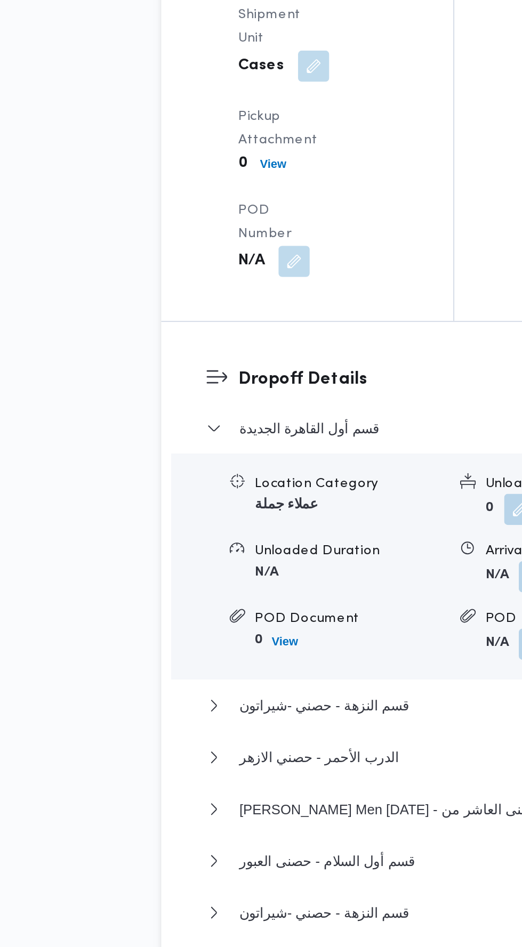
click at [285, 657] on div "قسم أول القاهرة الجديدة Location Category عملاء جملة Unloaded Amount 0 Unloaded…" at bounding box center [344, 814] width 363 height 314
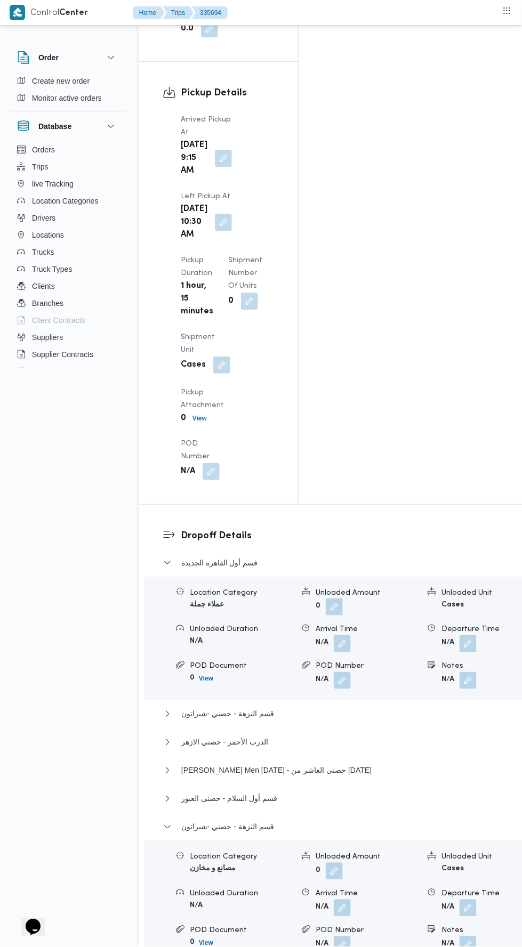
scroll to position [1374, 0]
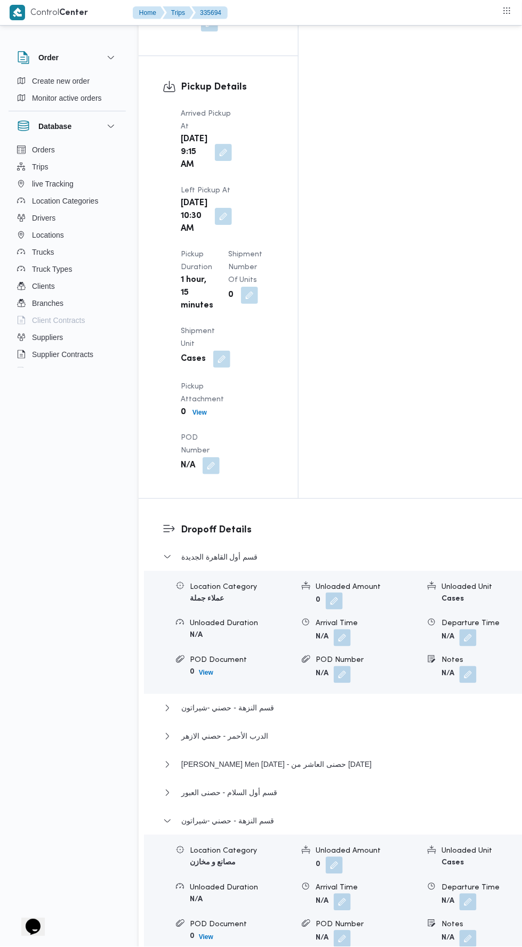
click at [459, 893] on button "button" at bounding box center [467, 901] width 17 height 17
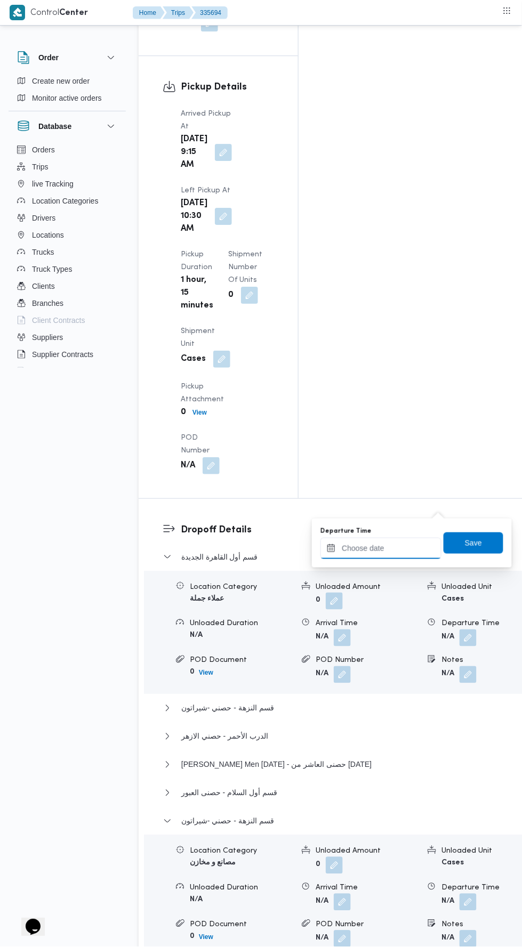
click at [409, 550] on input "Departure Time" at bounding box center [380, 548] width 121 height 21
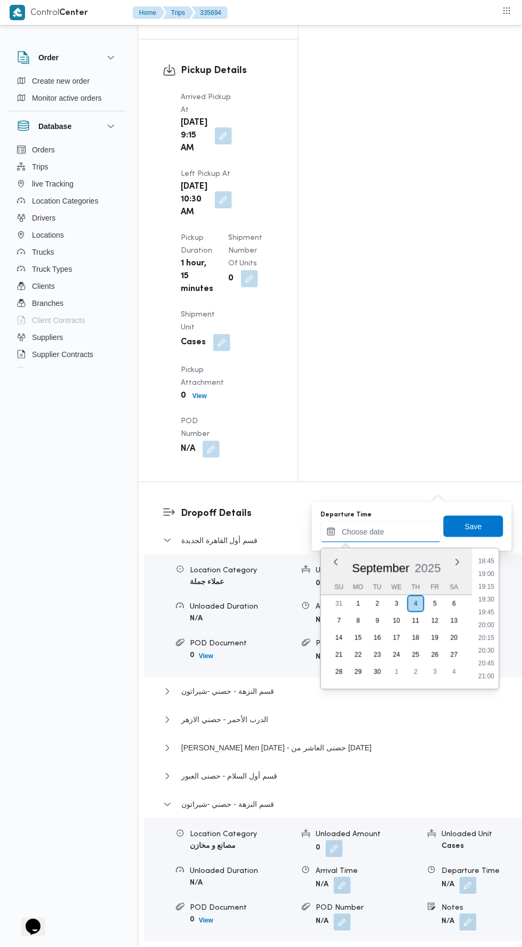
scroll to position [957, 0]
click at [484, 573] on li "19:00" at bounding box center [486, 577] width 25 height 11
type input "04/09/2025 19:00"
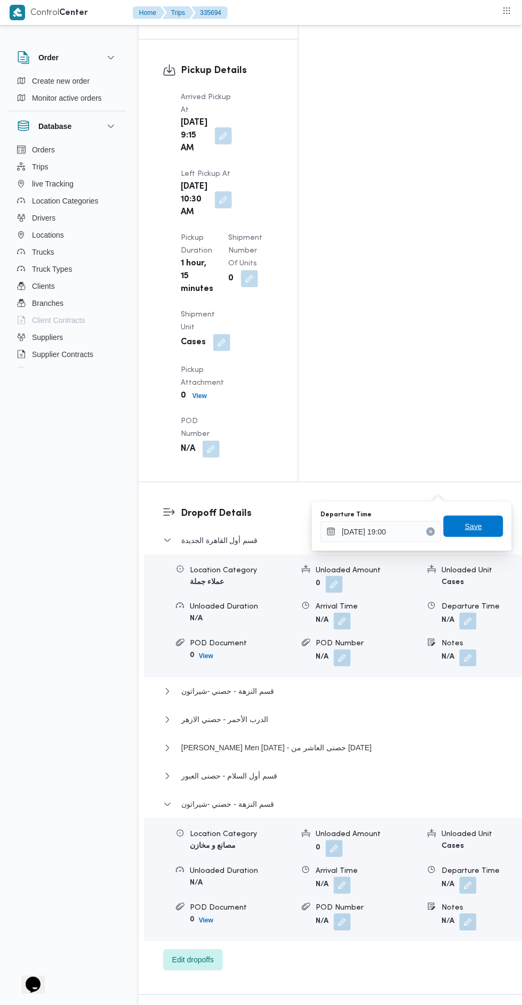
click at [485, 527] on span "Save" at bounding box center [473, 526] width 60 height 21
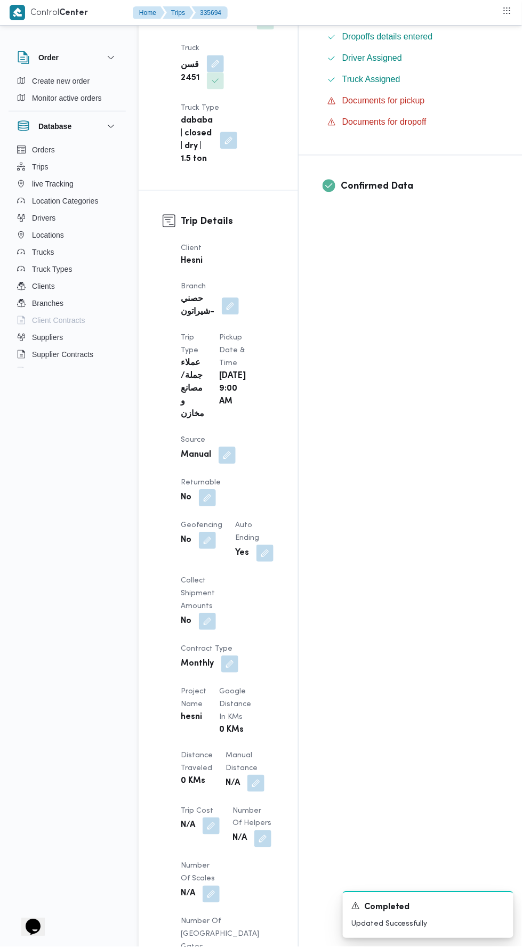
scroll to position [378, 0]
click at [247, 776] on button "button" at bounding box center [255, 784] width 17 height 17
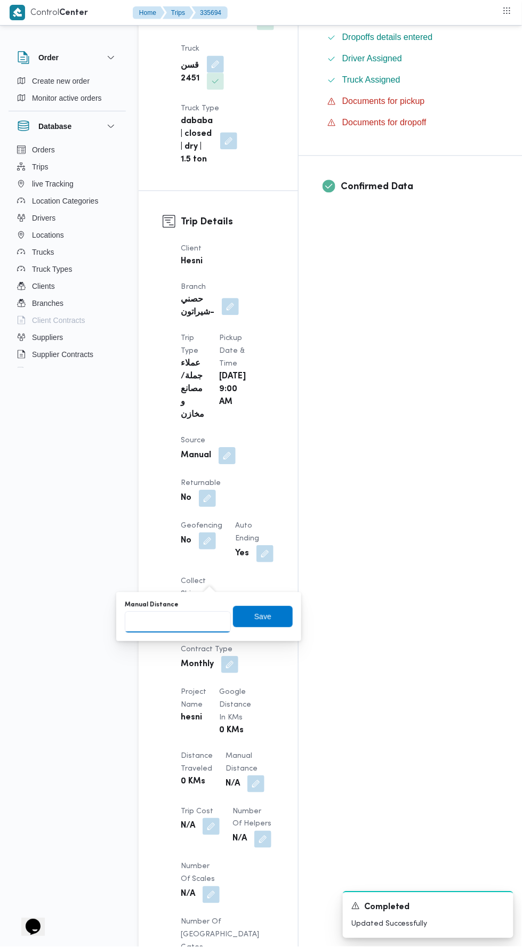
click at [213, 619] on input "Manual Distance" at bounding box center [178, 622] width 106 height 21
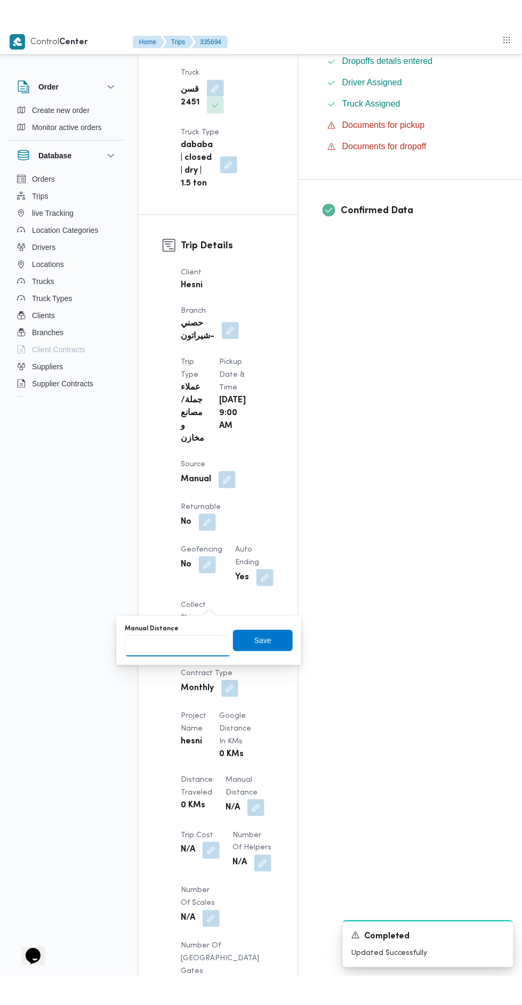
scroll to position [423, 0]
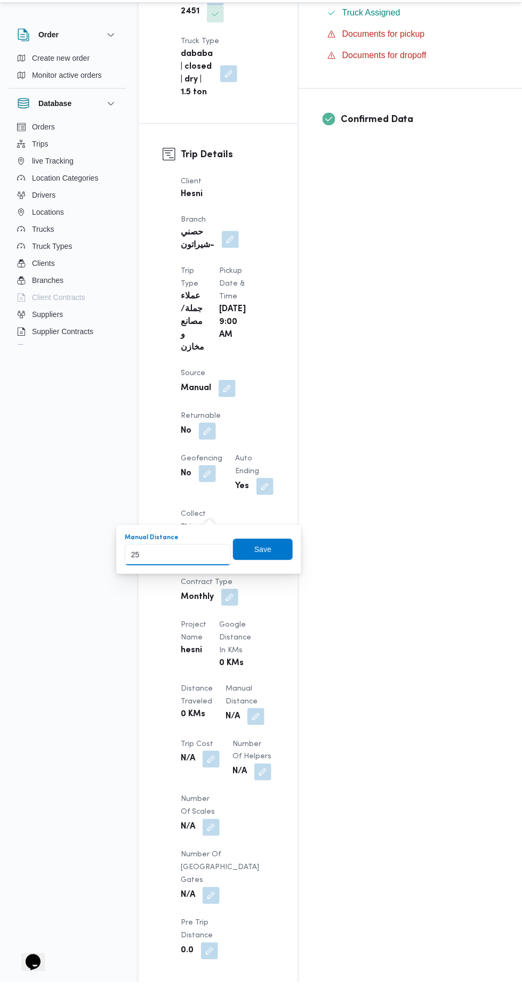
type input "250"
click at [268, 568] on span "Save" at bounding box center [262, 572] width 17 height 13
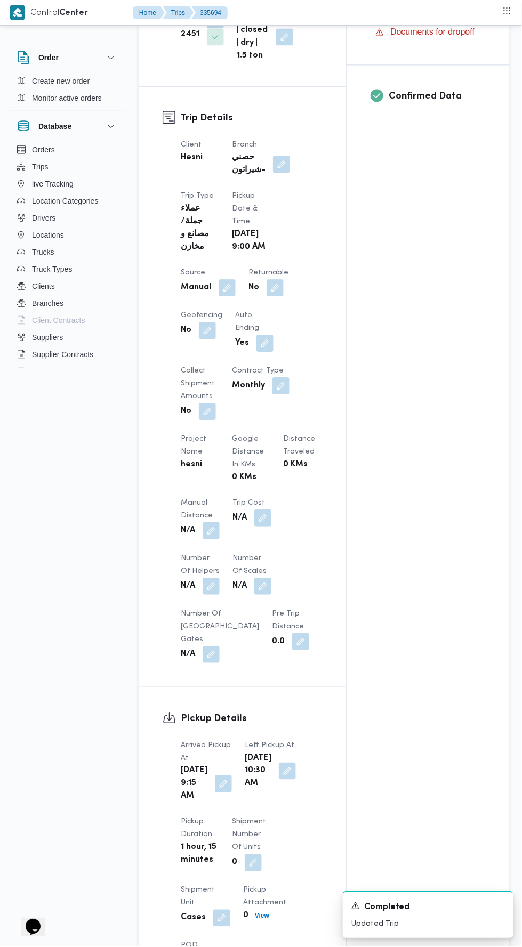
scroll to position [0, 0]
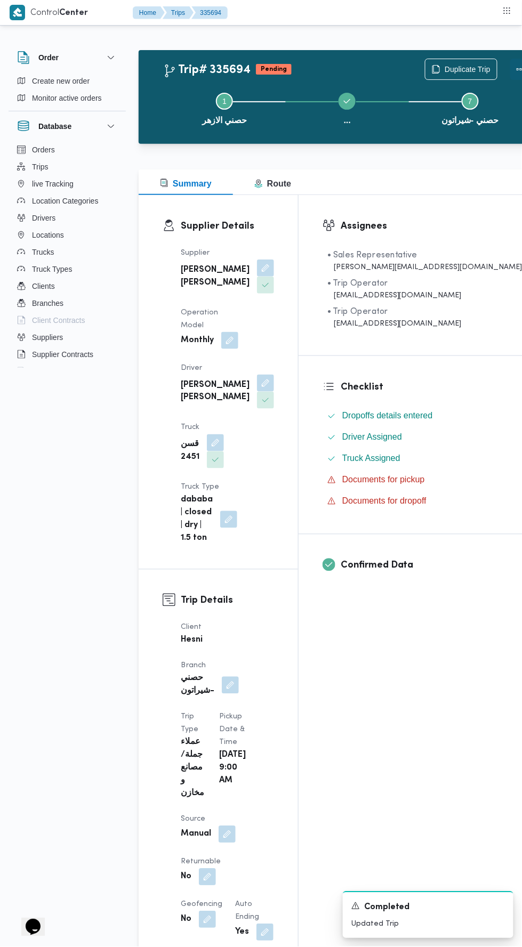
click at [510, 63] on button "Actions" at bounding box center [520, 69] width 21 height 21
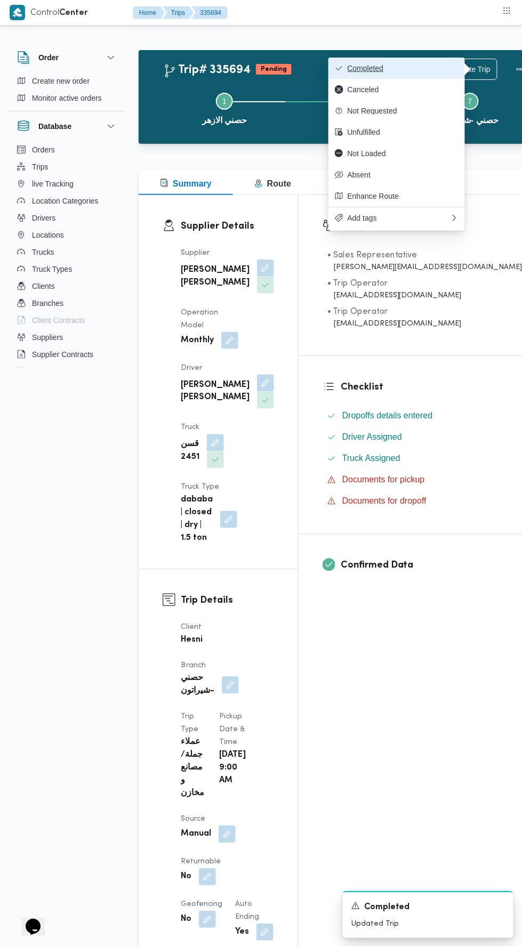
click at [453, 61] on button "Completed" at bounding box center [396, 68] width 136 height 21
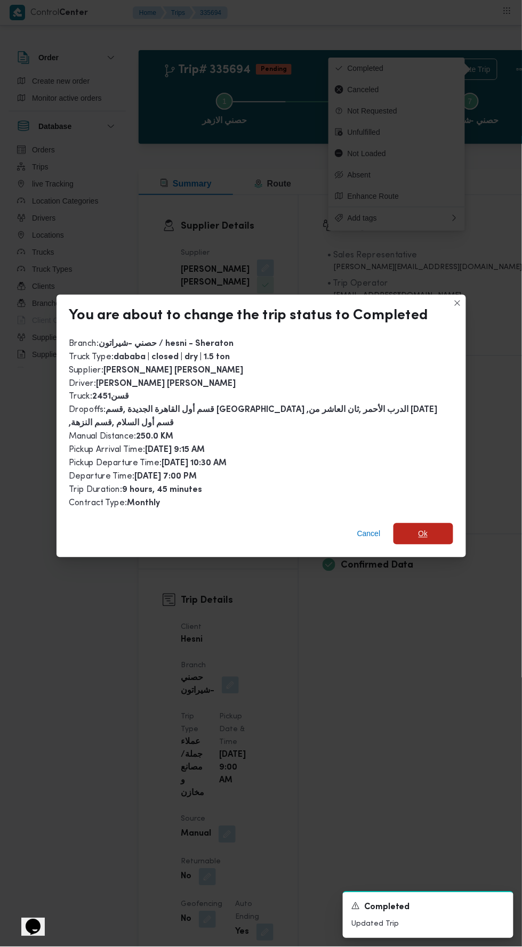
click at [423, 527] on span "Ok" at bounding box center [423, 533] width 10 height 13
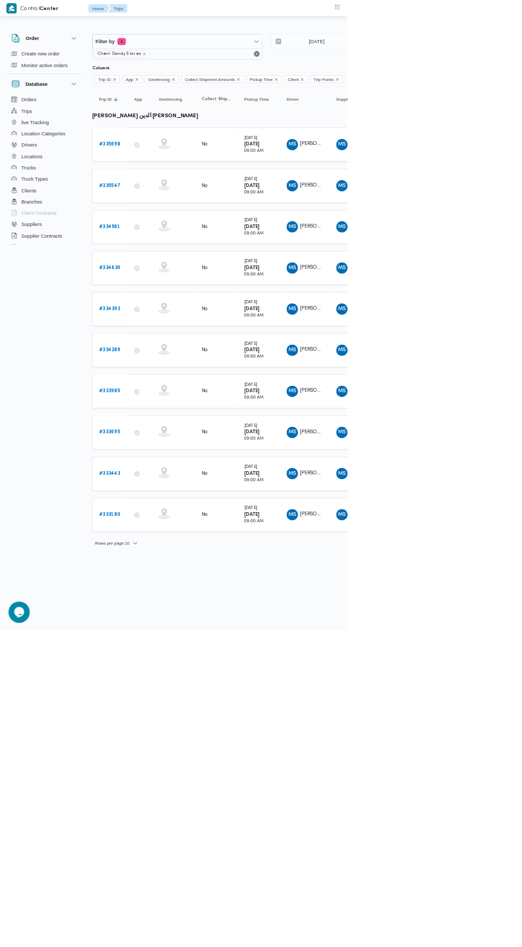
click at [164, 216] on b "# 335698" at bounding box center [165, 217] width 32 height 7
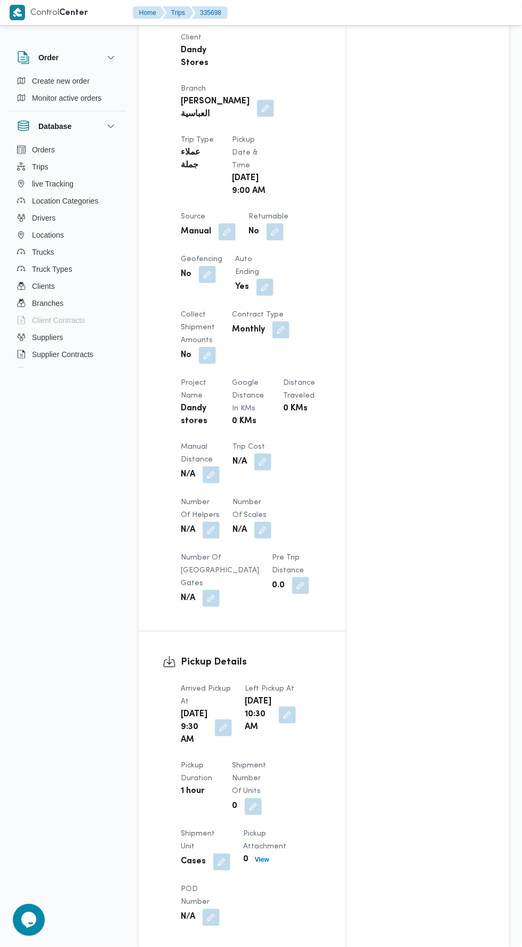
scroll to position [553, 0]
click at [215, 465] on button "button" at bounding box center [210, 473] width 17 height 17
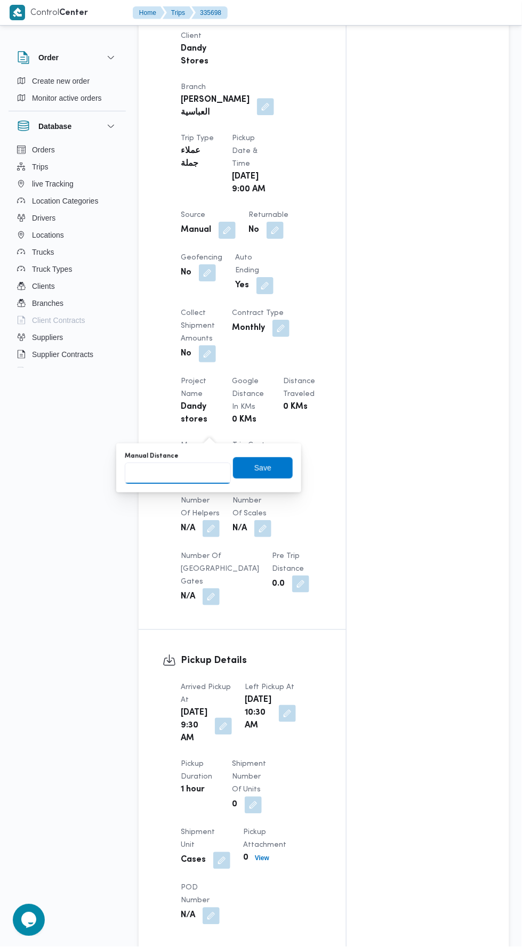
click at [201, 472] on input "Manual Distance" at bounding box center [178, 472] width 106 height 21
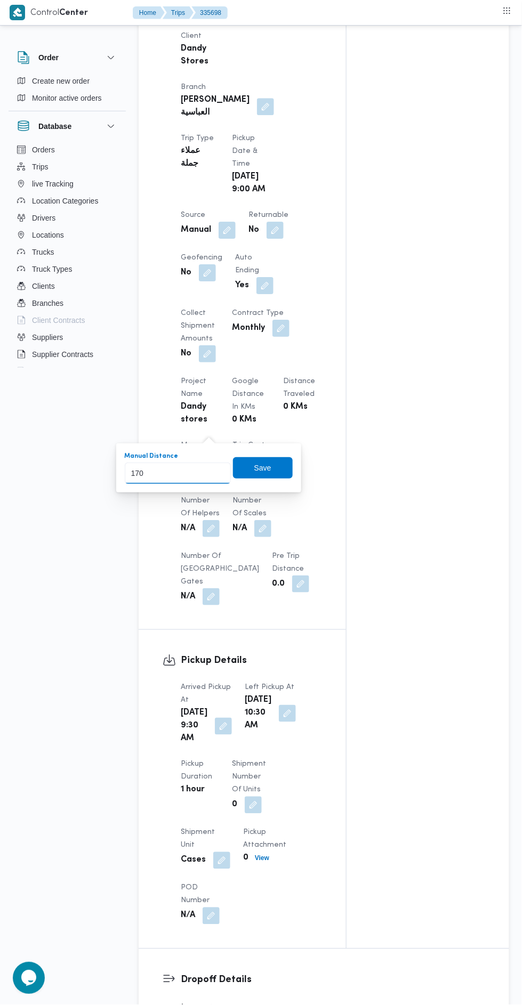
type input "170"
click at [255, 485] on div "You are in a dialog. To close this dialog, hit escape. Manual Distance 170 Save" at bounding box center [208, 467] width 185 height 49
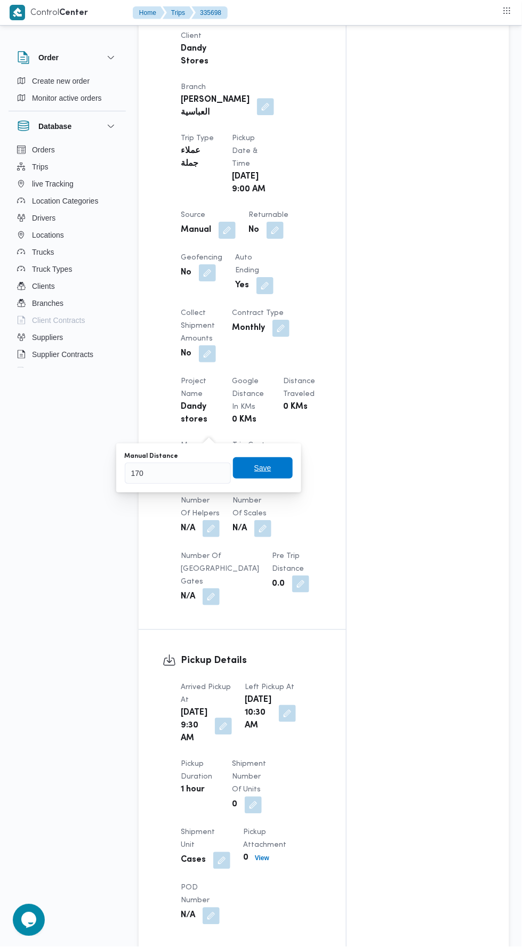
click at [286, 458] on span "Save" at bounding box center [263, 467] width 60 height 21
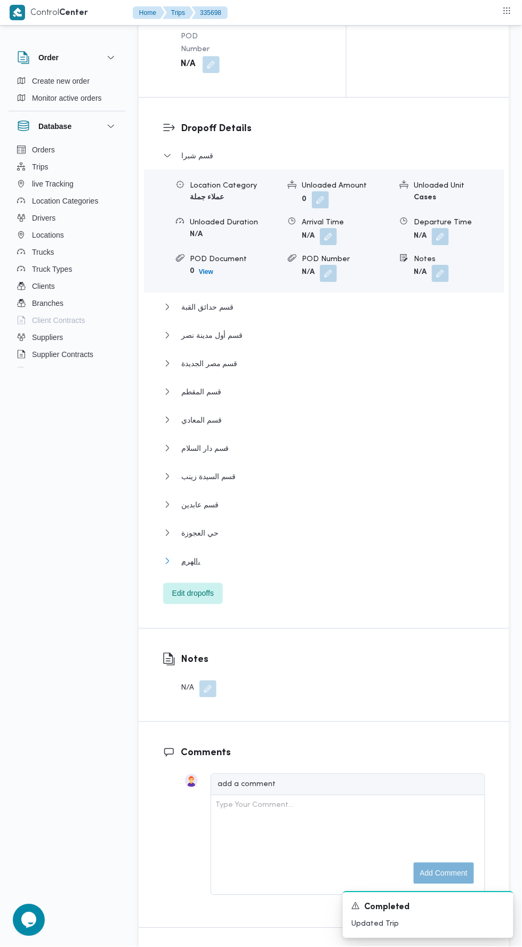
click at [371, 555] on button "الهرم،" at bounding box center [324, 561] width 322 height 13
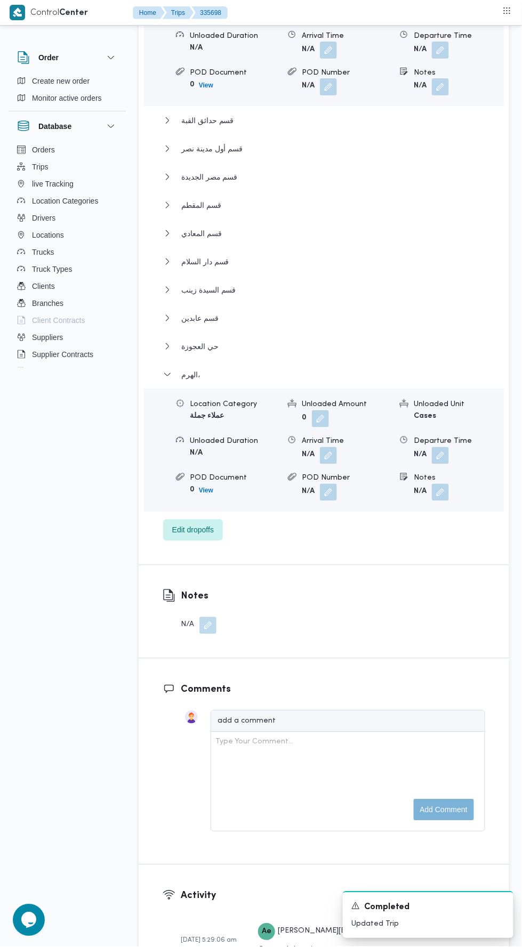
scroll to position [1598, 0]
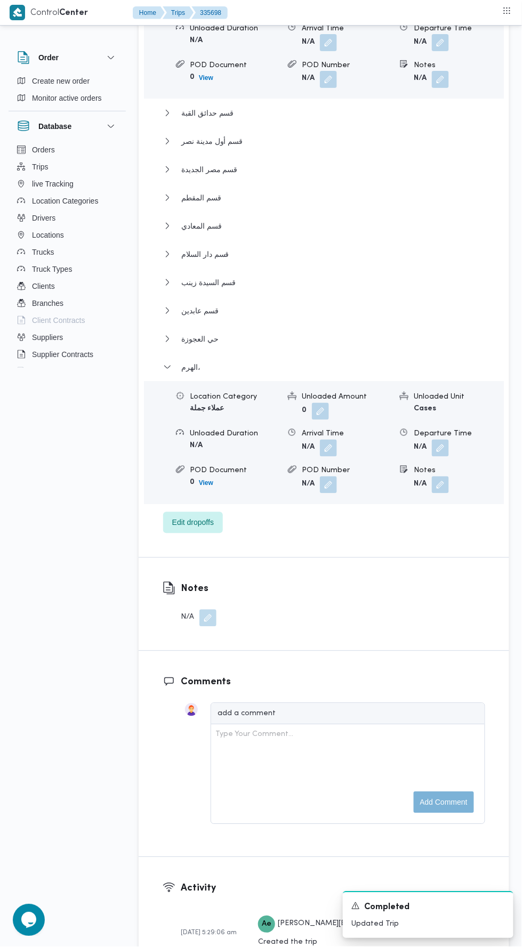
click at [445, 440] on button "button" at bounding box center [440, 448] width 17 height 17
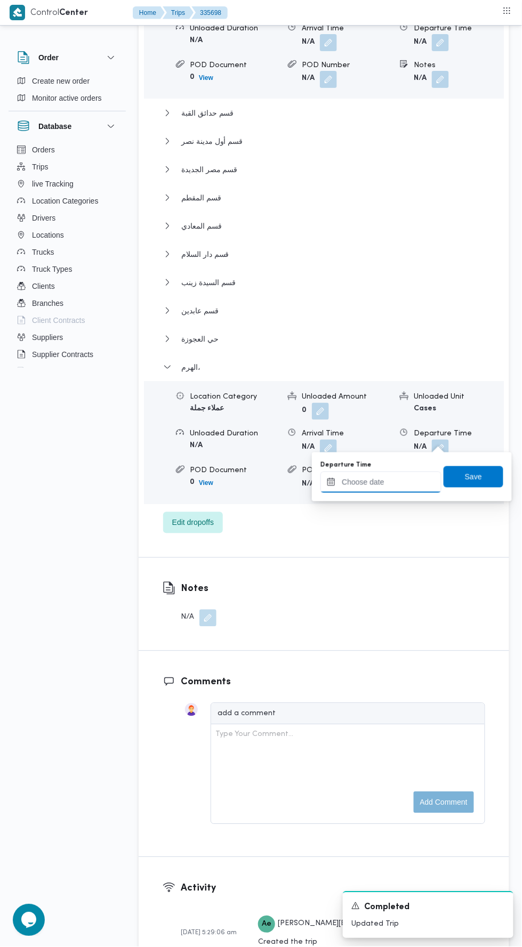
click at [408, 479] on input "Departure Time" at bounding box center [380, 481] width 121 height 21
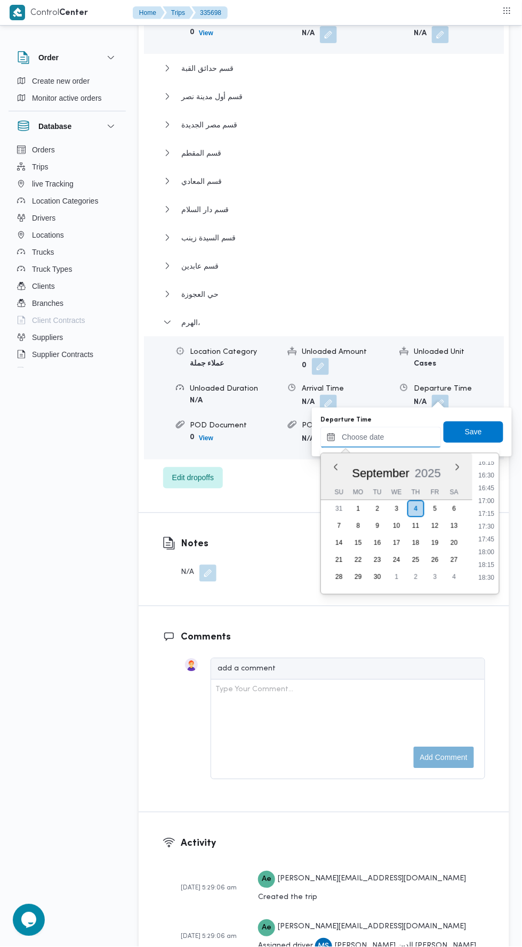
scroll to position [834, 0]
click at [486, 502] on li "17:00" at bounding box center [486, 503] width 25 height 11
type input "04/09/2025 17:00"
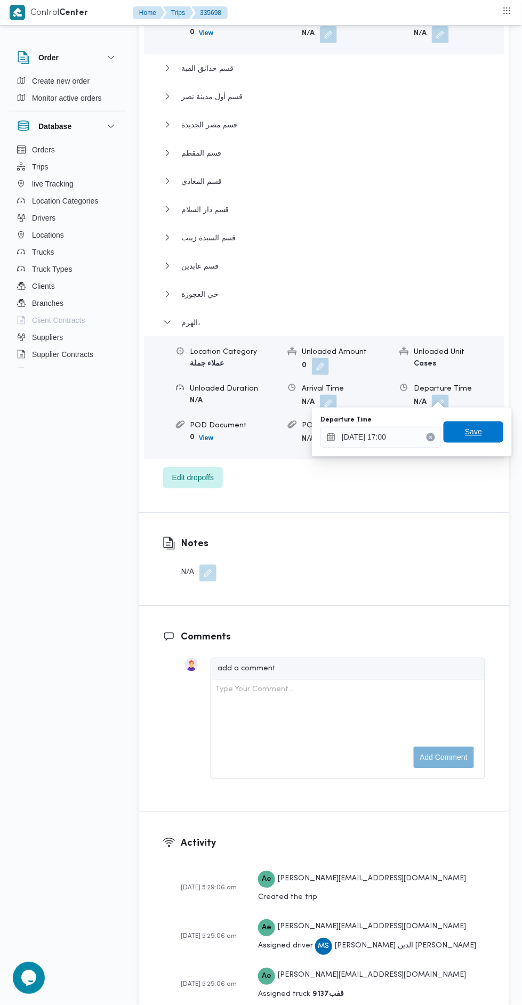
click at [486, 431] on span "Save" at bounding box center [473, 431] width 60 height 21
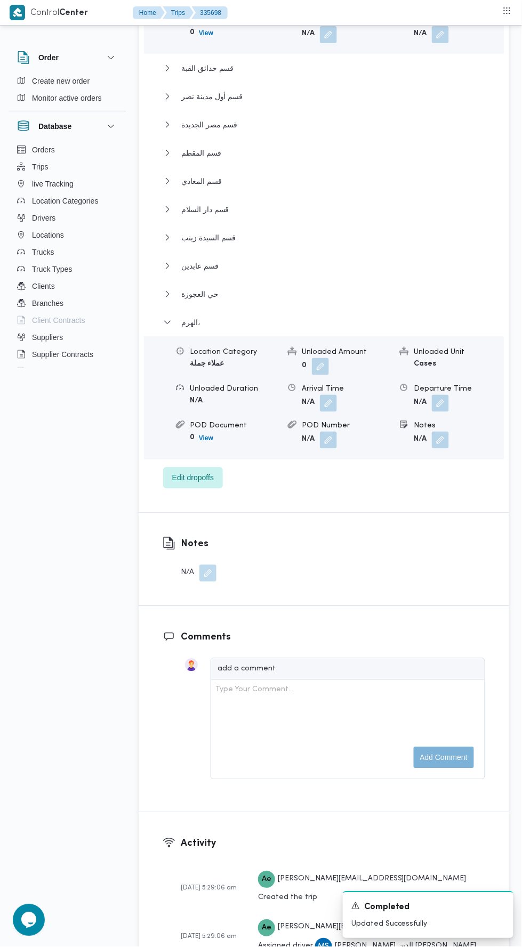
scroll to position [0, 0]
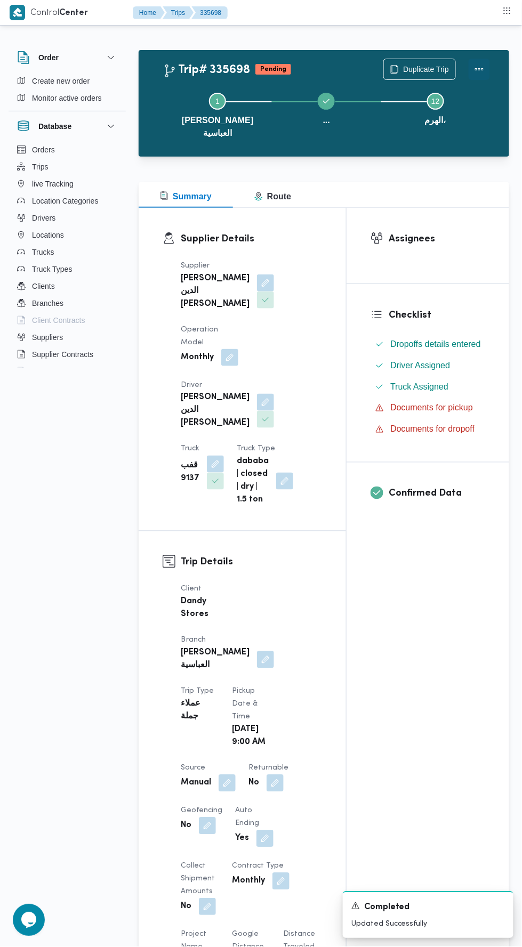
click at [480, 62] on button "Actions" at bounding box center [478, 69] width 21 height 21
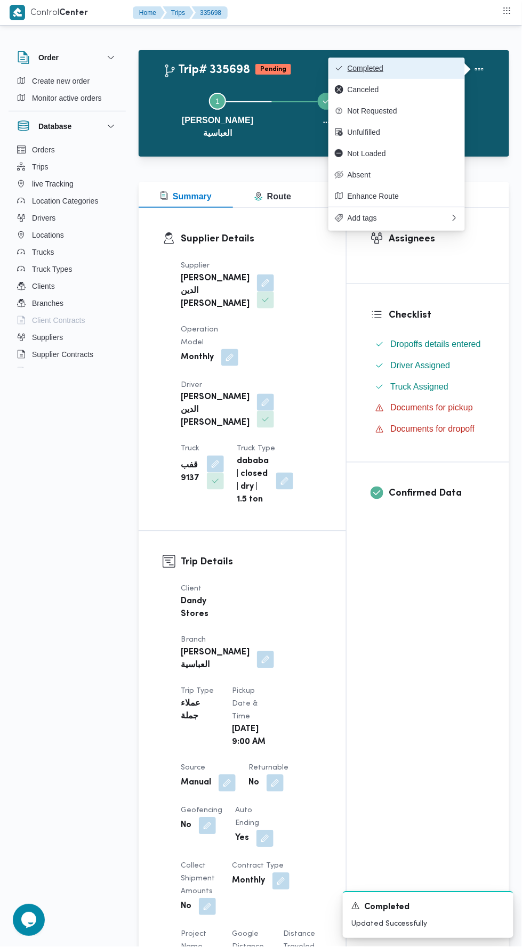
click at [437, 68] on span "Completed" at bounding box center [402, 68] width 111 height 9
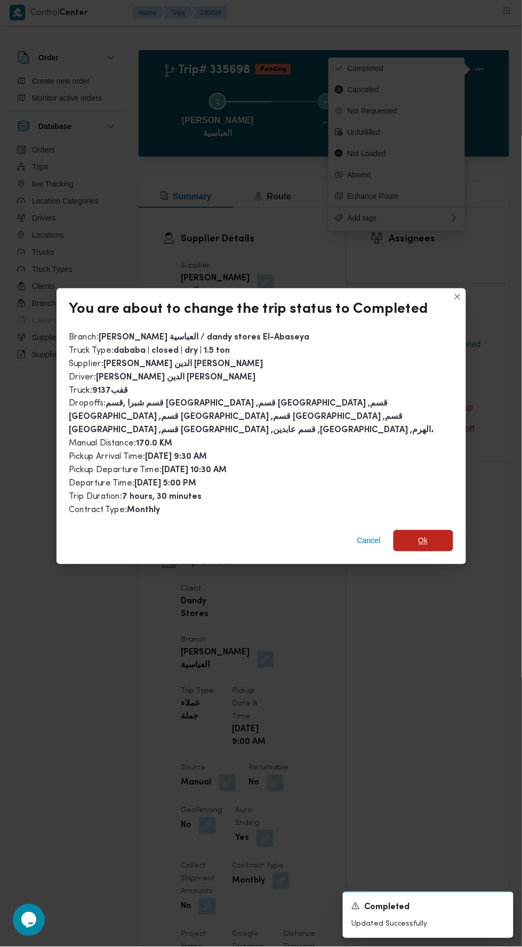
click at [428, 531] on span "Ok" at bounding box center [423, 540] width 60 height 21
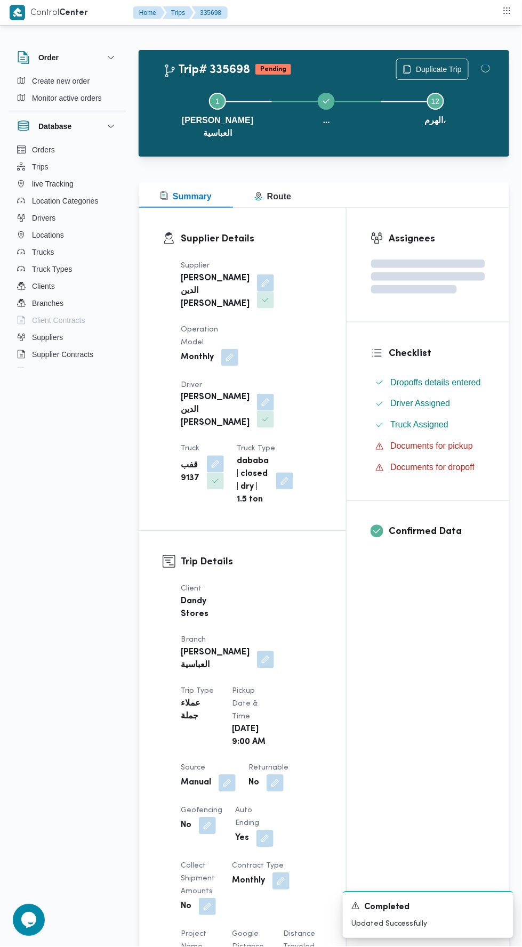
click at [437, 730] on div "Assignees Checklist Dropoffs details entered Driver Assigned Truck Assigned Doc…" at bounding box center [427, 855] width 162 height 1294
